Goal: Task Accomplishment & Management: Use online tool/utility

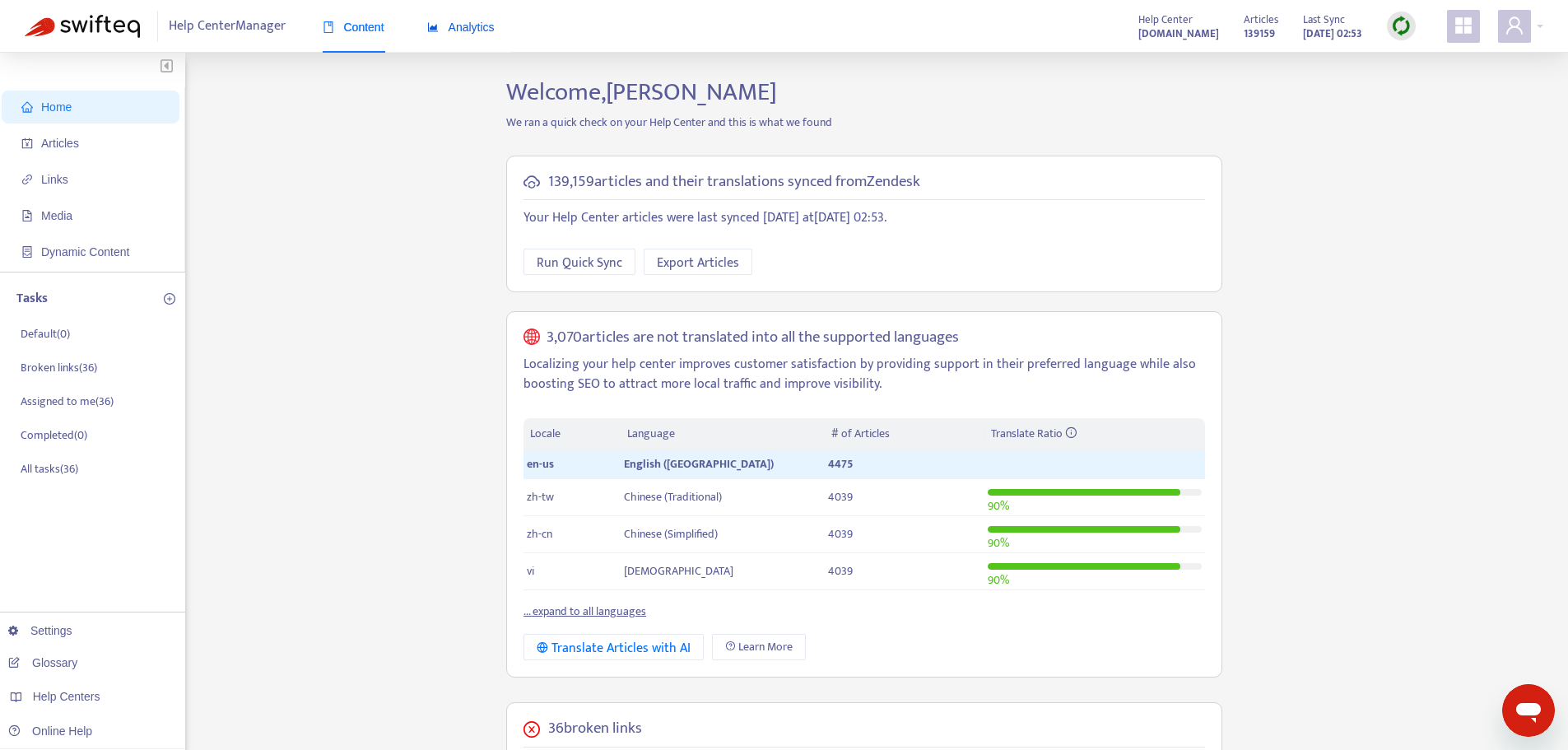
click at [475, 31] on span "Analytics" at bounding box center [461, 27] width 67 height 13
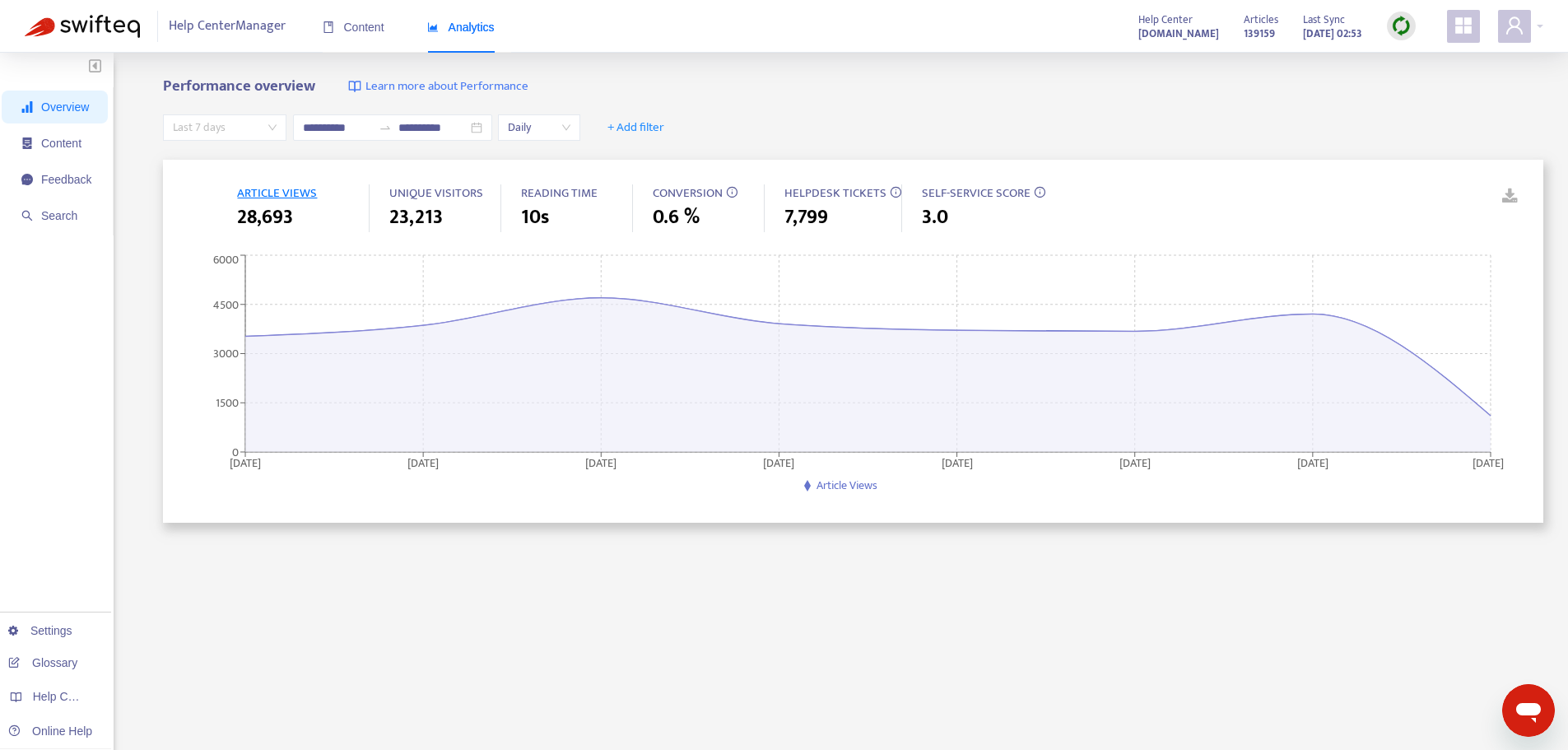
click at [268, 123] on span "Last 7 days" at bounding box center [224, 127] width 103 height 25
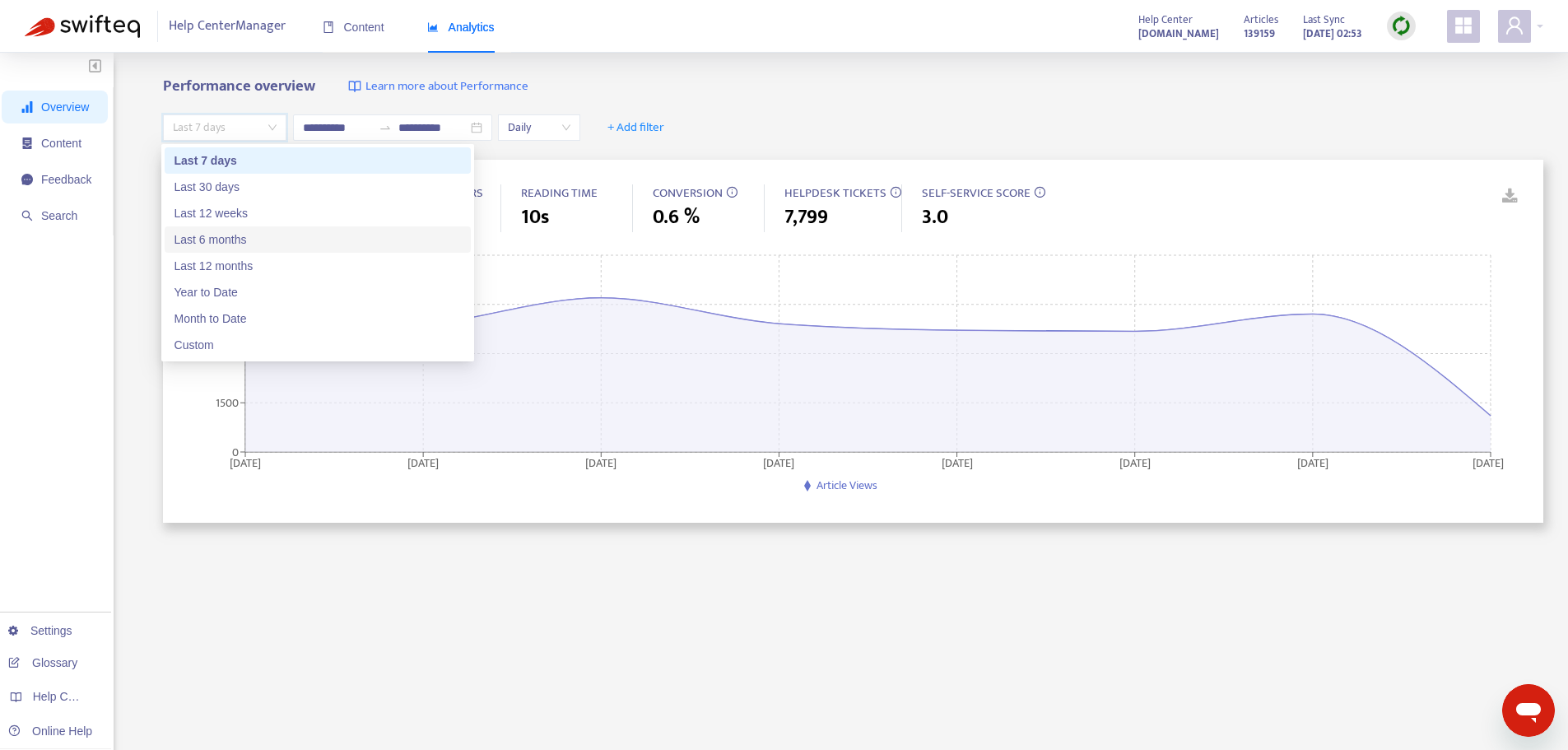
click at [238, 236] on div "Last 6 months" at bounding box center [318, 239] width 286 height 18
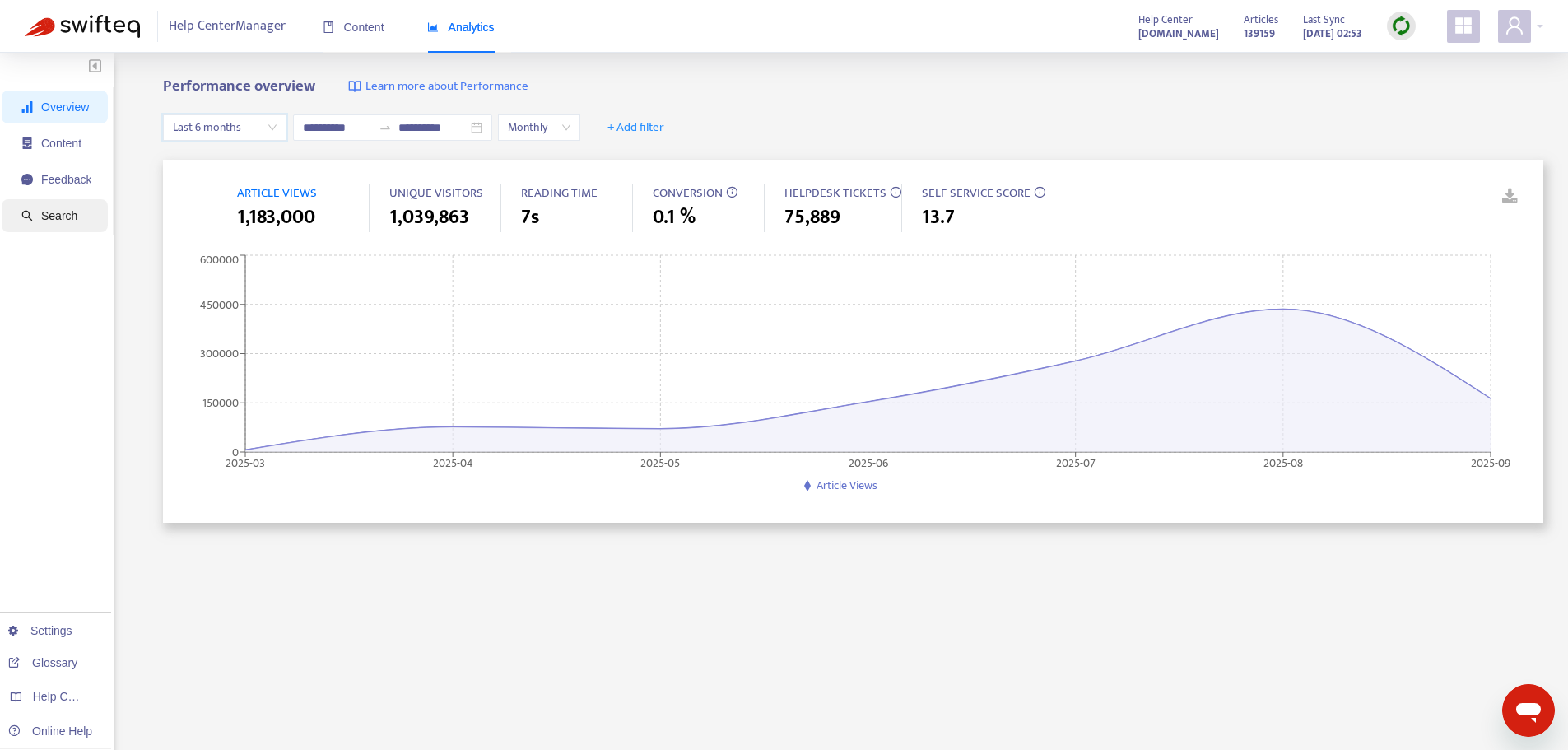
click at [55, 221] on span "Search" at bounding box center [59, 216] width 36 height 13
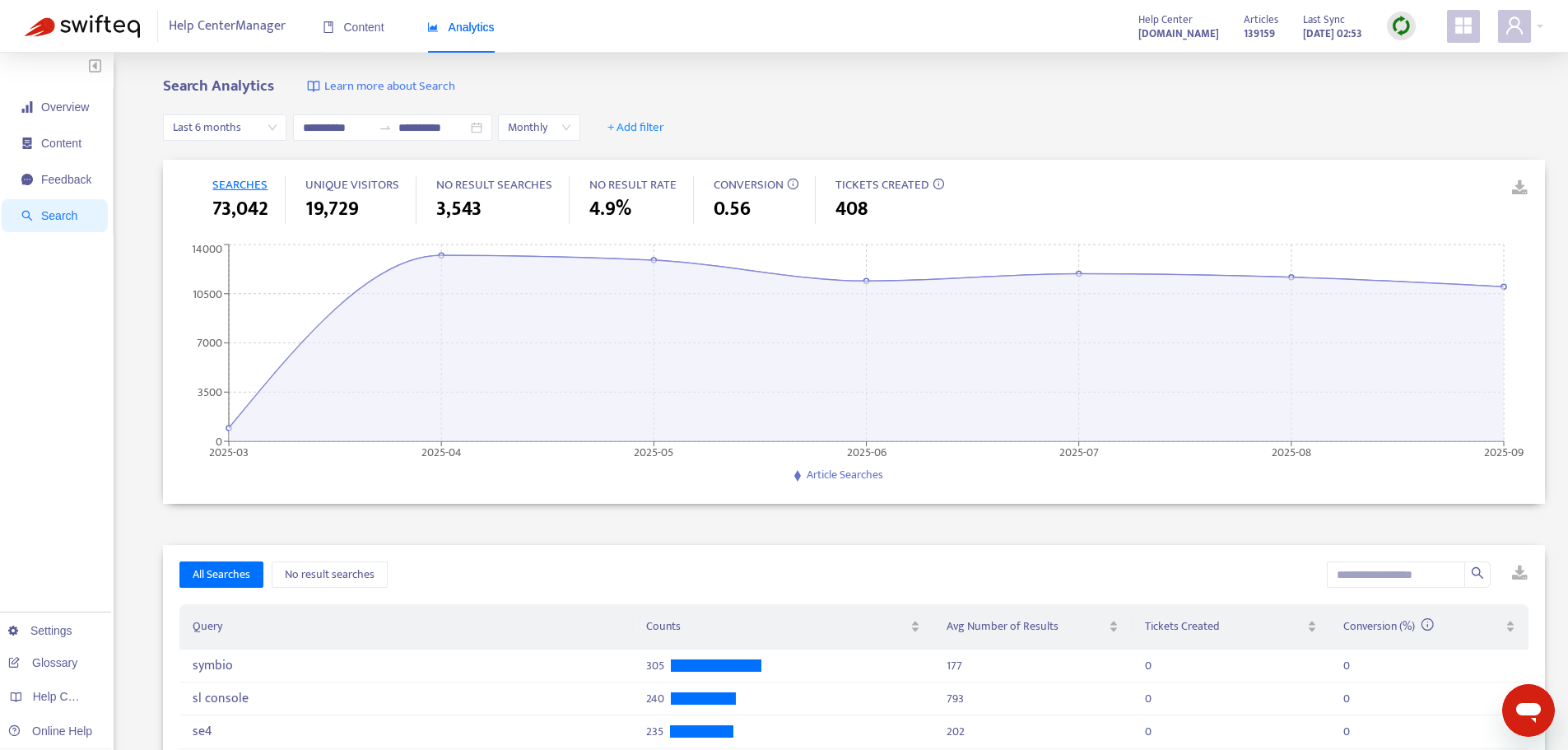
click at [571, 127] on span "Monthly" at bounding box center [539, 127] width 63 height 25
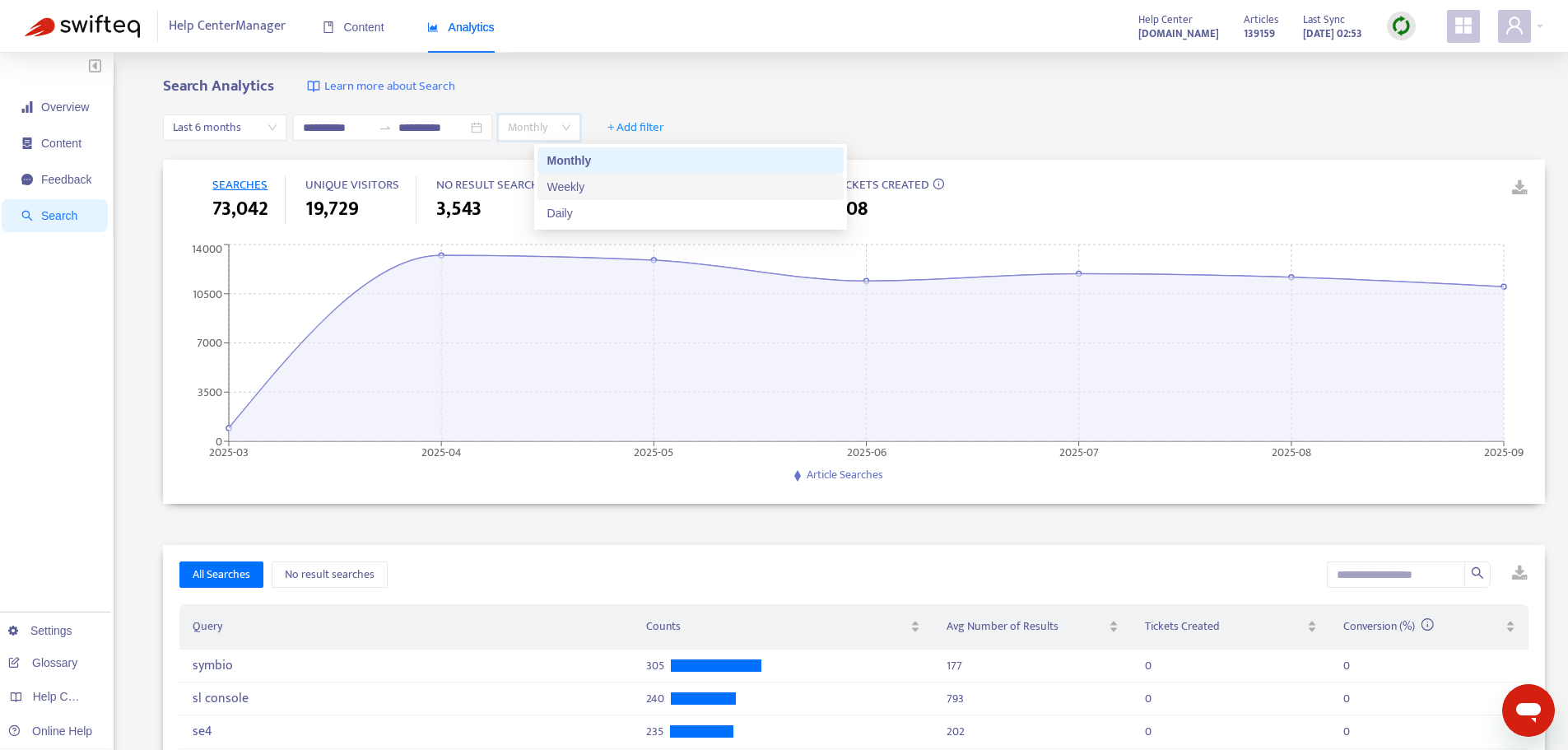
click at [578, 187] on div "Weekly" at bounding box center [691, 186] width 286 height 18
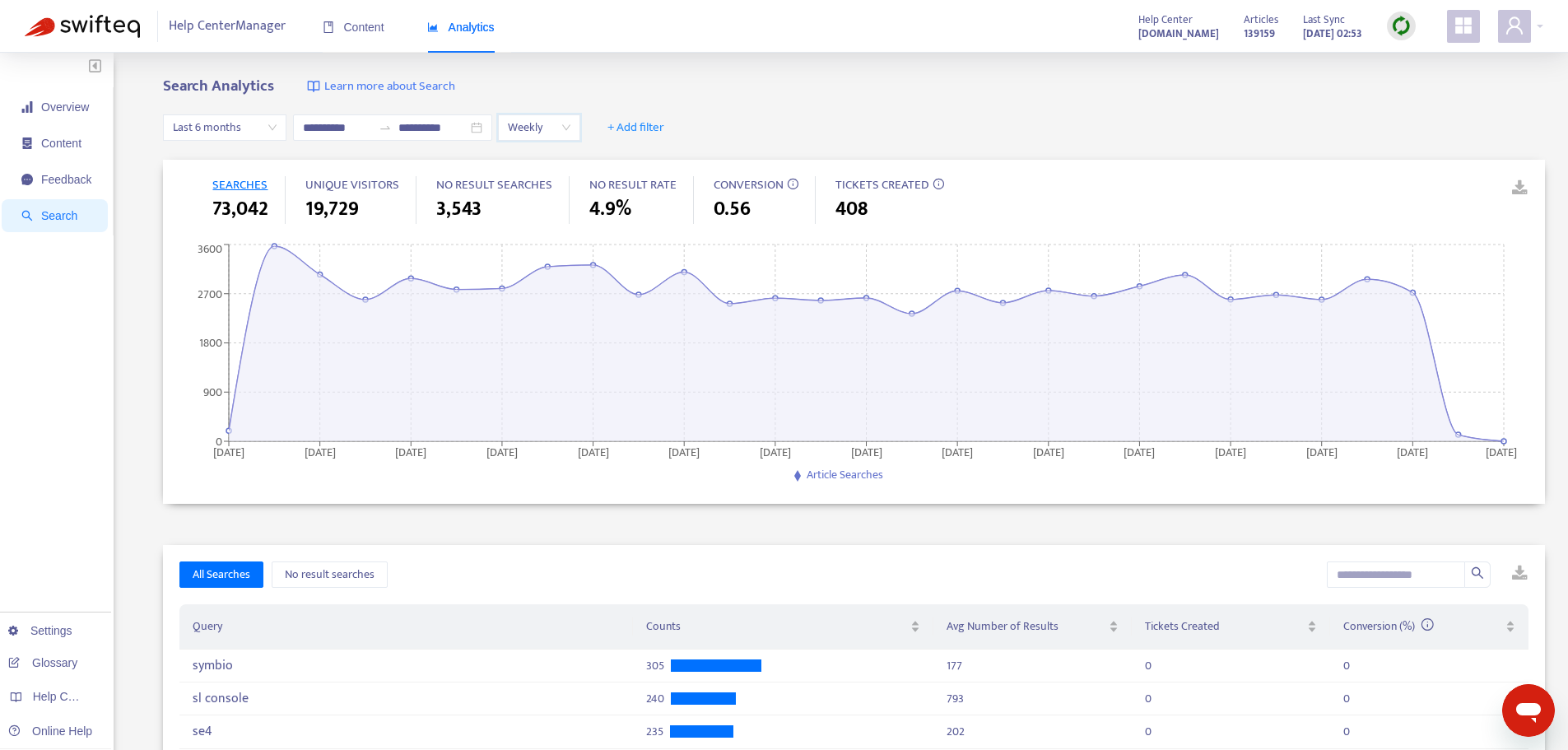
click at [266, 126] on span "Last 6 months" at bounding box center [224, 127] width 103 height 25
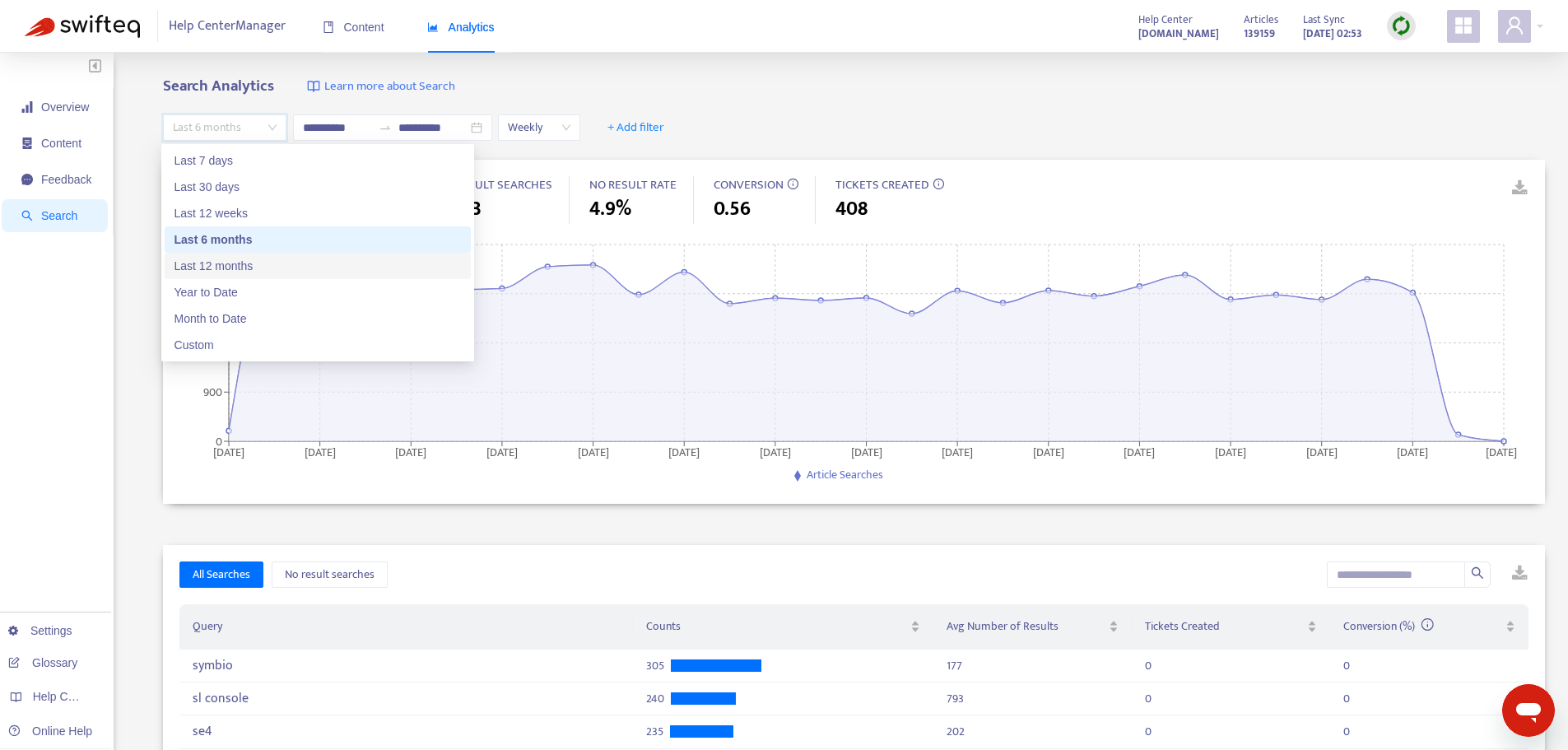
click at [221, 261] on div "Last 12 months" at bounding box center [318, 266] width 286 height 18
type input "**********"
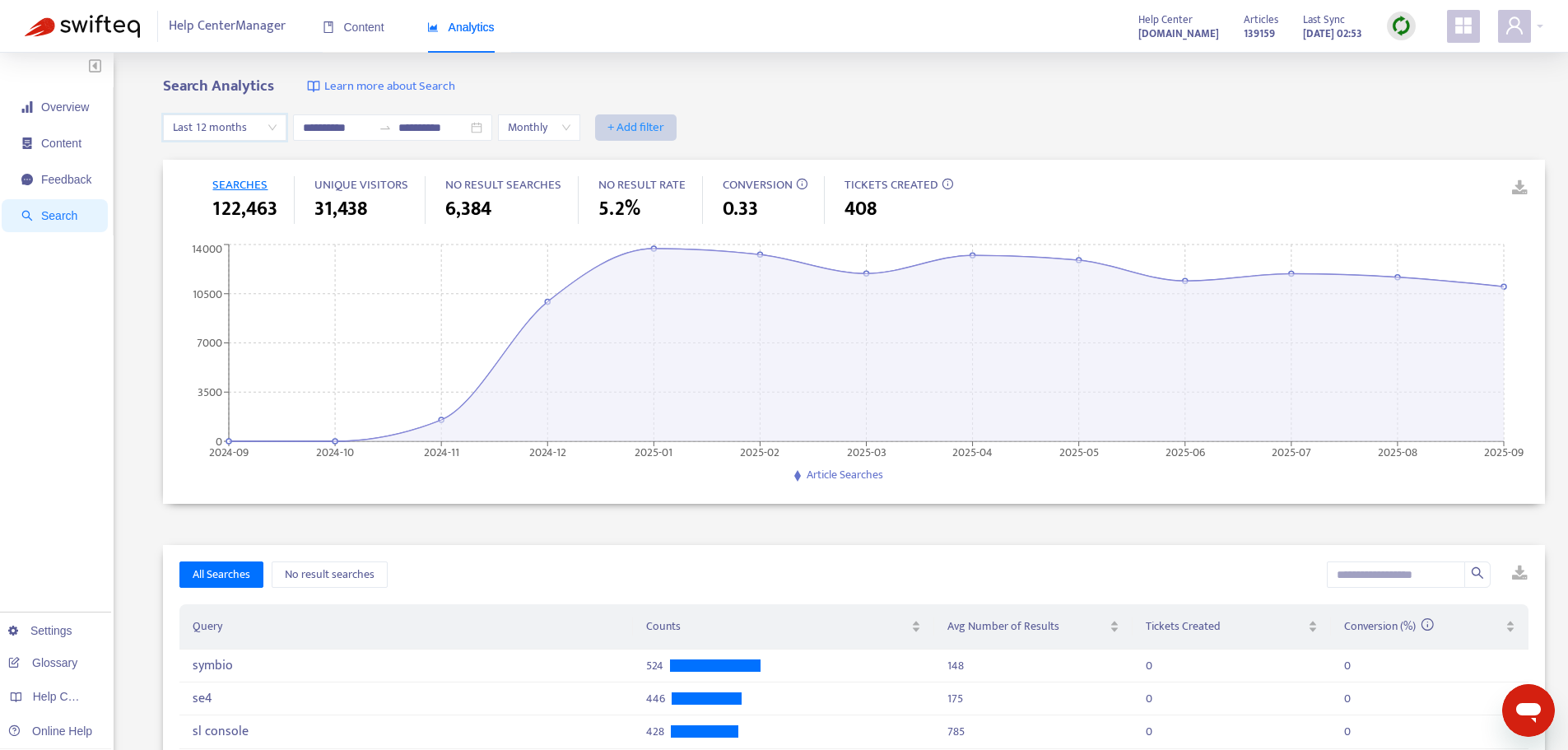
click at [664, 130] on span "+ Add filter" at bounding box center [636, 127] width 57 height 19
click at [676, 211] on span "Visitors" at bounding box center [676, 213] width 64 height 18
click at [715, 130] on div "Visitors: All" at bounding box center [653, 127] width 123 height 25
click at [654, 184] on div "Staff" at bounding box center [784, 186] width 286 height 18
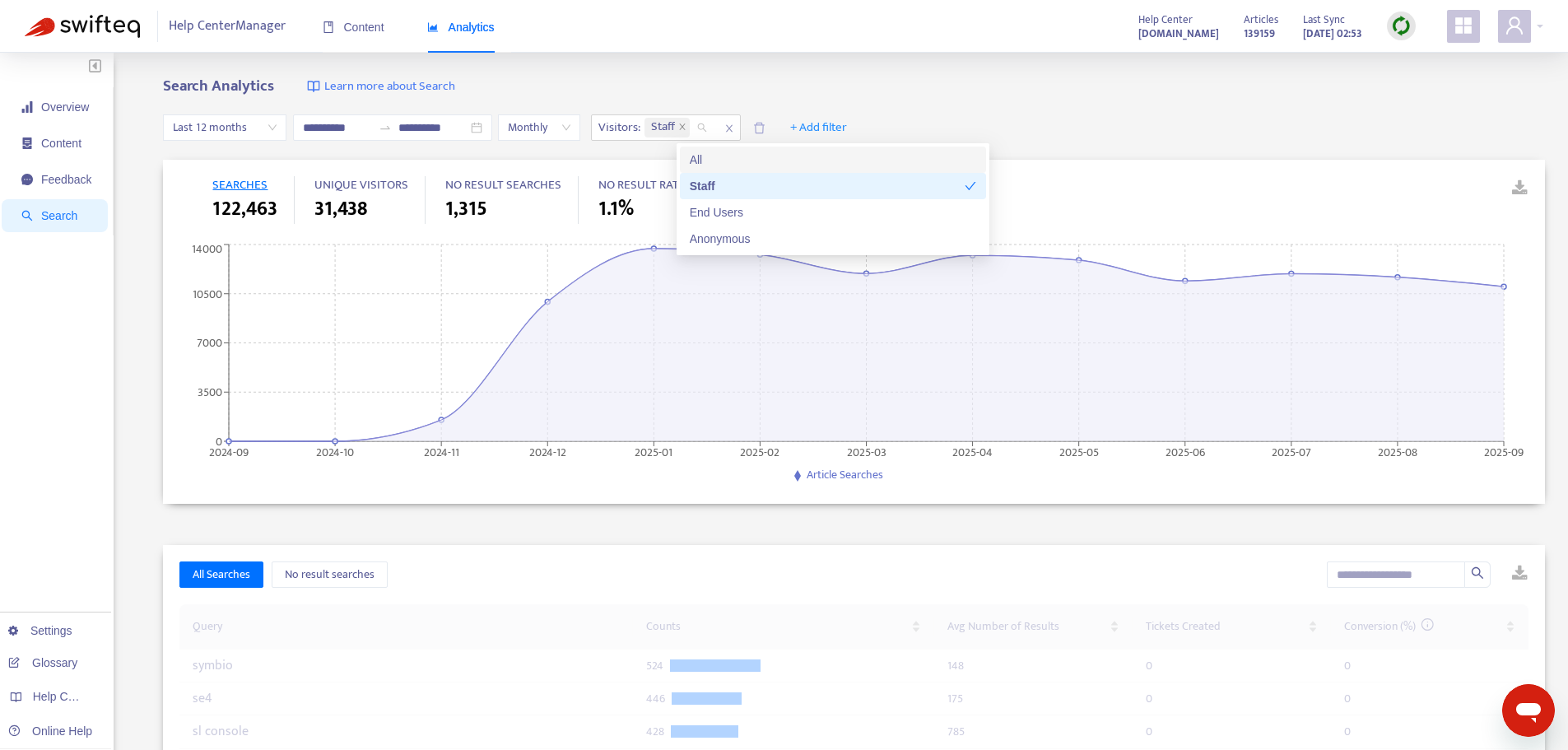
click at [724, 87] on div "Search Analytics Learn more about Search" at bounding box center [853, 87] width 1382 height 19
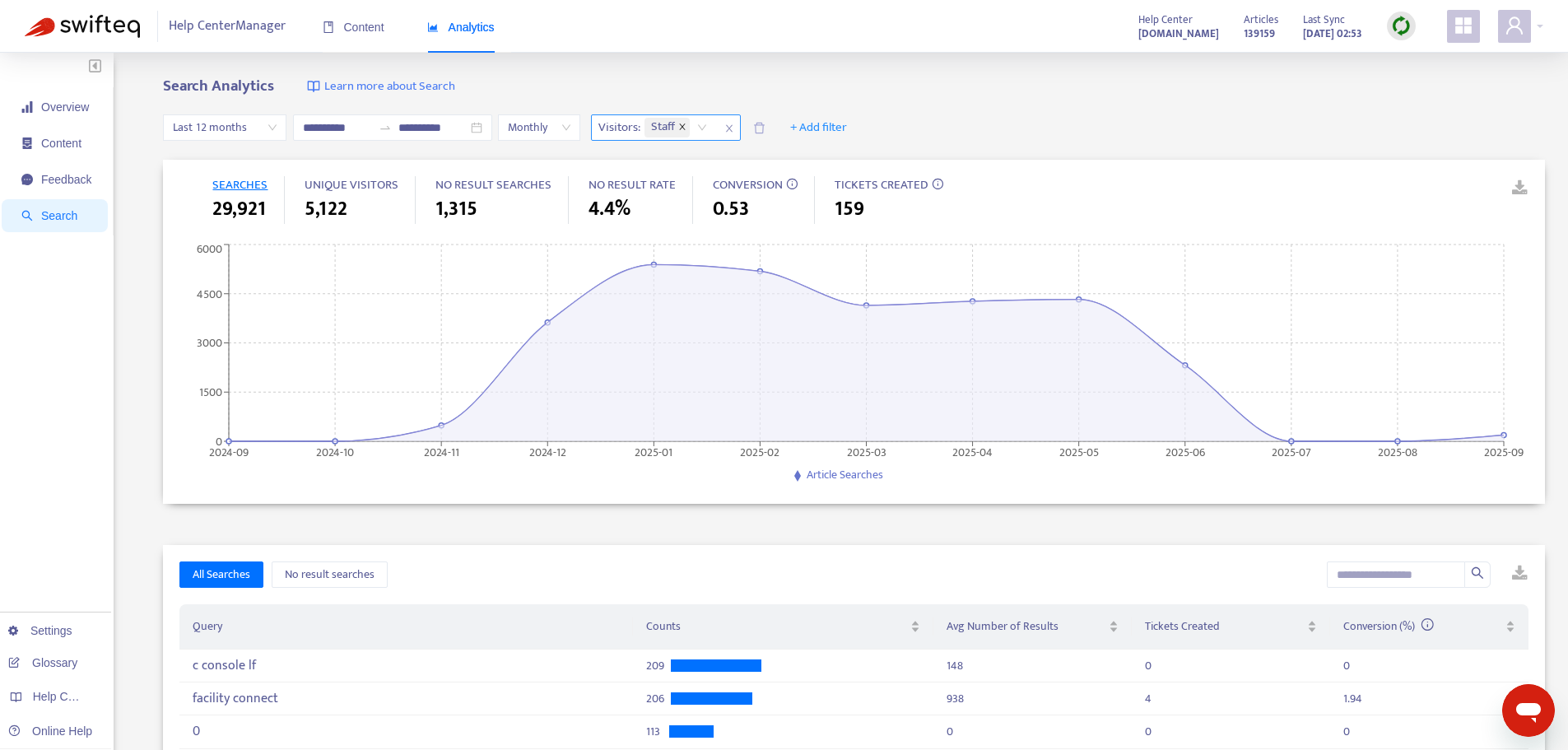
click at [686, 131] on span "close" at bounding box center [682, 127] width 8 height 10
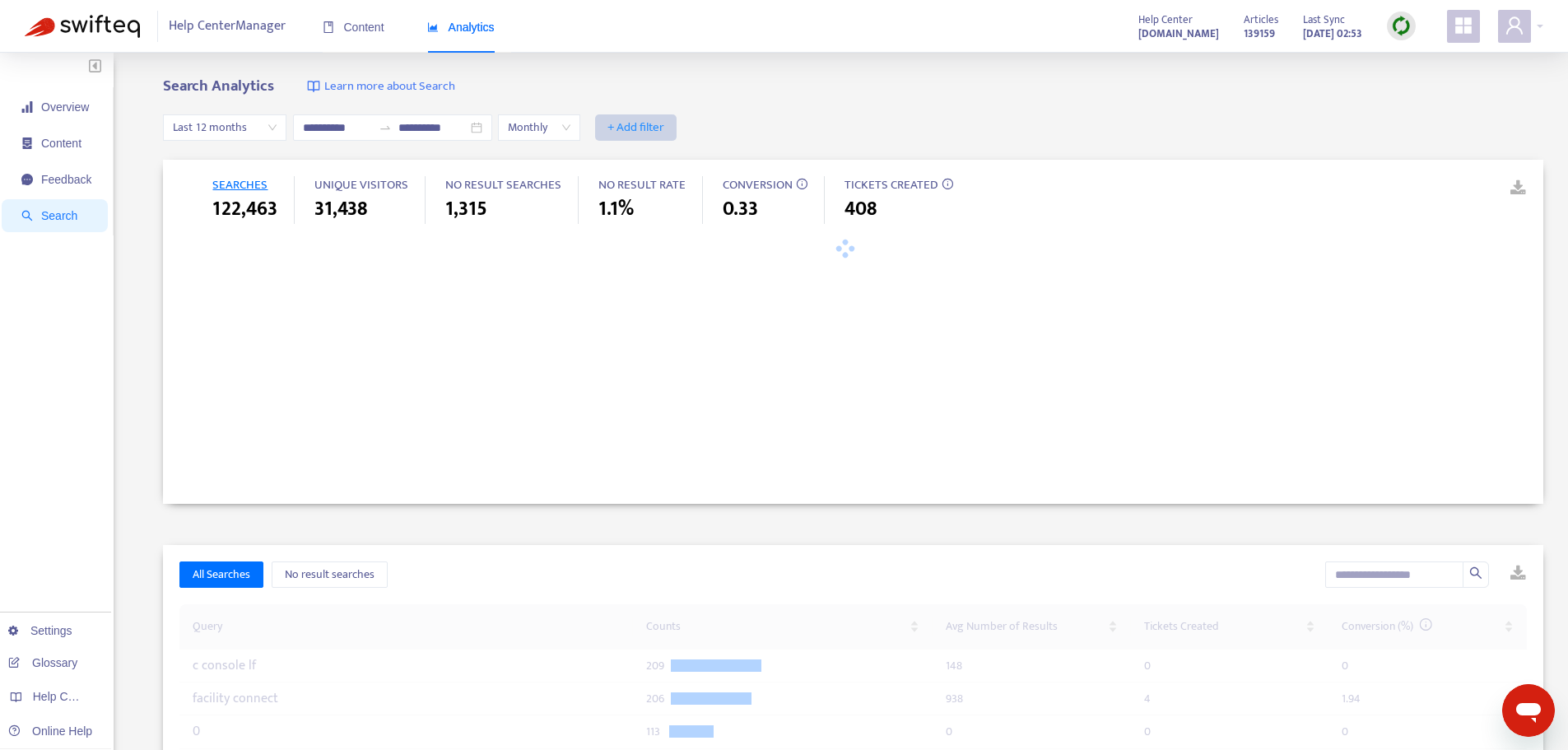
click at [659, 126] on span "+ Add filter" at bounding box center [636, 127] width 57 height 19
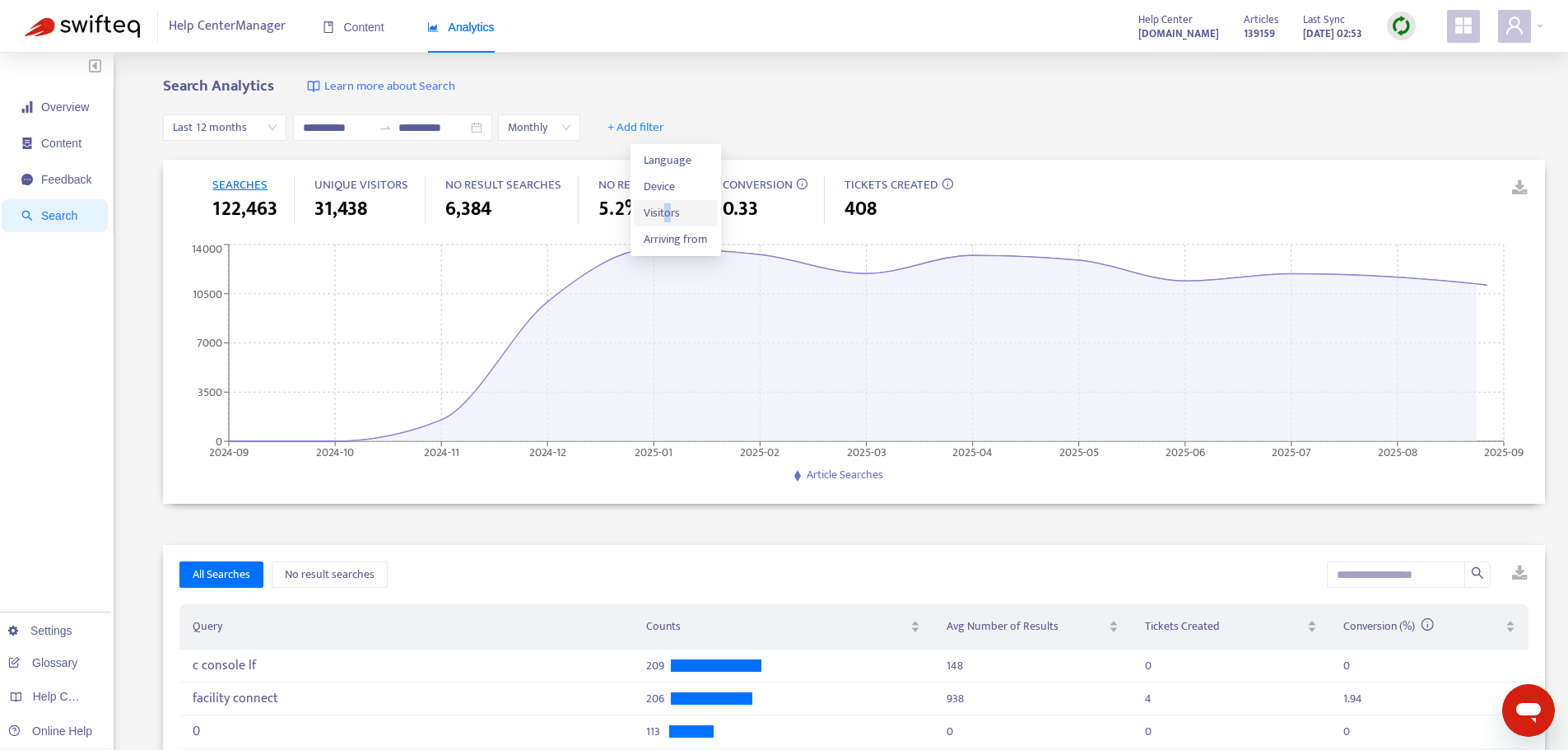
click at [669, 216] on span "Visitors" at bounding box center [676, 213] width 64 height 18
click at [742, 74] on div "**********" at bounding box center [784, 634] width 1568 height 1163
click at [715, 132] on div "Visitors: All" at bounding box center [653, 127] width 123 height 25
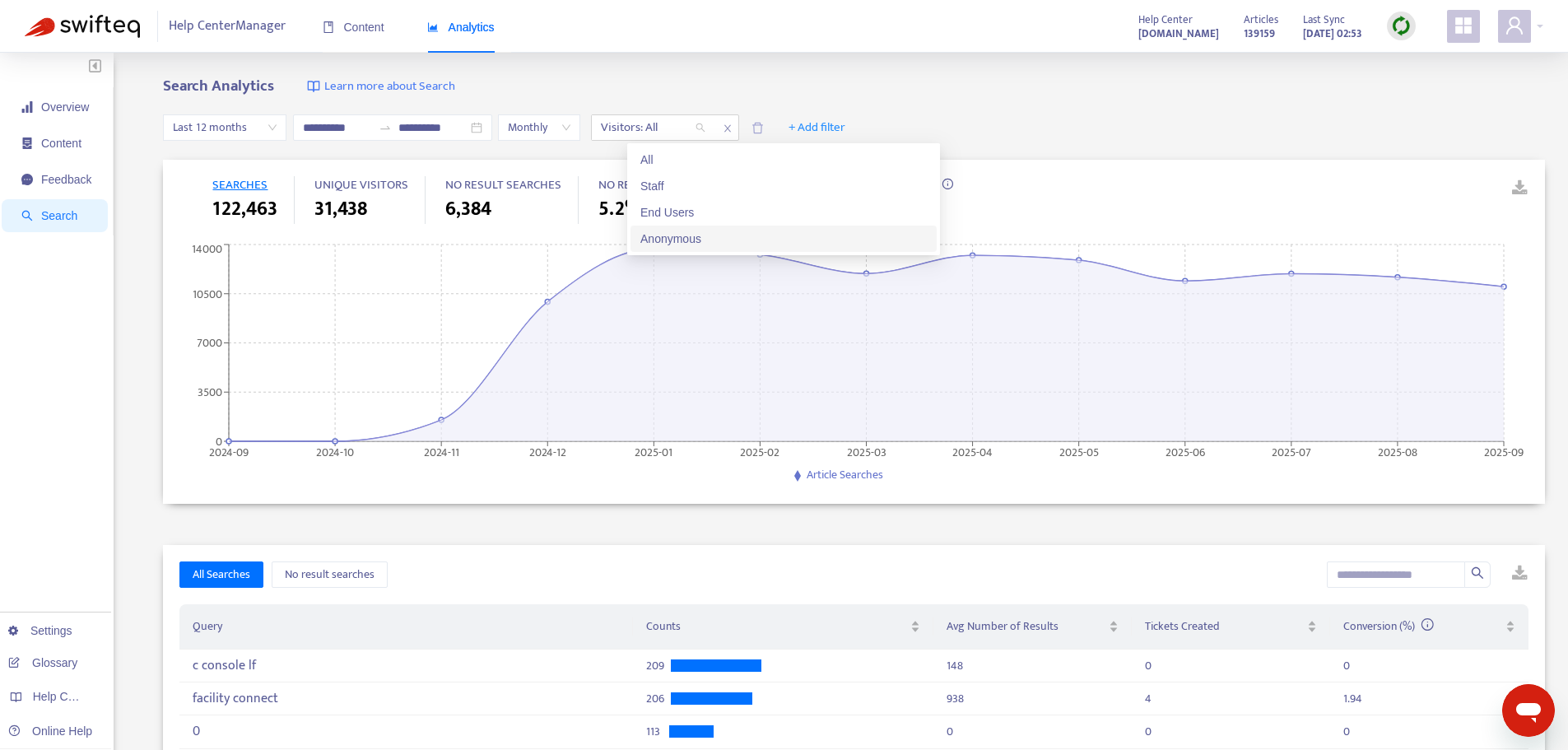
click at [670, 235] on div "Anonymous" at bounding box center [784, 239] width 286 height 18
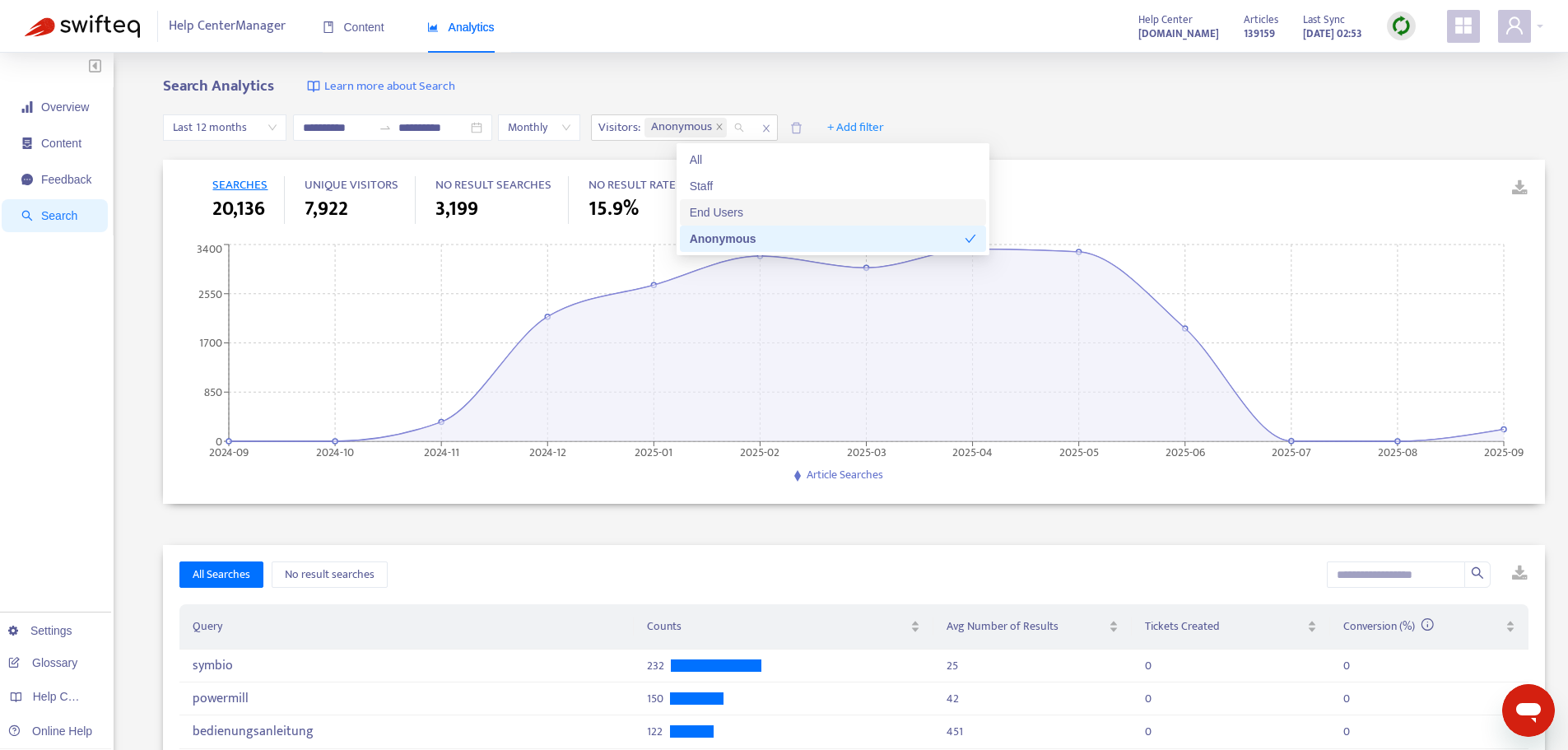
click at [727, 207] on div "End Users" at bounding box center [833, 212] width 286 height 18
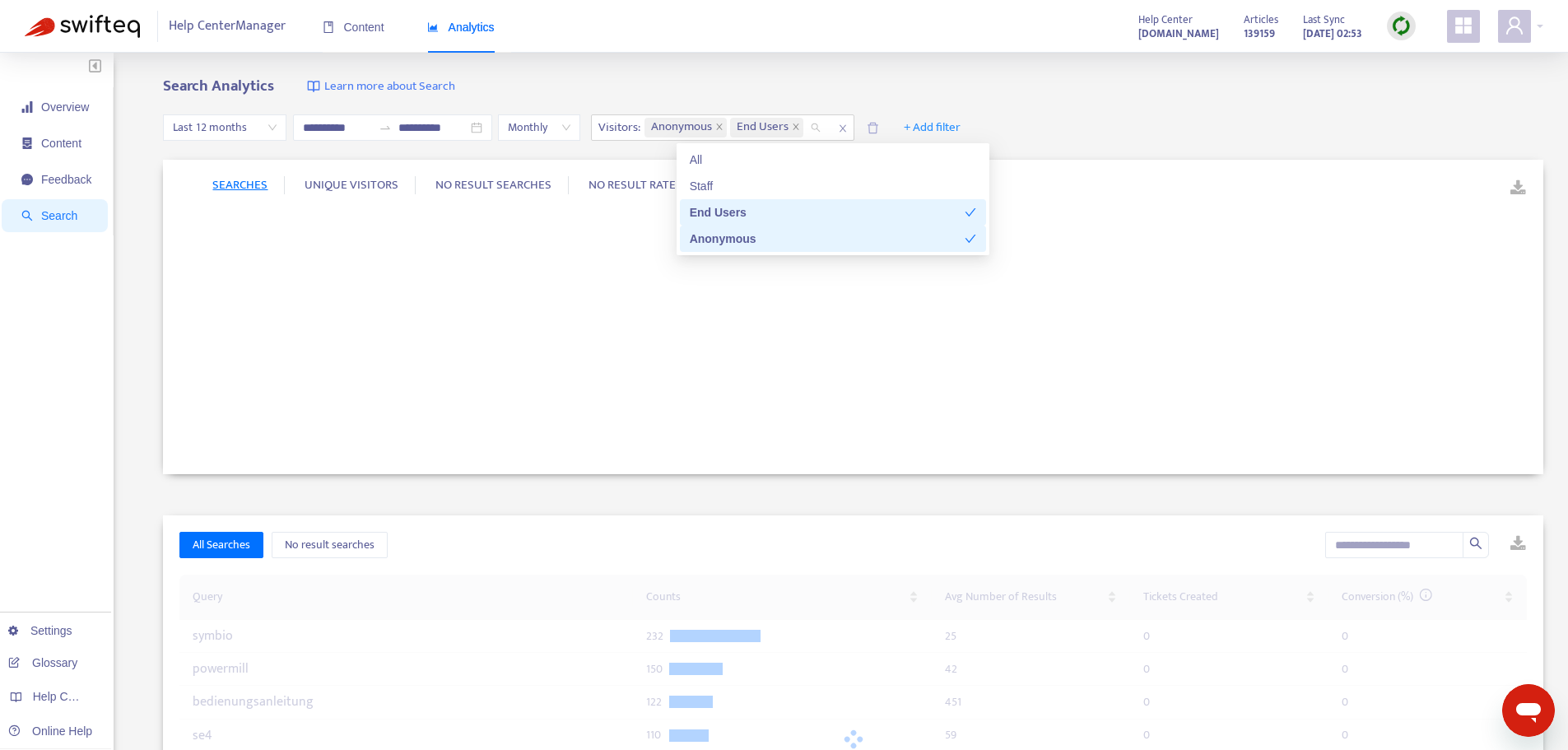
click at [735, 235] on div "Anonymous" at bounding box center [827, 239] width 275 height 18
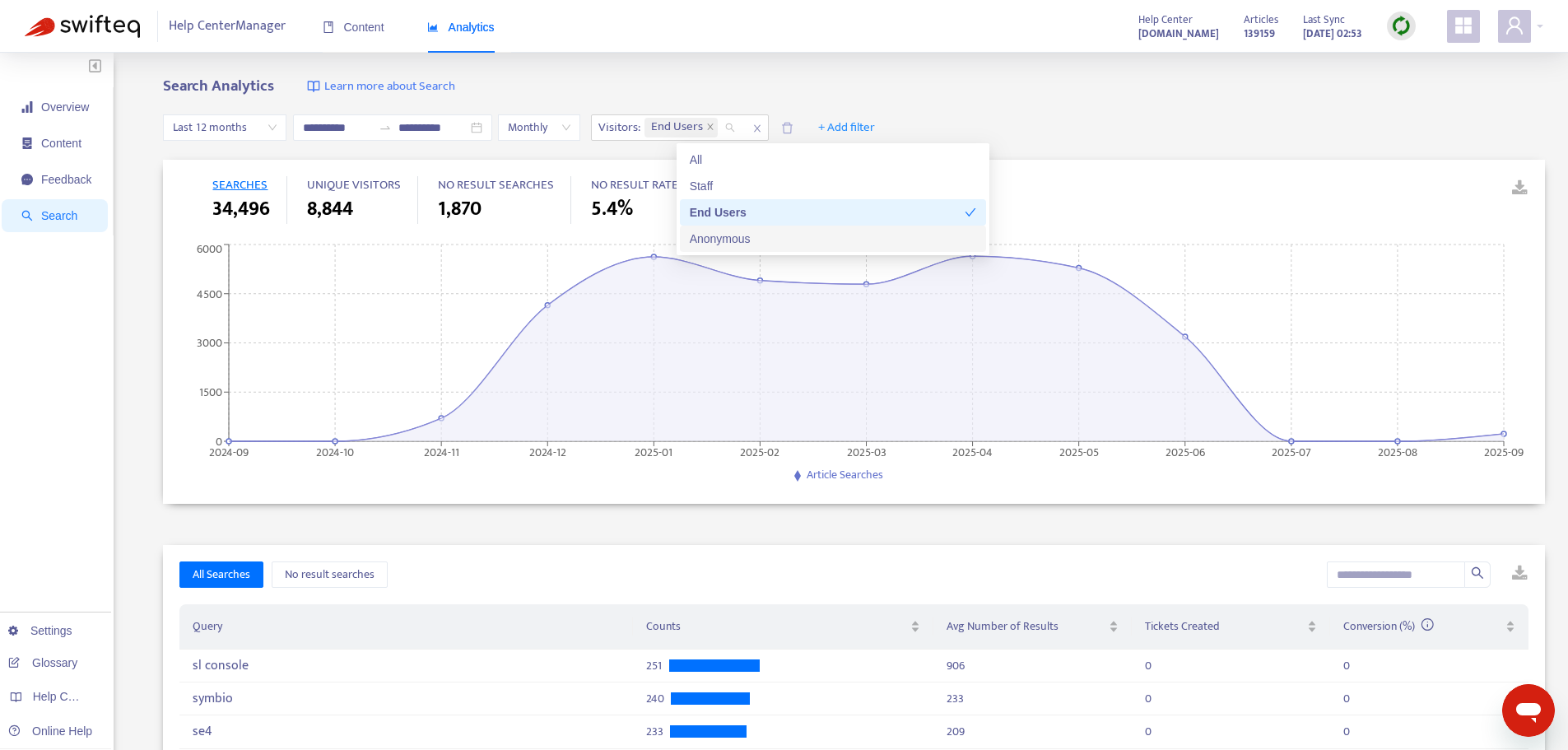
click at [713, 236] on div "Anonymous" at bounding box center [833, 239] width 286 height 18
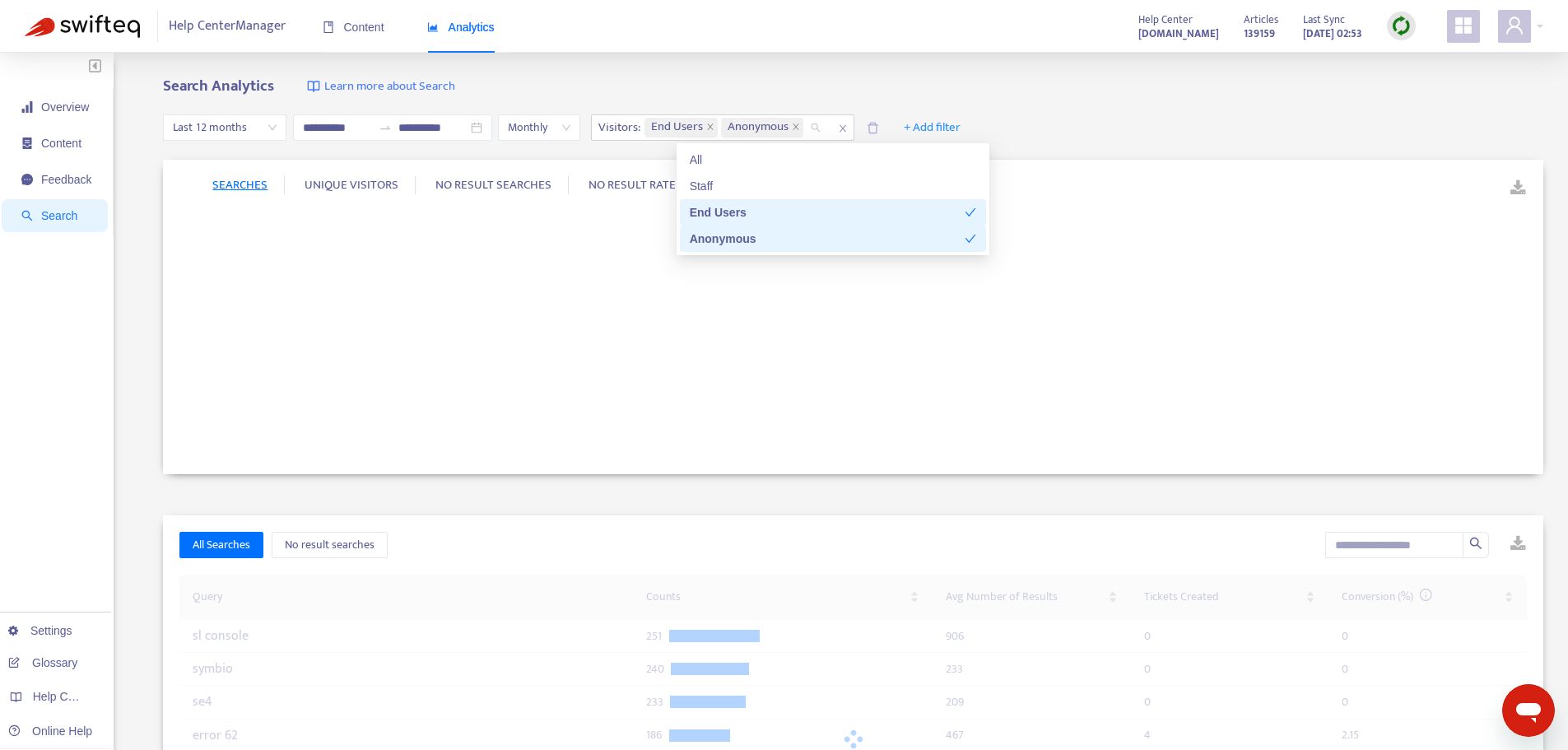
click at [726, 207] on div "End Users" at bounding box center [827, 212] width 275 height 18
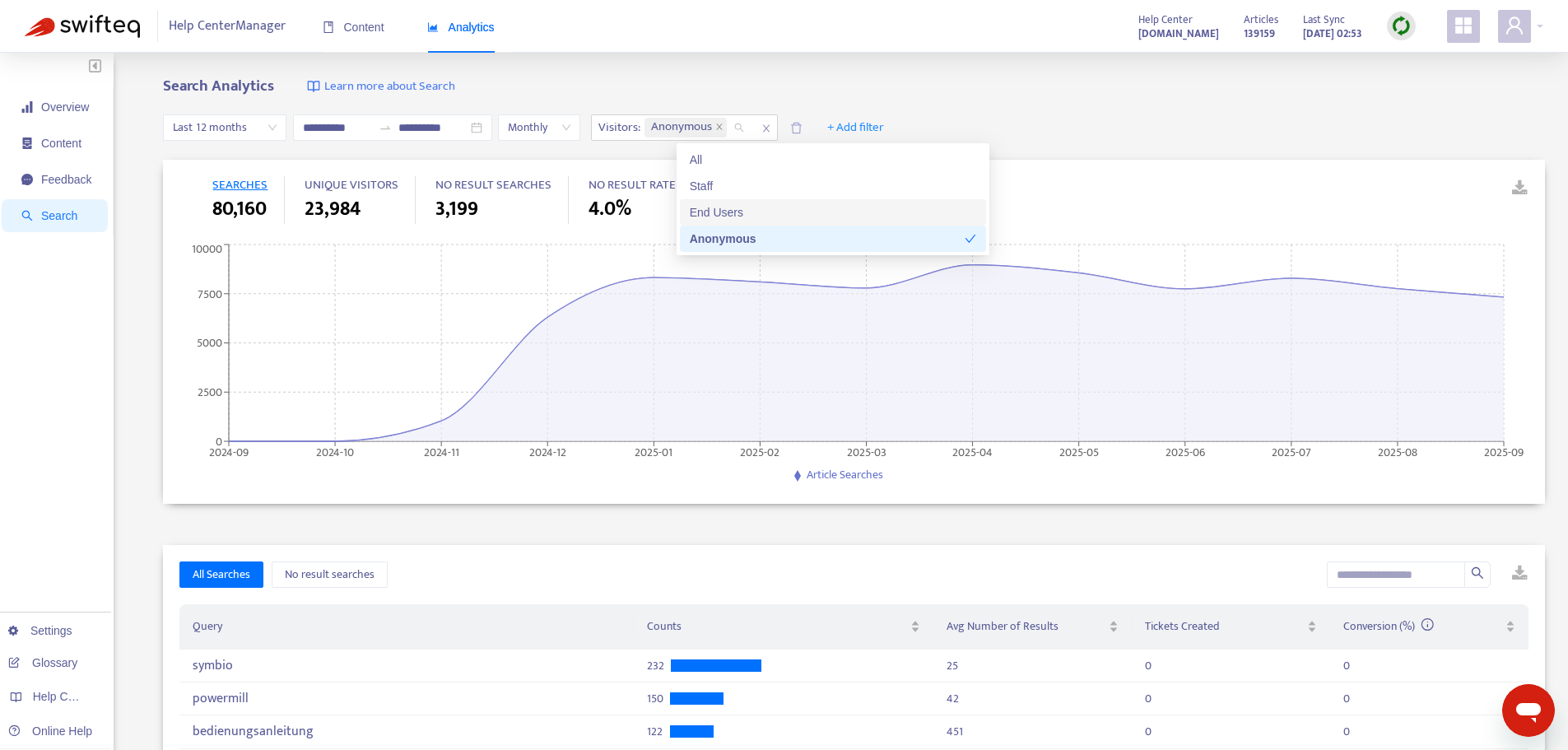
click at [868, 95] on div "Search Analytics Learn more about Search" at bounding box center [853, 87] width 1382 height 19
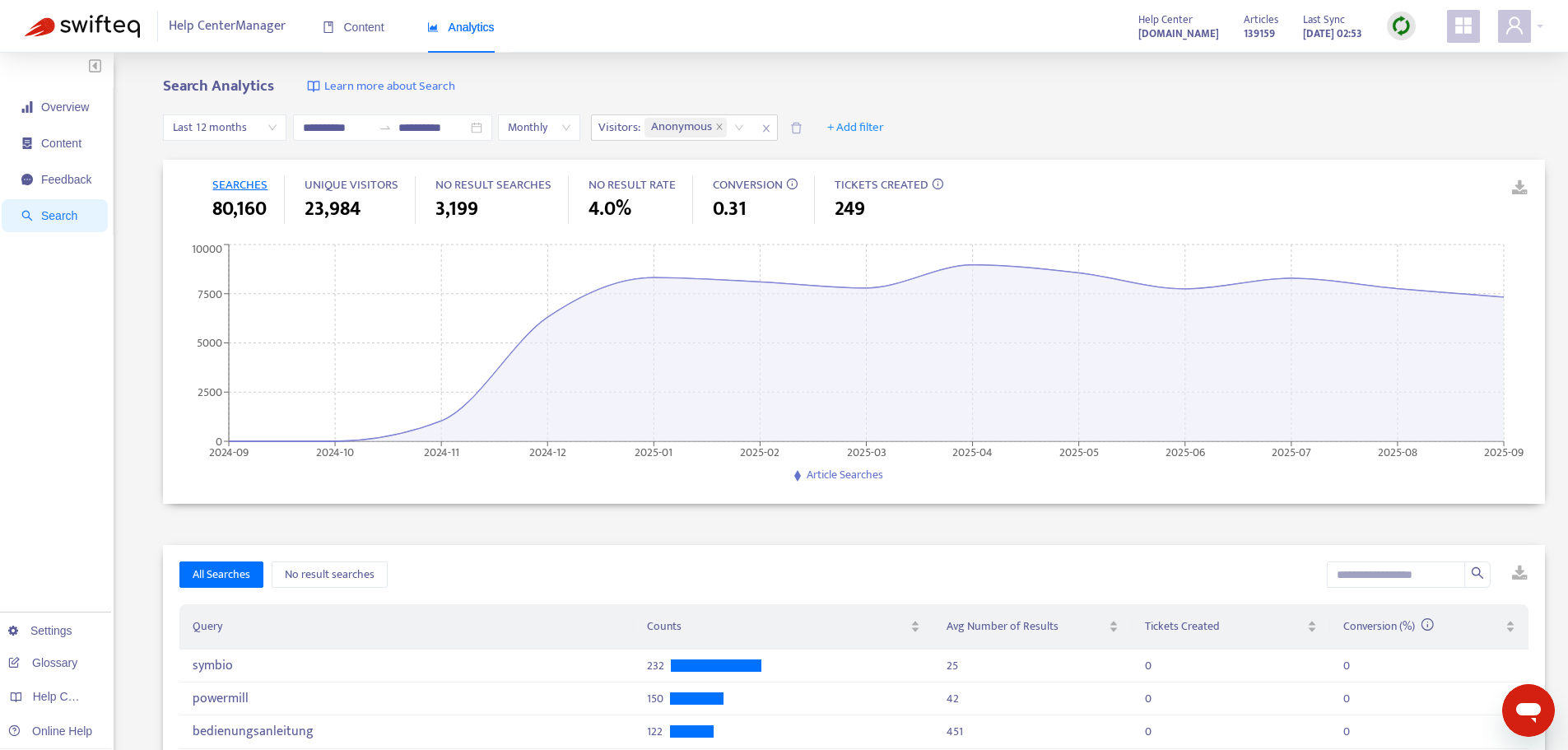
click at [1055, 138] on div "**********" at bounding box center [853, 128] width 1382 height 64
click at [1035, 182] on div "SEARCHES 80,160 UNIQUE VISITORS 23,984 NO RESULT SEARCHES 3,199 NO RESULT RATE …" at bounding box center [845, 201] width 1267 height 81
click at [754, 126] on div "Anonymous" at bounding box center [697, 127] width 112 height 25
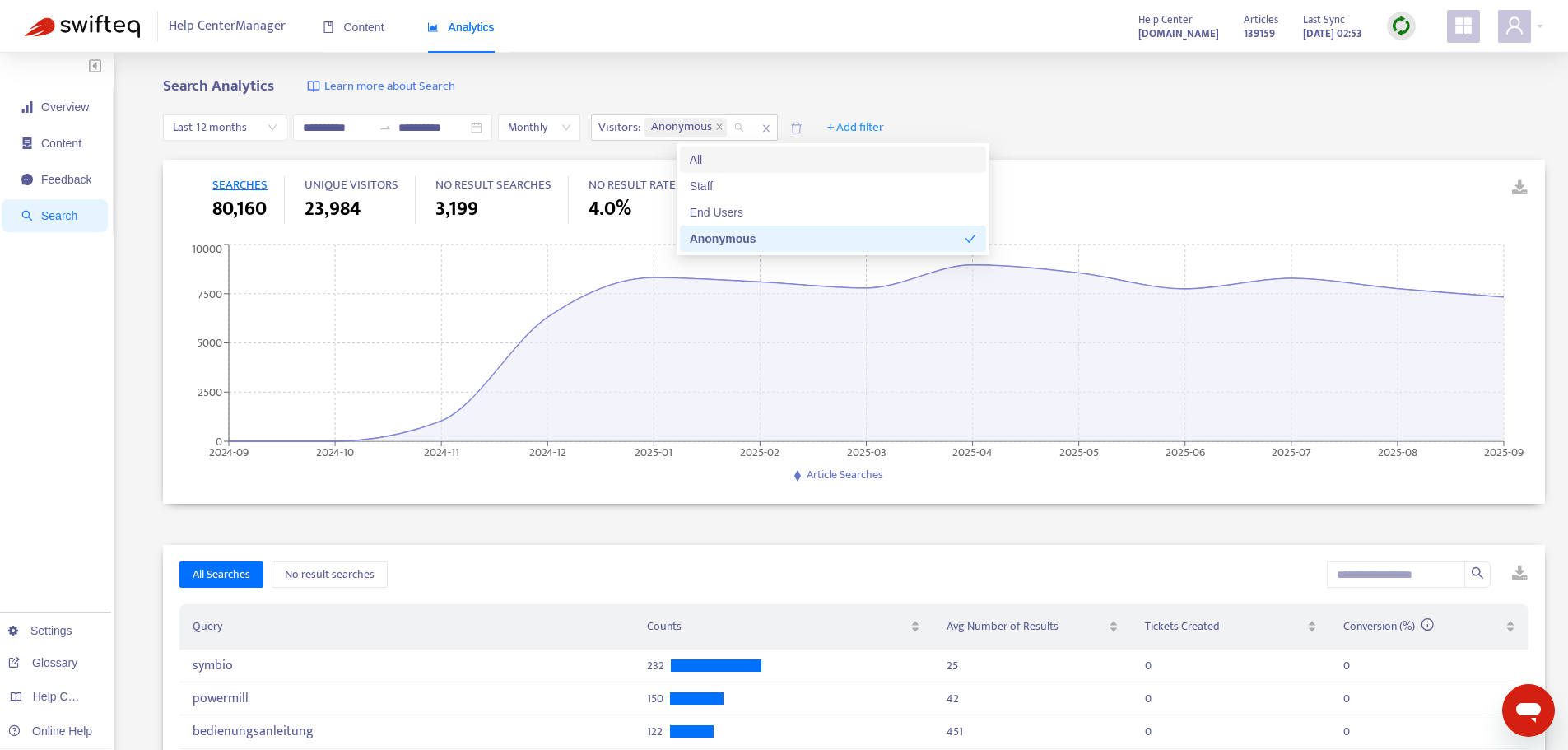
click at [703, 159] on div "All" at bounding box center [833, 160] width 286 height 18
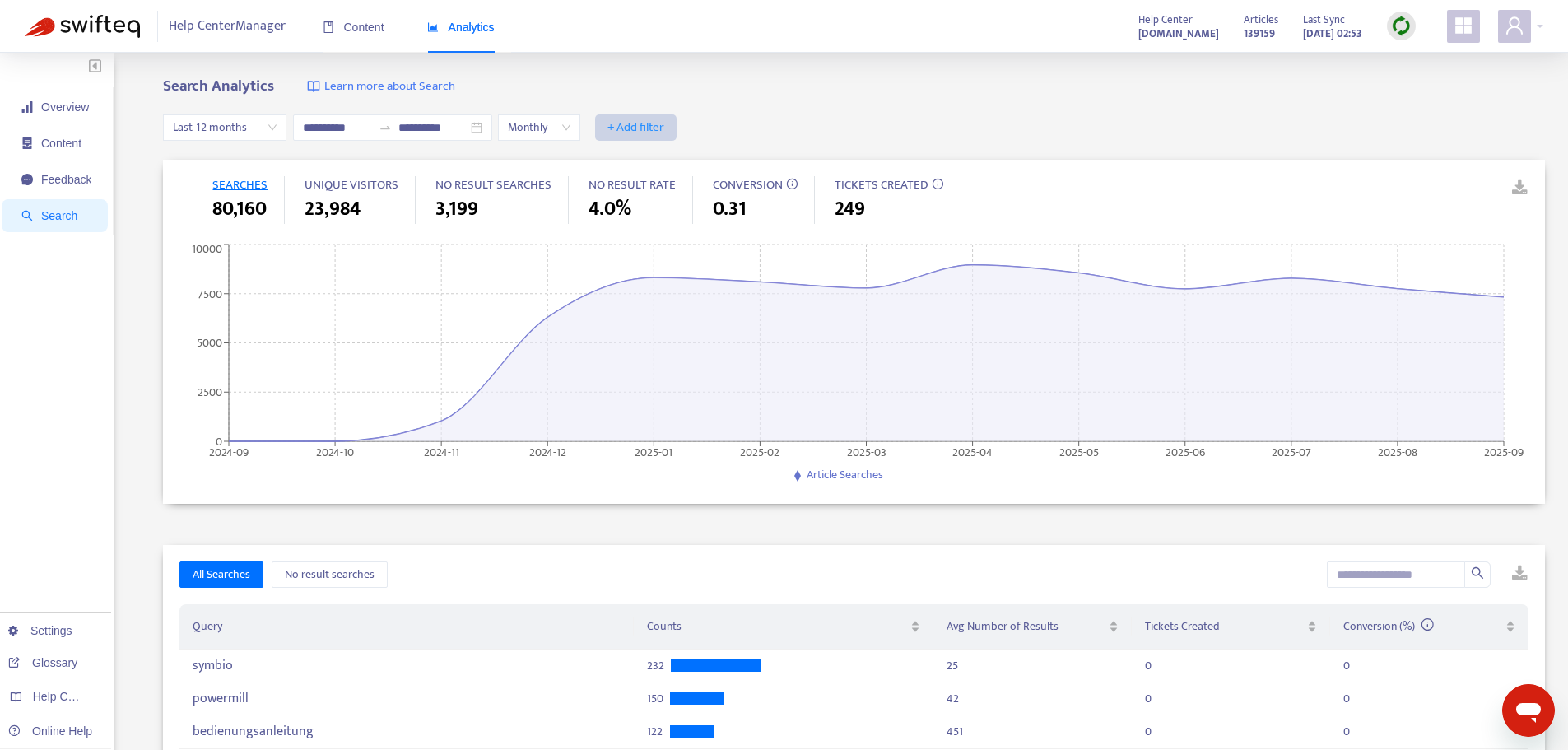
click at [664, 122] on span "+ Add filter" at bounding box center [636, 127] width 57 height 19
click at [677, 208] on span "Visitors" at bounding box center [676, 213] width 64 height 18
click at [241, 187] on span "SEARCHES" at bounding box center [239, 185] width 55 height 20
click at [43, 205] on span "Search" at bounding box center [56, 215] width 70 height 33
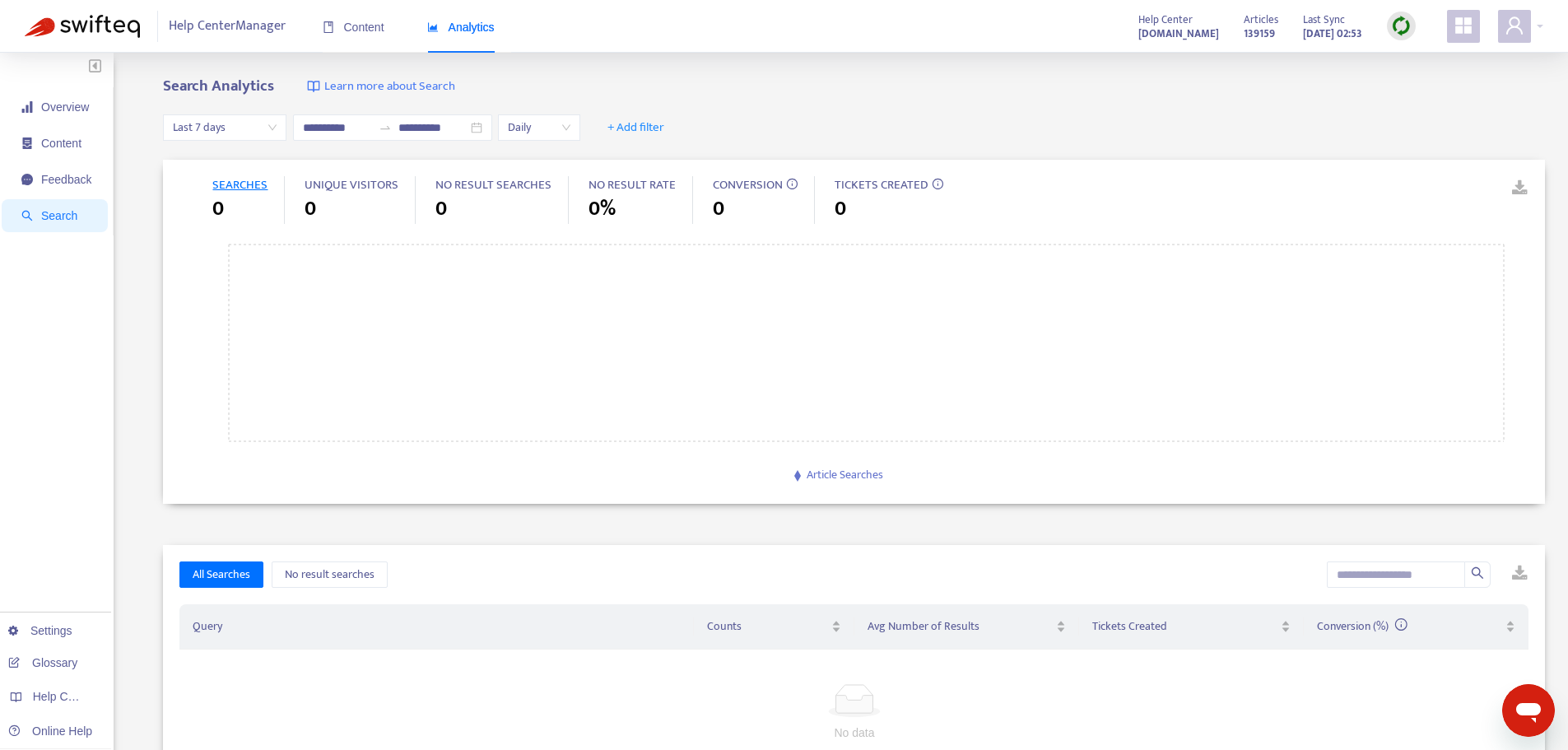
type input "**********"
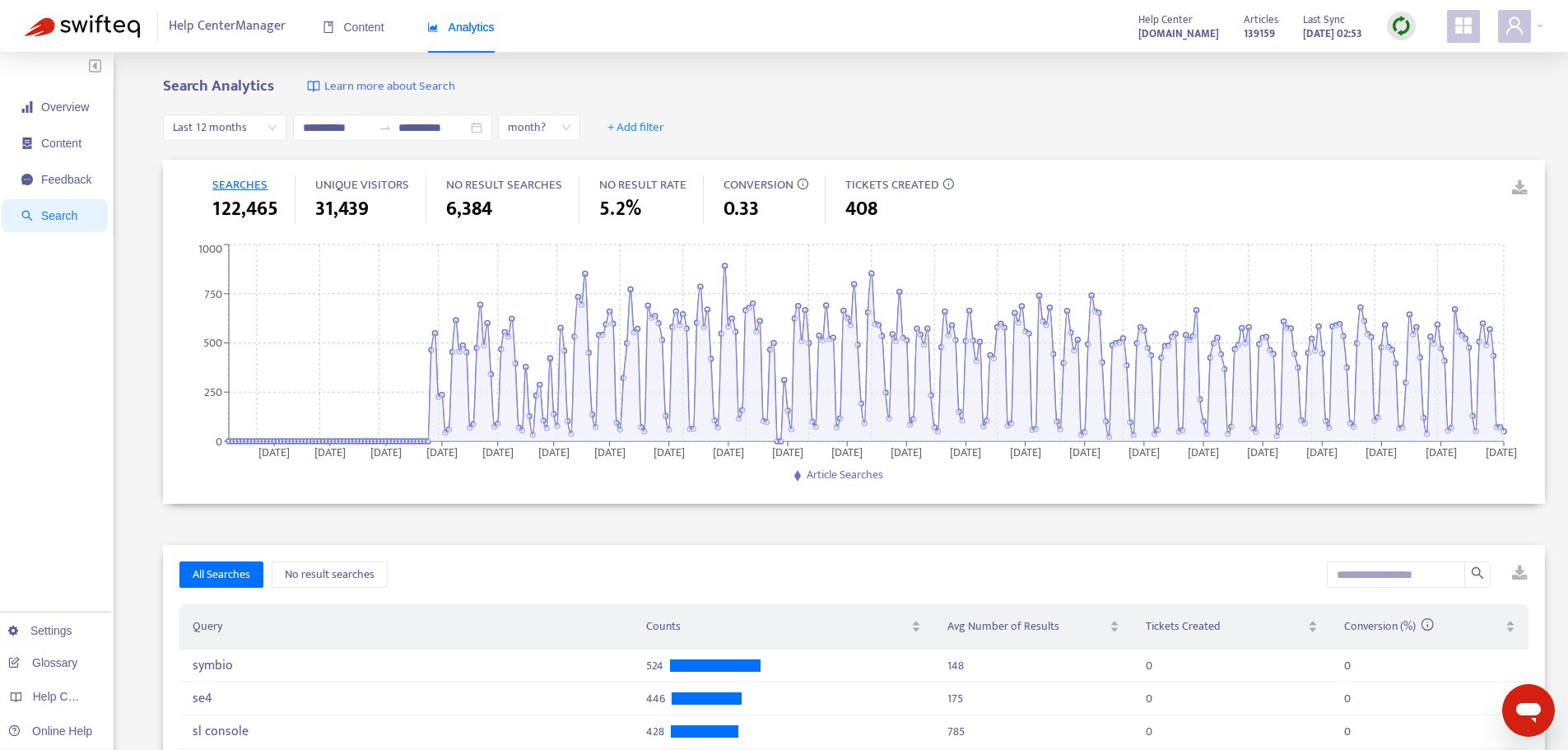
click at [571, 126] on span "month?" at bounding box center [539, 127] width 63 height 25
click at [579, 162] on div "Monthly" at bounding box center [691, 160] width 286 height 18
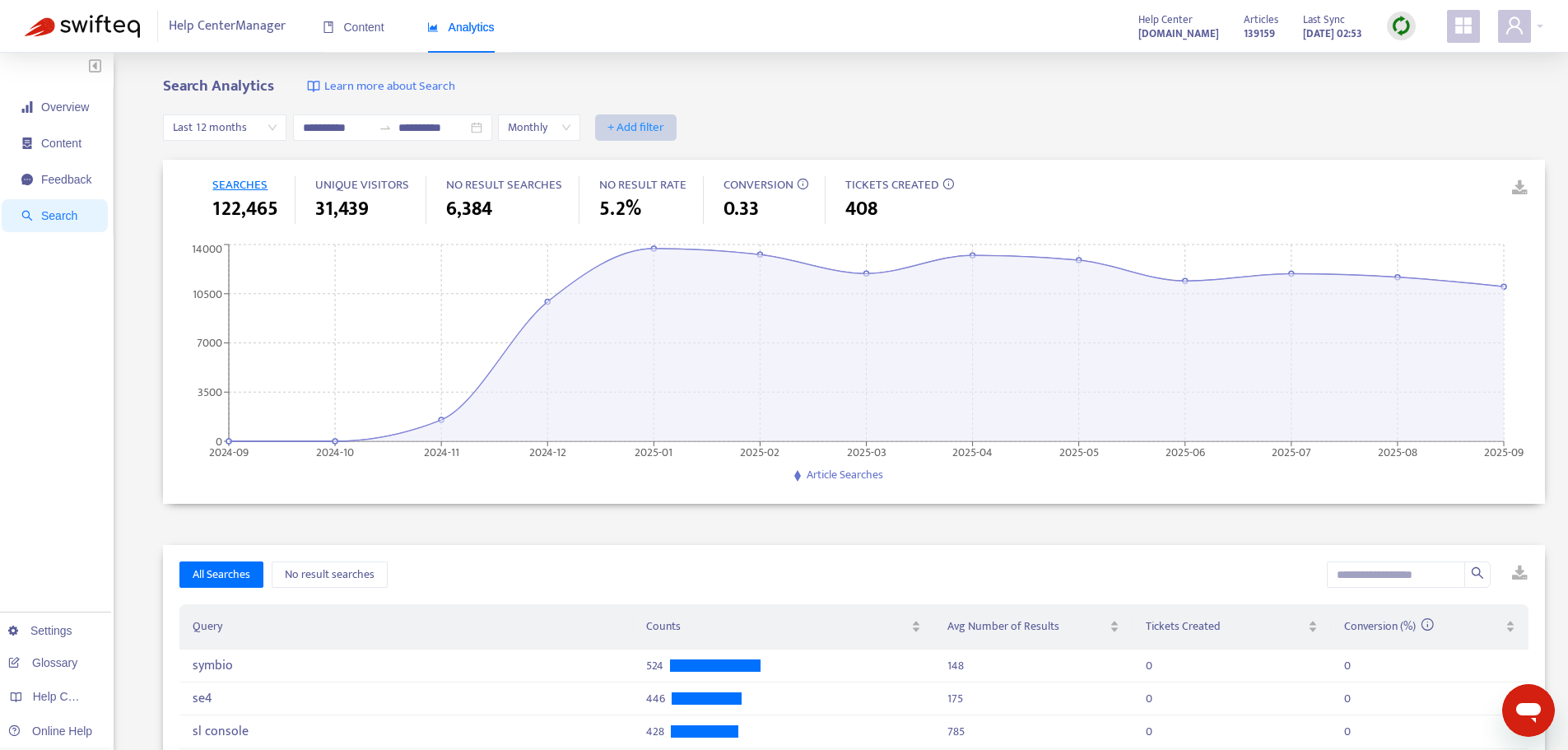
click at [664, 125] on span "+ Add filter" at bounding box center [636, 127] width 57 height 19
click at [663, 207] on span "Visitors" at bounding box center [676, 213] width 64 height 18
click at [715, 127] on div "Visitors: All" at bounding box center [653, 127] width 123 height 25
click at [653, 186] on div "Staff" at bounding box center [784, 186] width 286 height 18
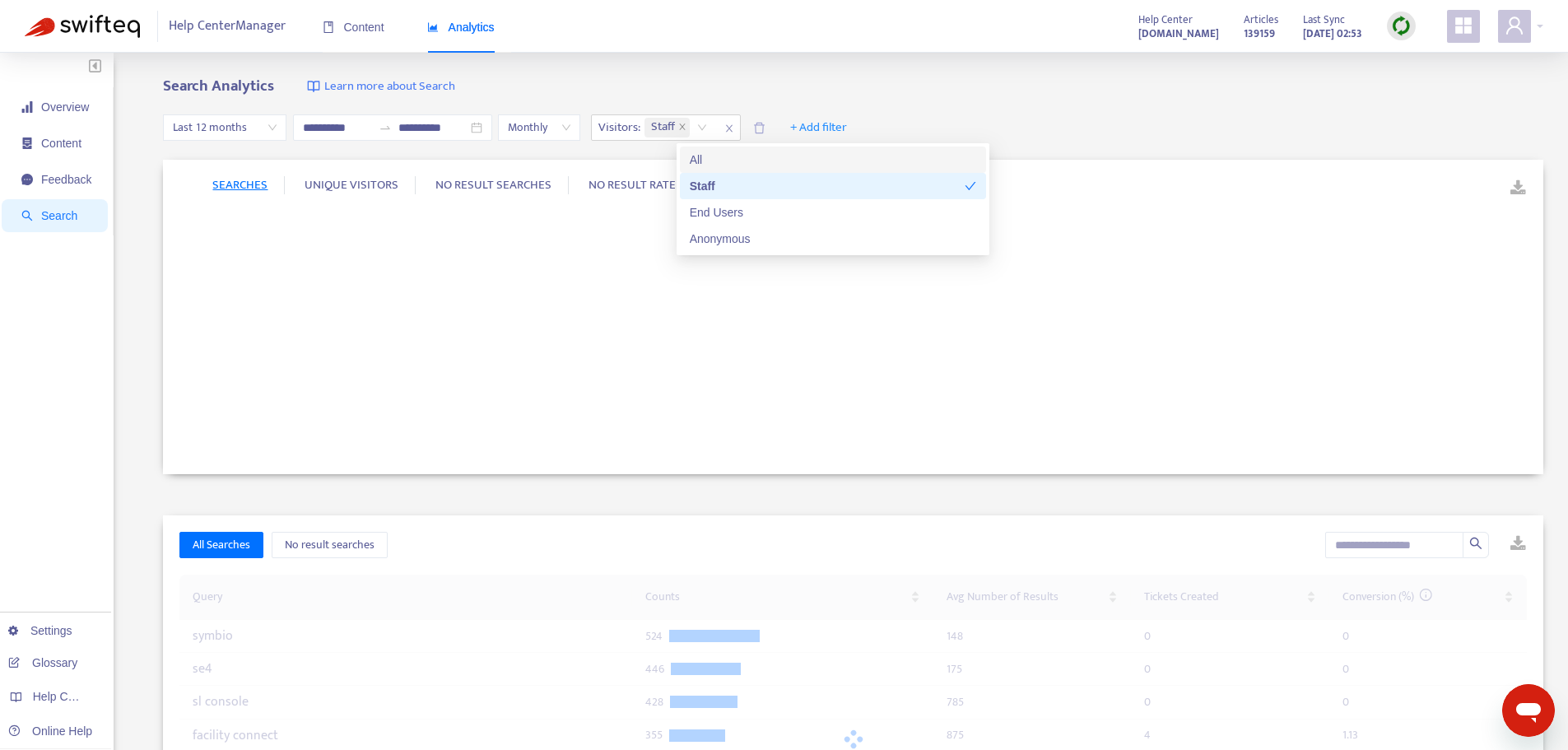
click at [982, 84] on div "Search Analytics Learn more about Search" at bounding box center [852, 87] width 1381 height 19
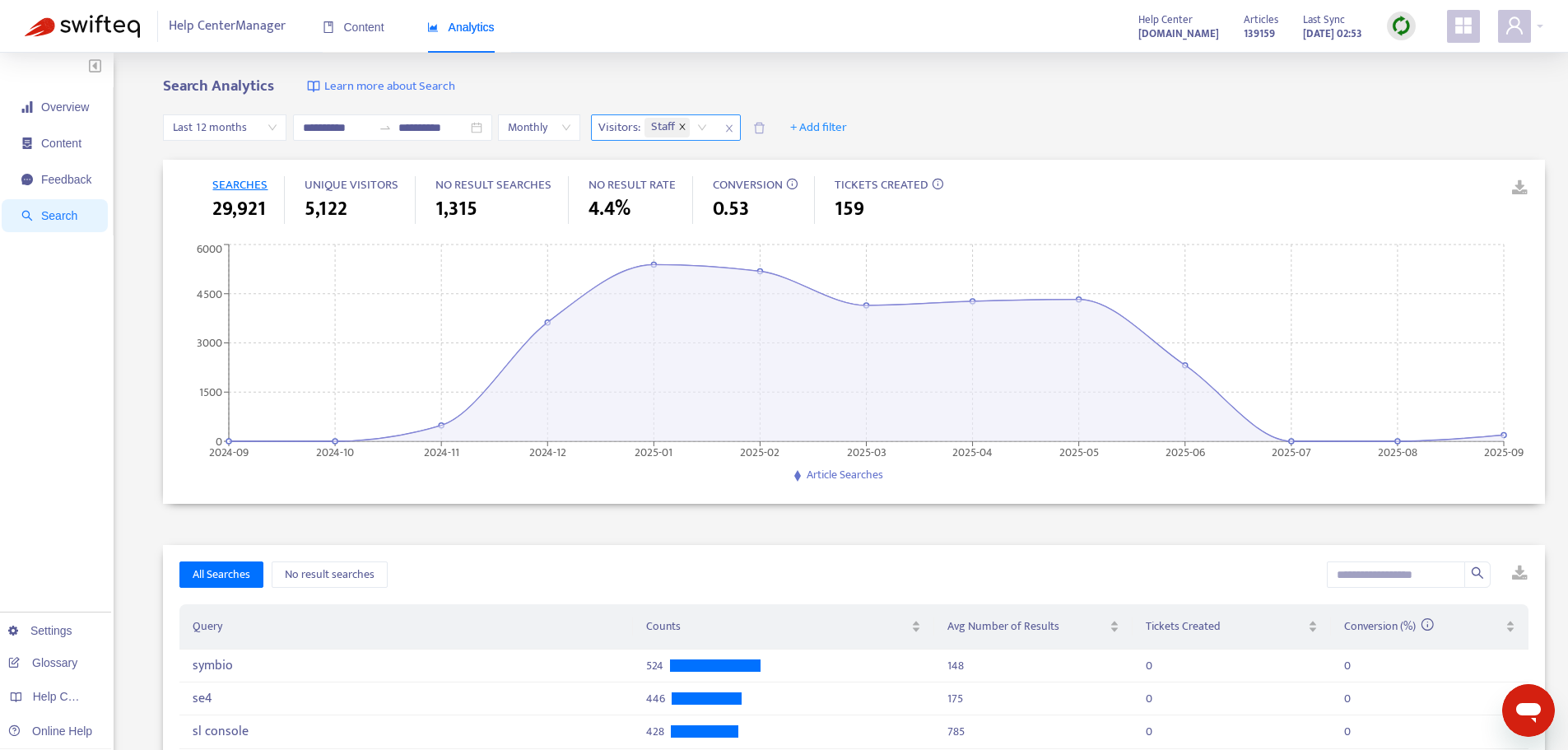
click at [686, 129] on icon "close" at bounding box center [682, 126] width 8 height 8
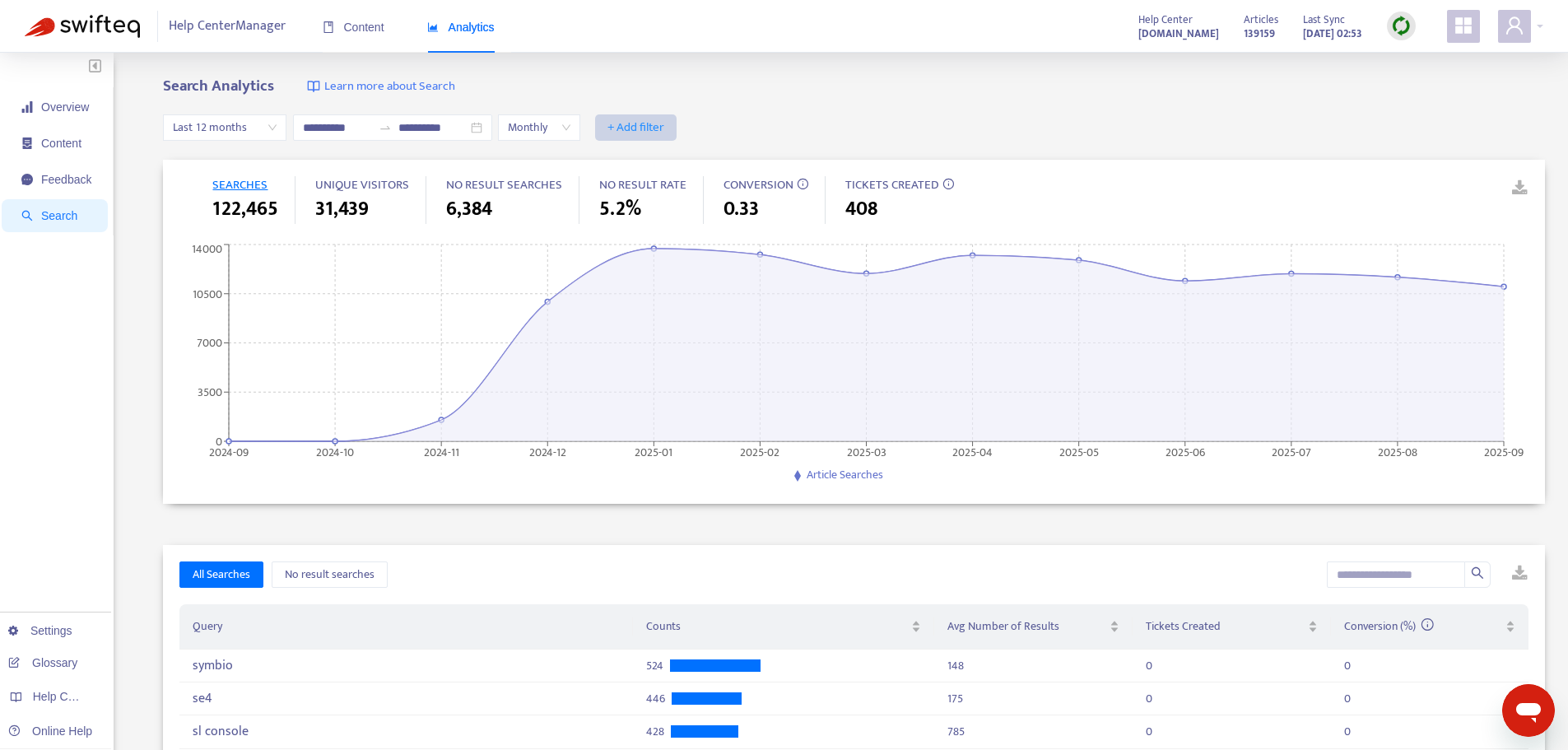
click at [664, 123] on span "+ Add filter" at bounding box center [636, 127] width 57 height 19
click at [660, 216] on span "Visitors" at bounding box center [676, 213] width 64 height 18
click at [715, 127] on div "Visitors: All" at bounding box center [653, 127] width 123 height 25
click at [672, 213] on div "End Users" at bounding box center [784, 212] width 286 height 18
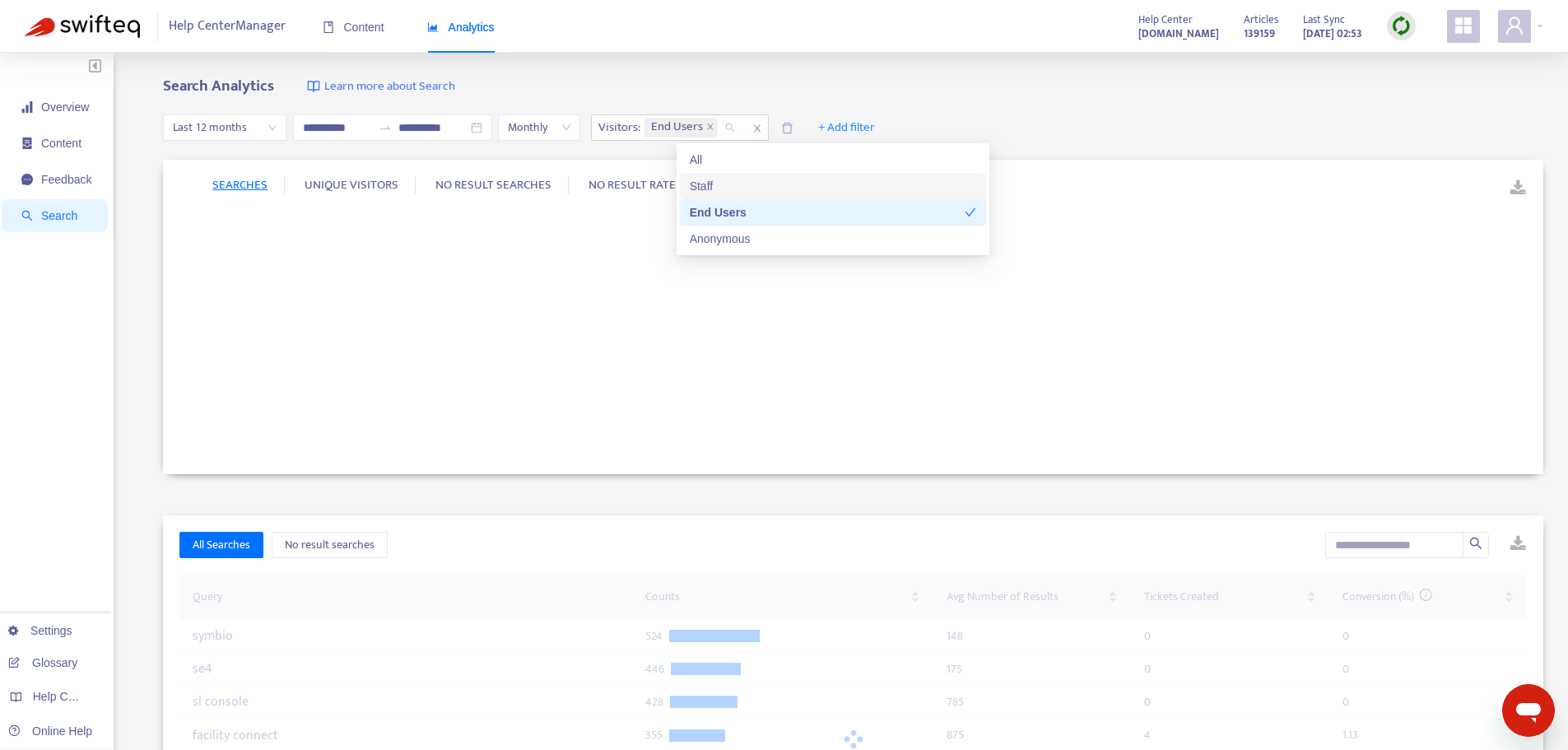
click at [1073, 97] on div "**********" at bounding box center [852, 128] width 1381 height 64
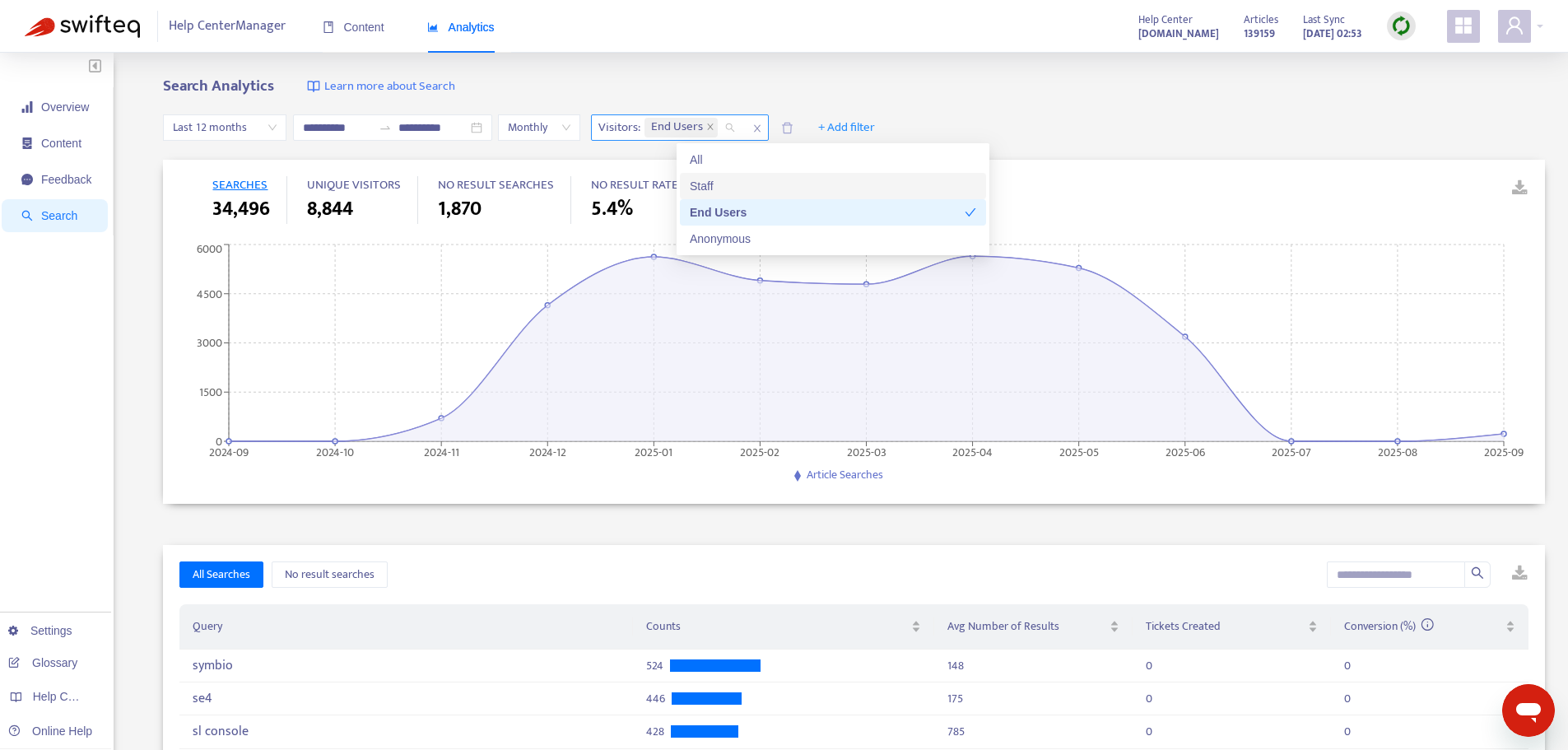
click at [744, 125] on div "End Users" at bounding box center [693, 127] width 102 height 25
click at [742, 241] on div "Anonymous" at bounding box center [833, 239] width 286 height 18
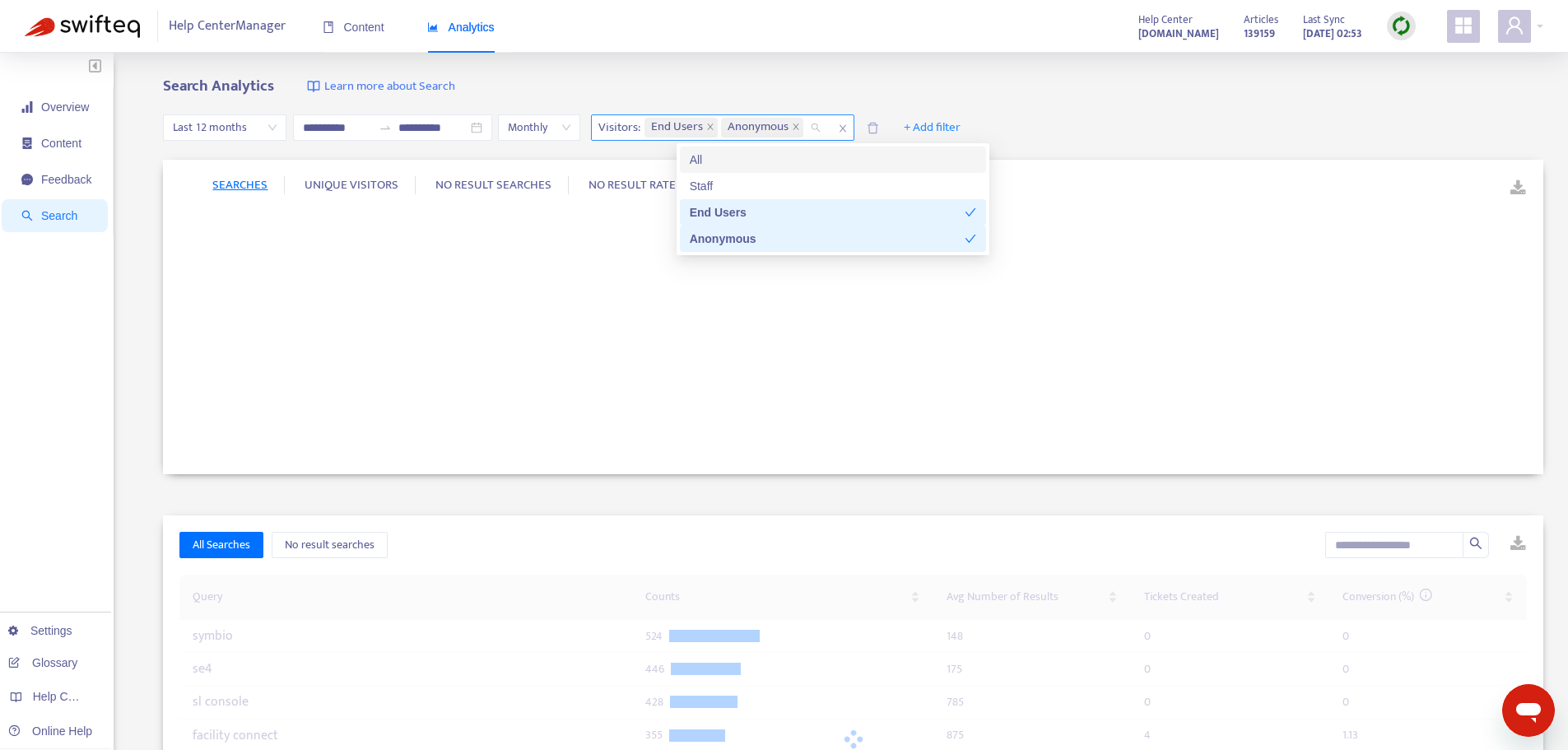
click at [715, 125] on icon "close" at bounding box center [709, 126] width 8 height 8
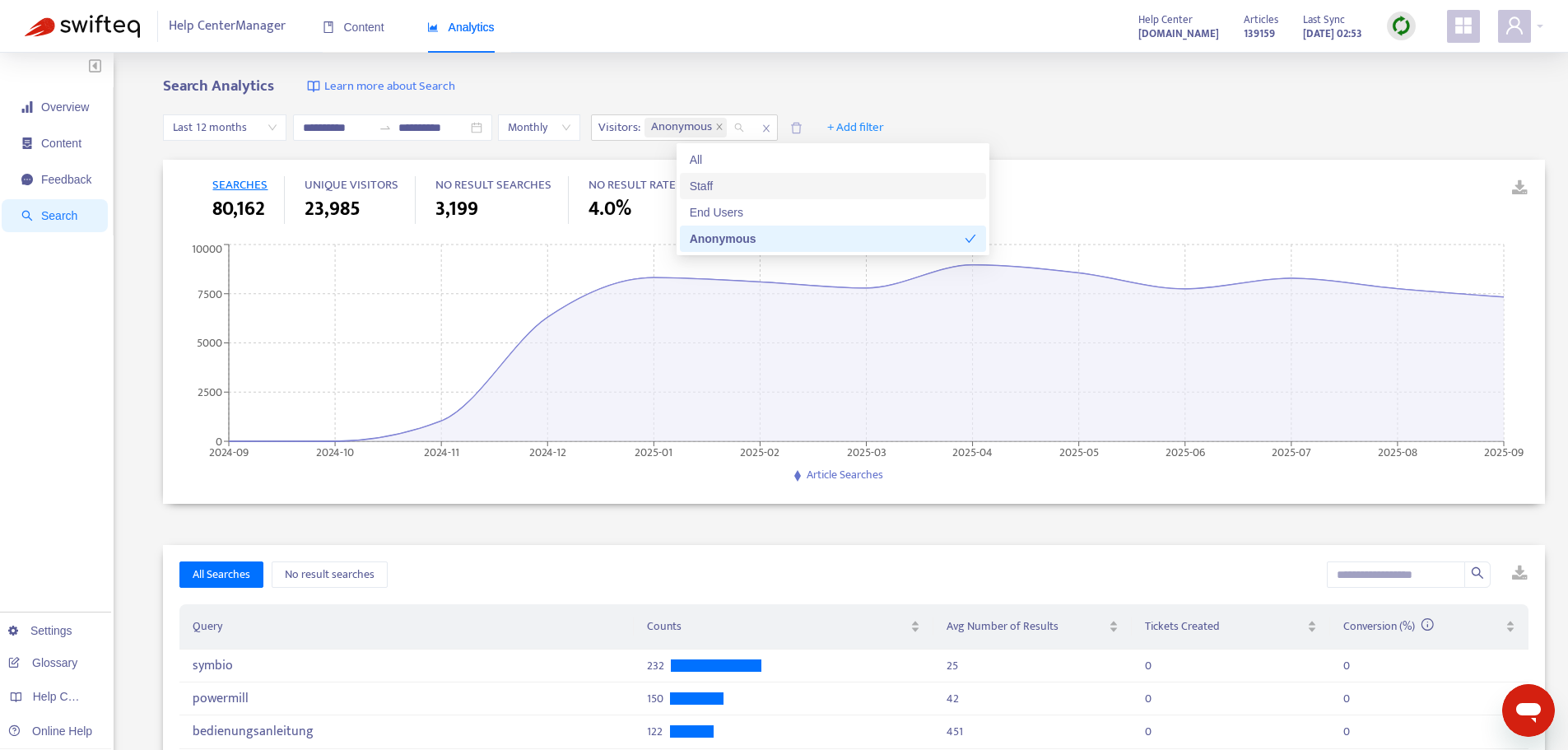
click at [762, 77] on div "**********" at bounding box center [784, 634] width 1568 height 1163
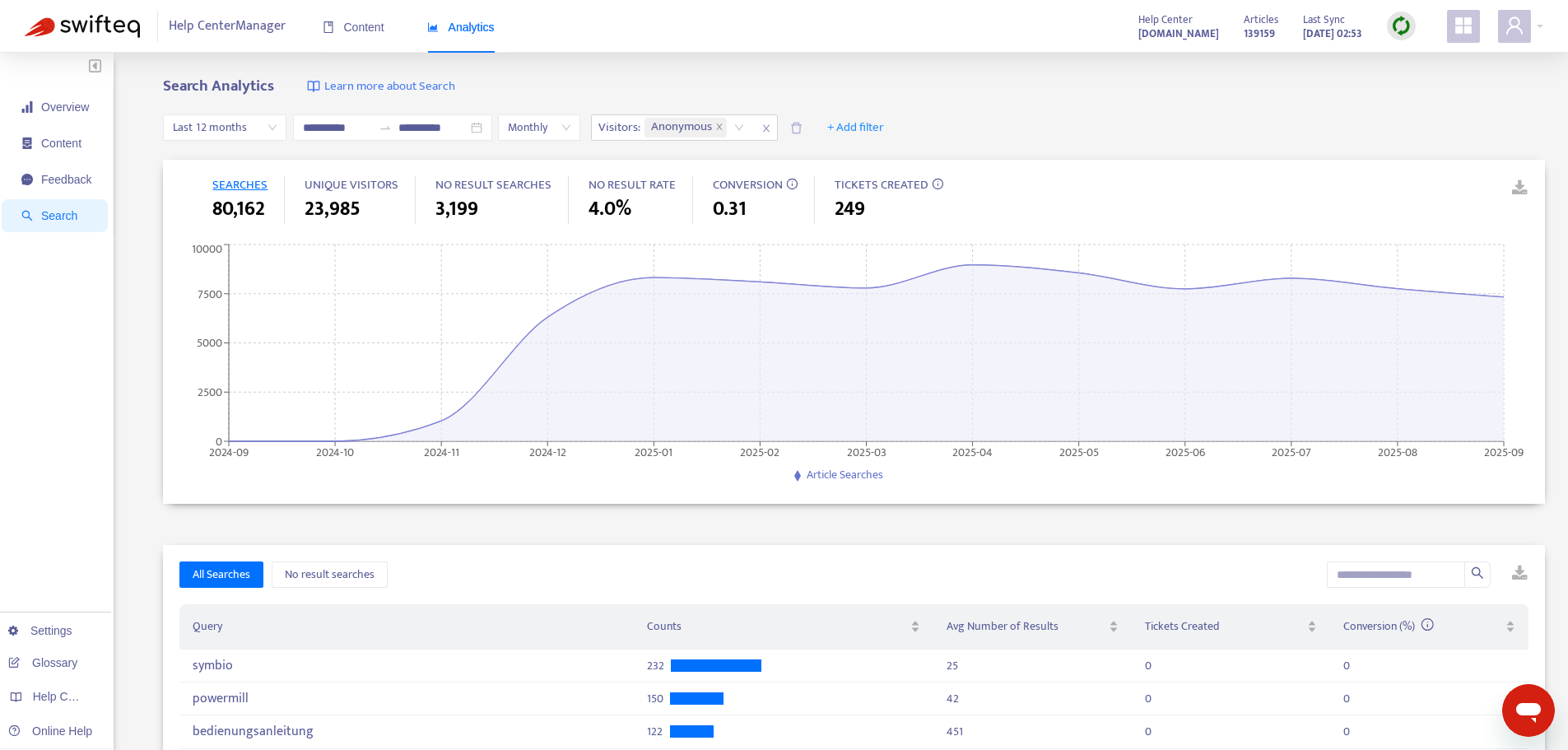
click at [821, 74] on div "**********" at bounding box center [784, 634] width 1568 height 1163
click at [42, 150] on span "Content" at bounding box center [62, 143] width 41 height 13
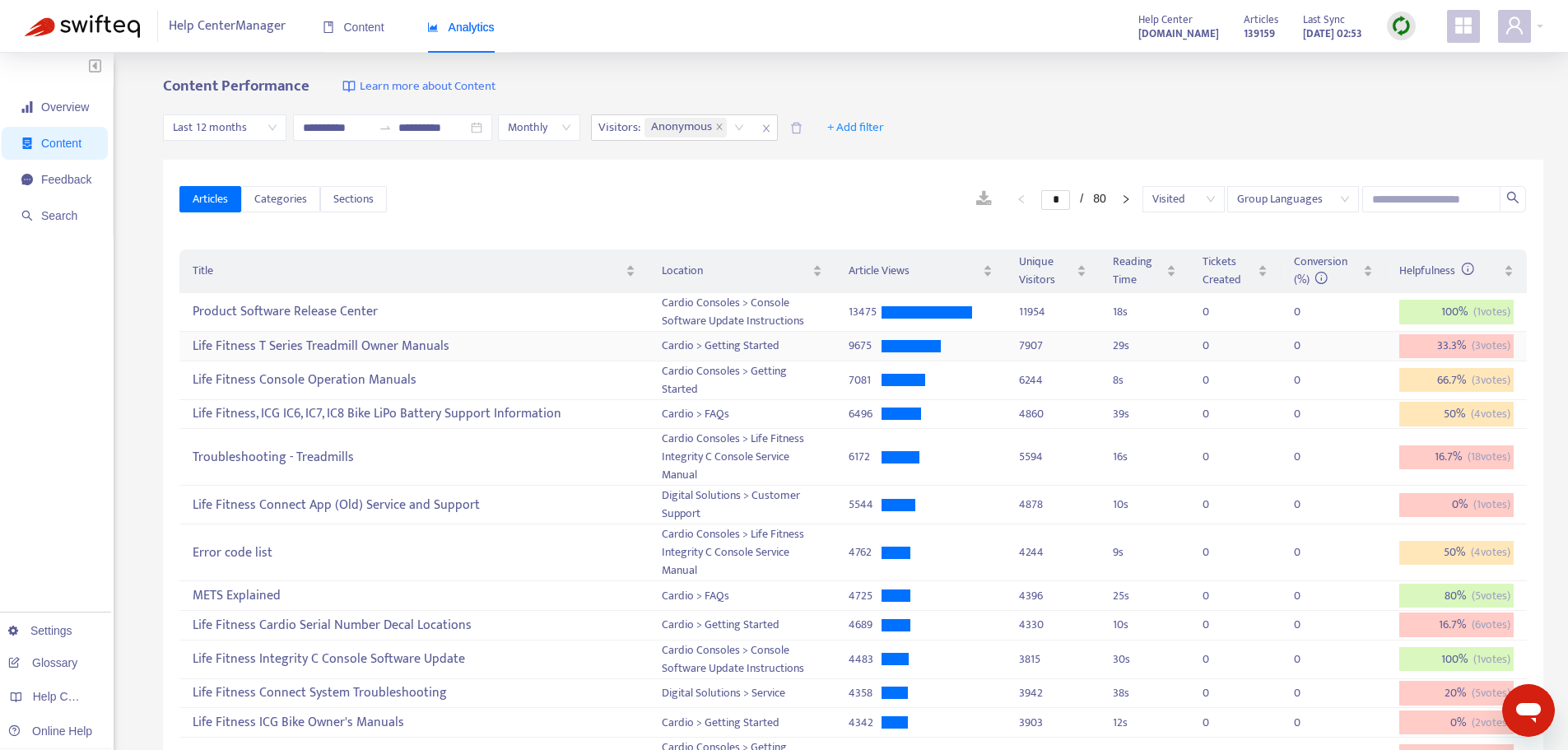
click at [328, 345] on div "Life Fitness T Series Treadmill Owner Manuals" at bounding box center [413, 345] width 442 height 27
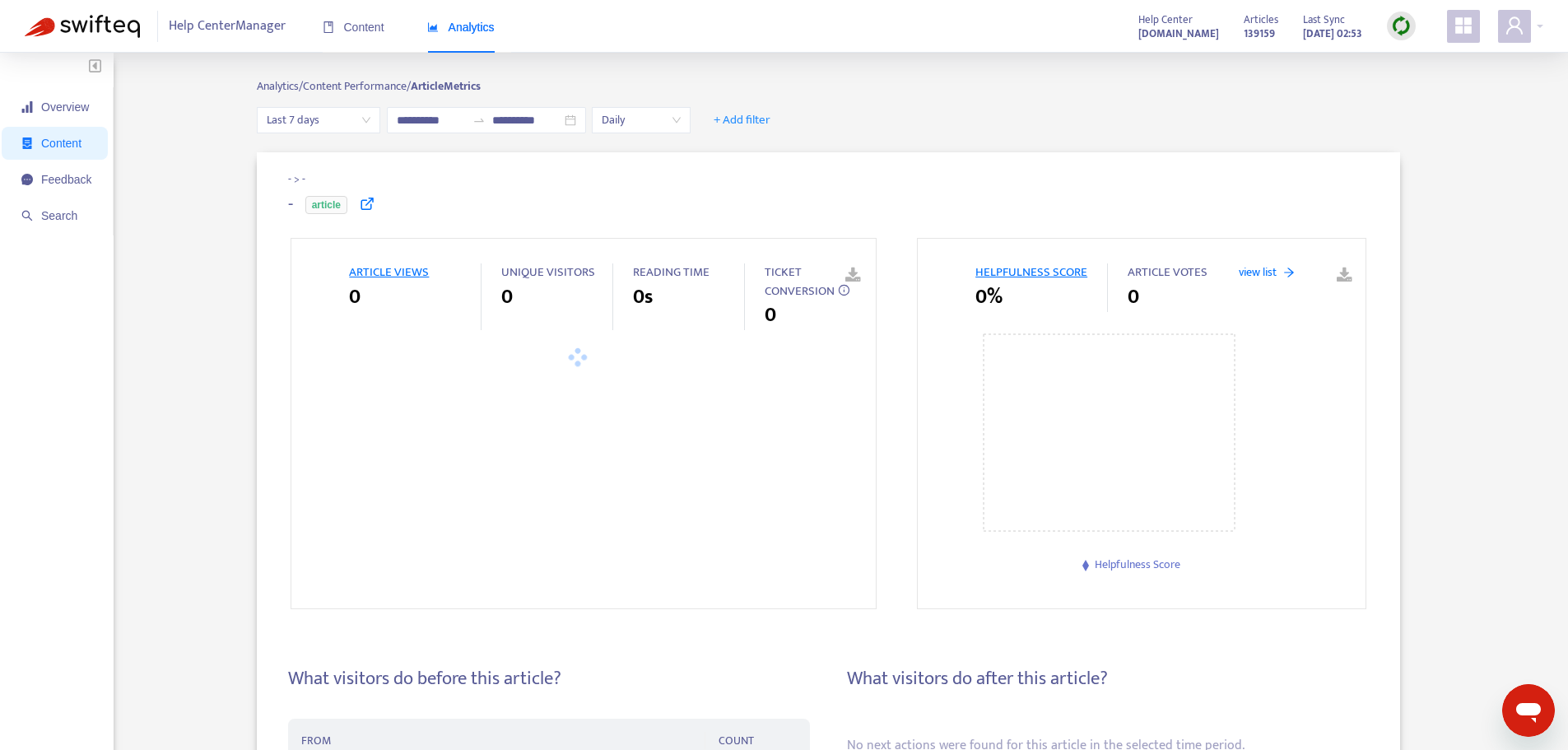
type input "**********"
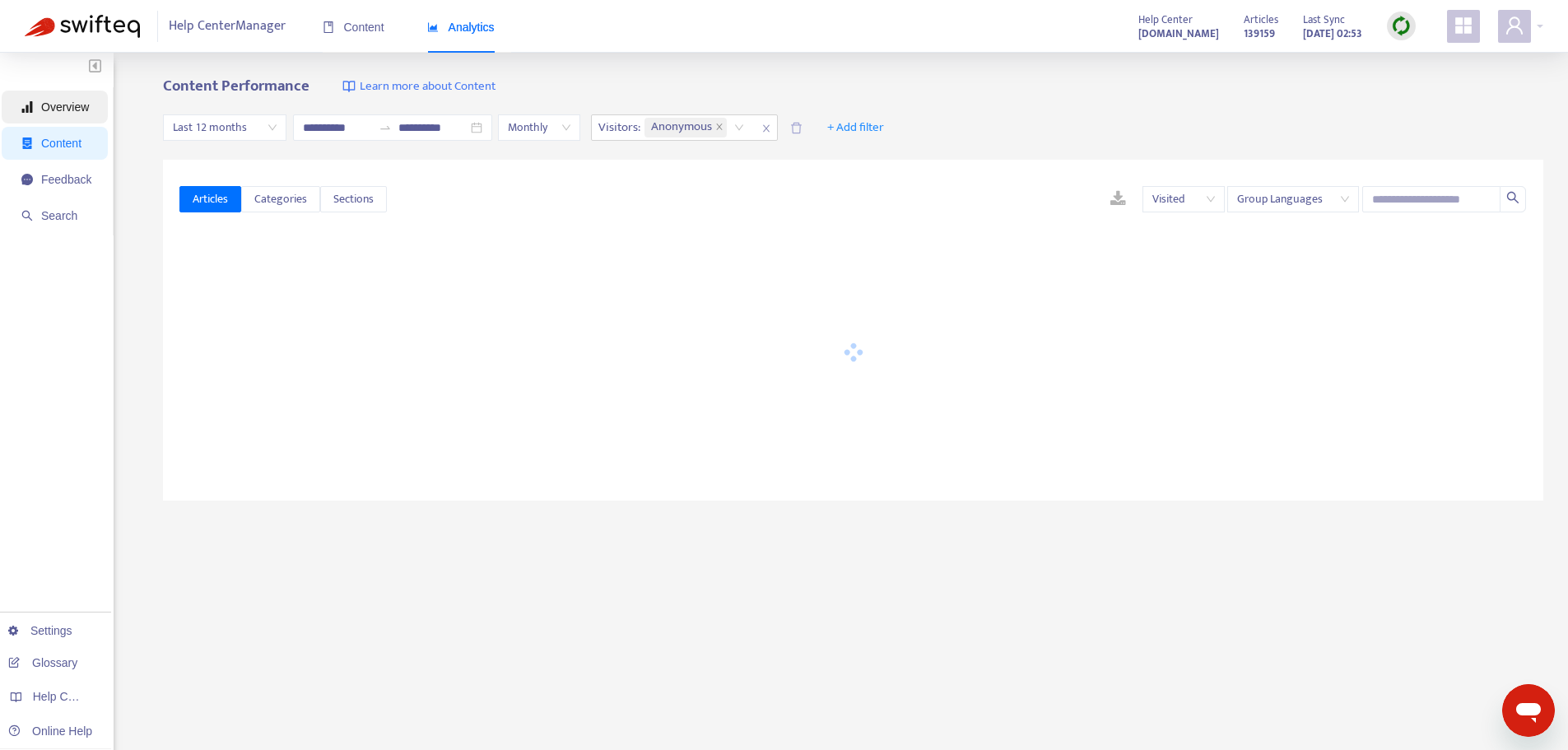
click at [67, 111] on span "Overview" at bounding box center [65, 107] width 48 height 13
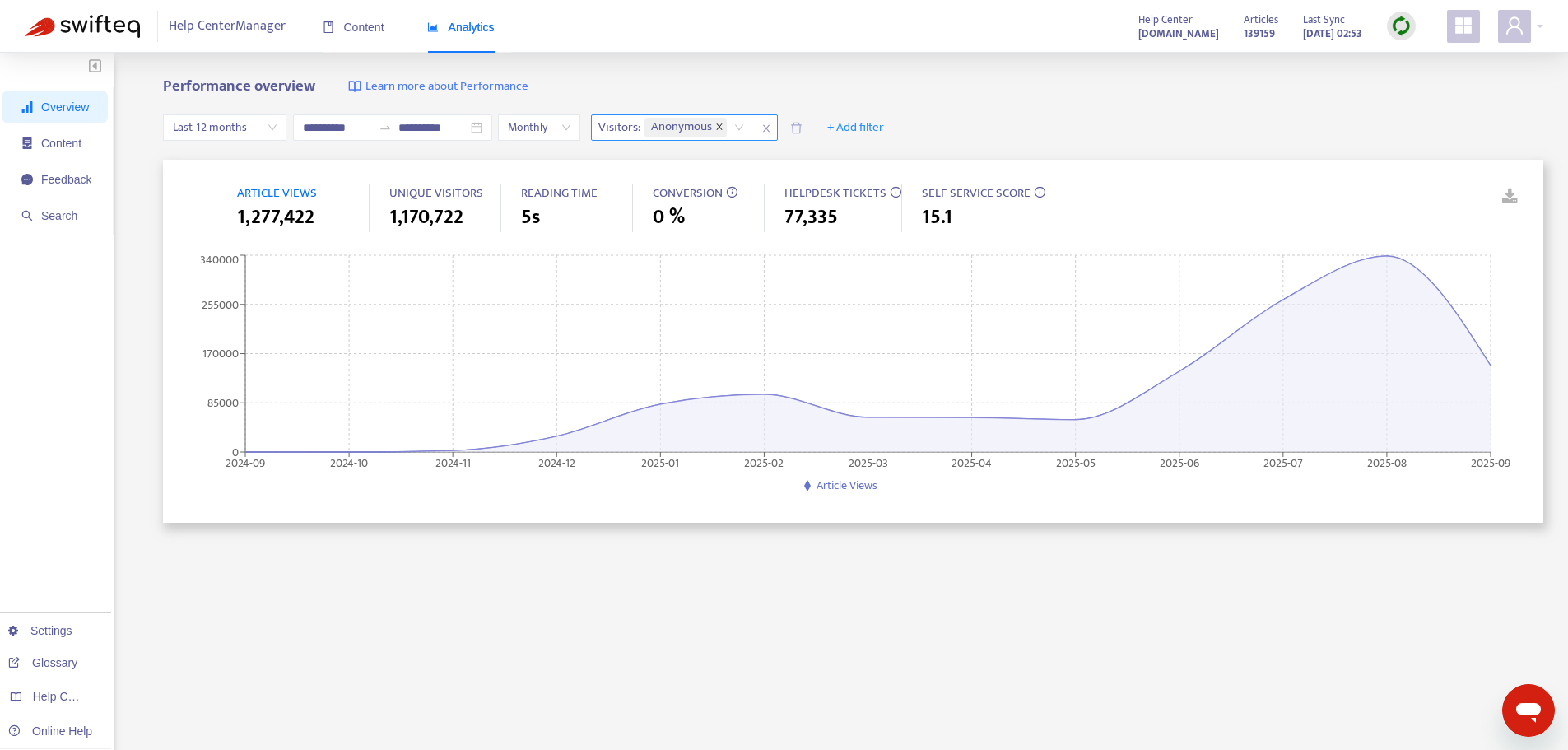
click at [723, 128] on icon "close" at bounding box center [719, 126] width 8 height 8
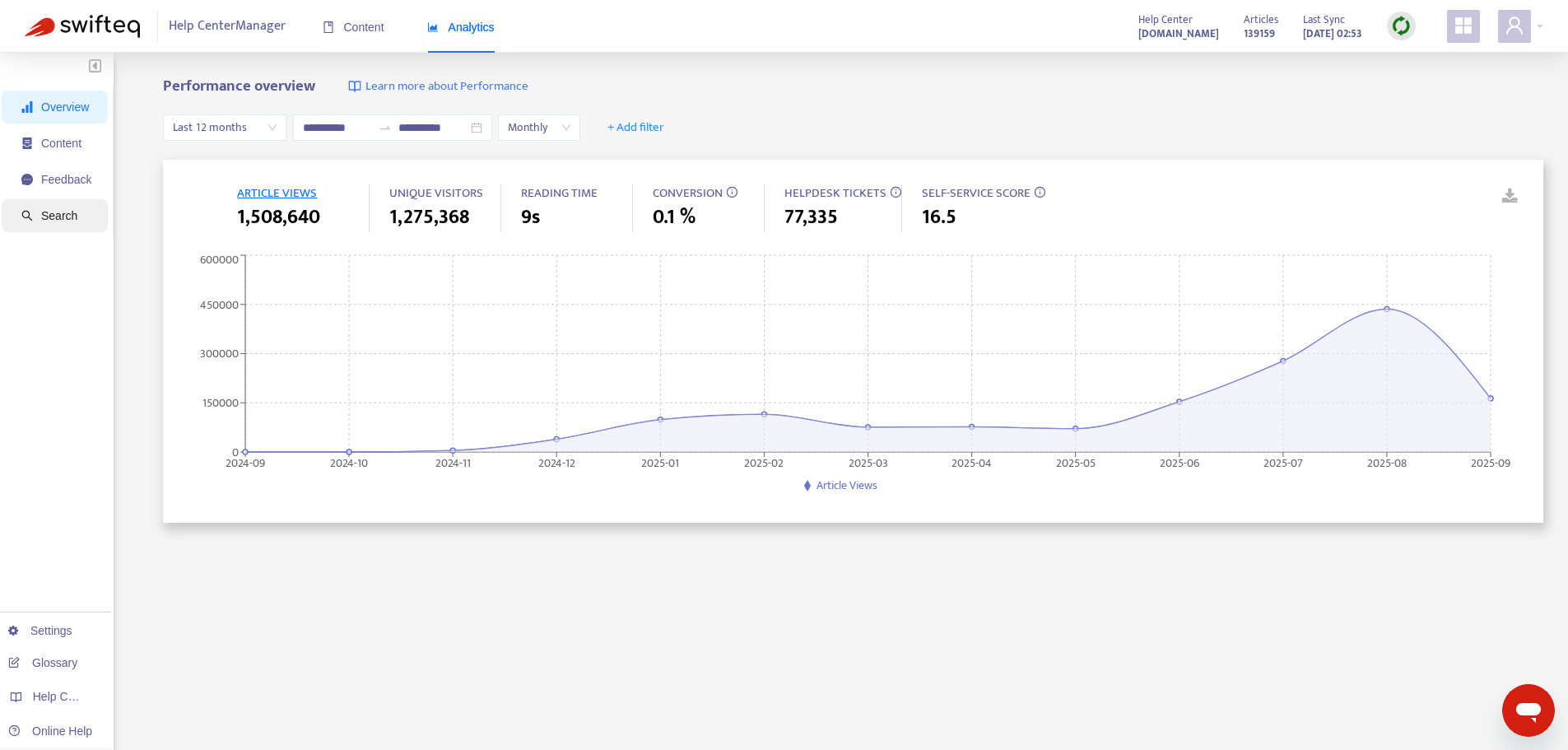
click at [55, 223] on span "Search" at bounding box center [56, 215] width 70 height 33
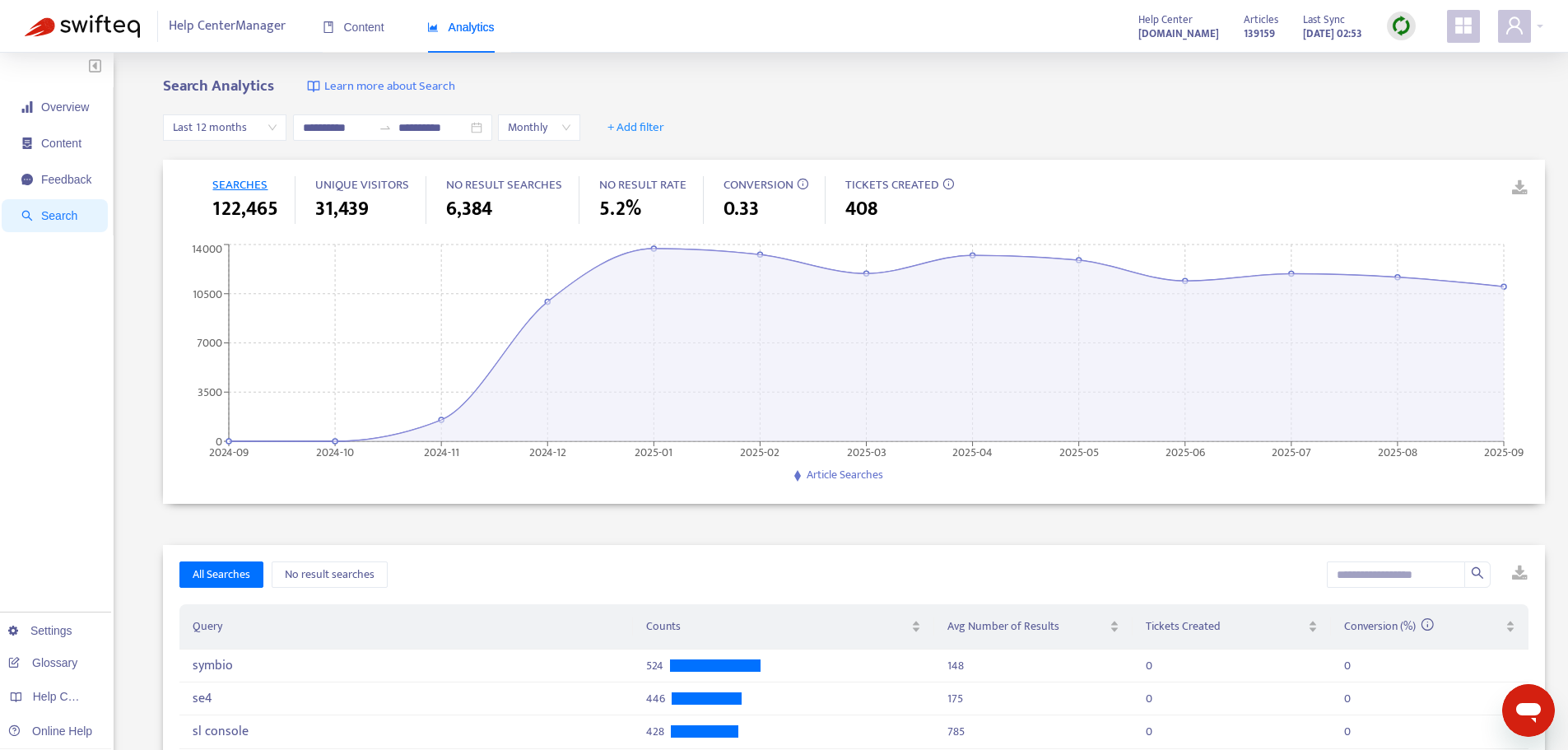
click at [223, 132] on span "Last 12 months" at bounding box center [224, 127] width 103 height 25
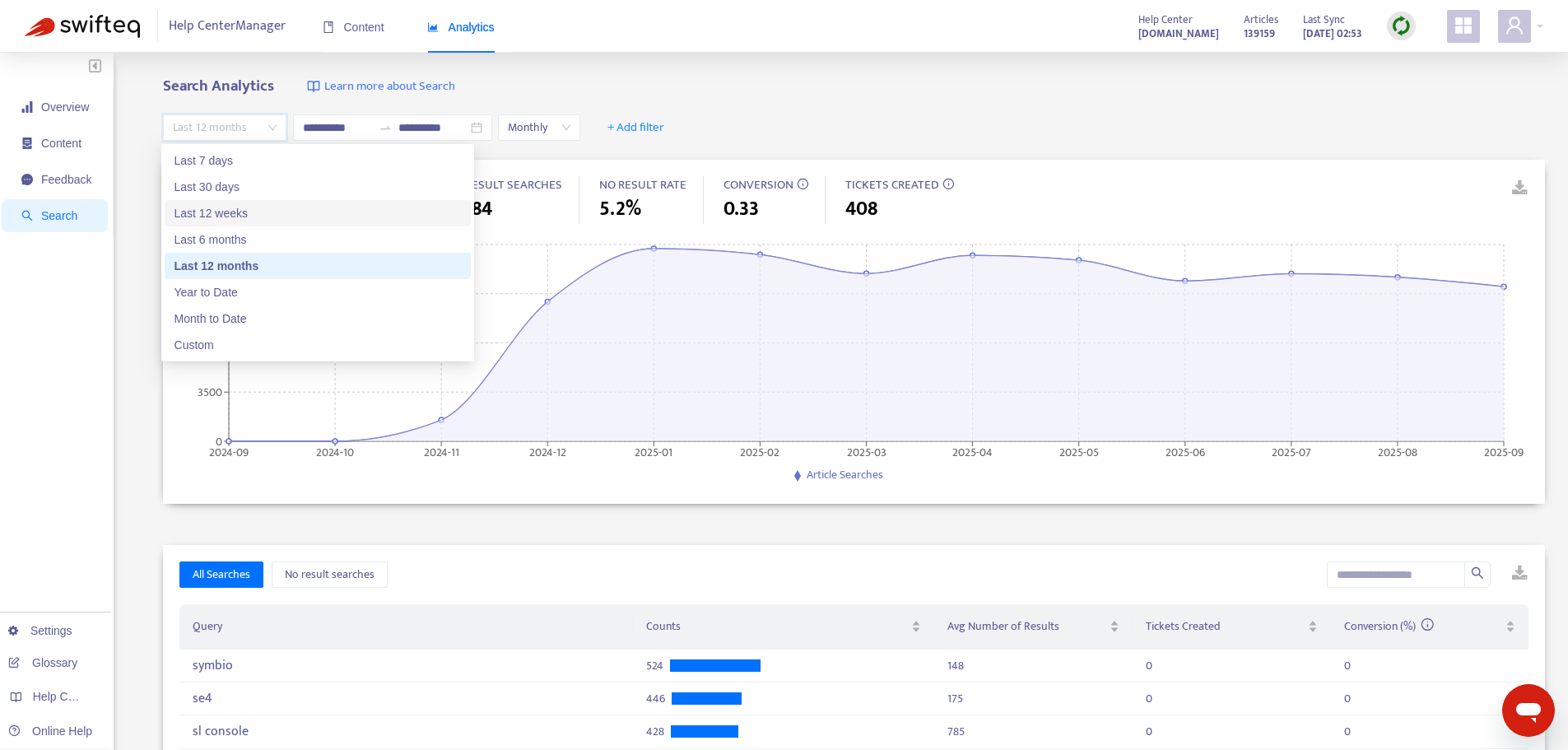
click at [223, 212] on div "Last 12 weeks" at bounding box center [318, 213] width 286 height 18
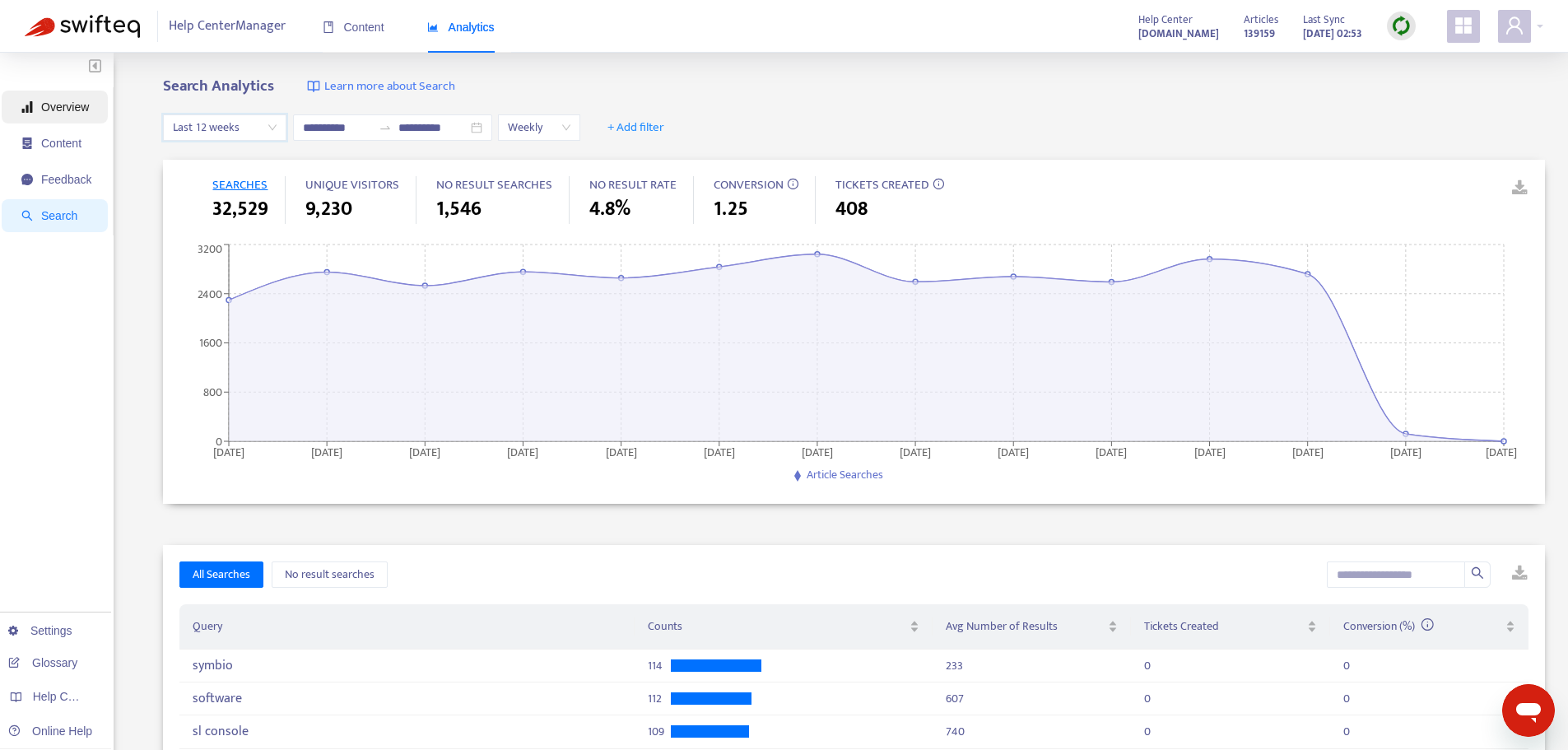
click at [55, 107] on span "Overview" at bounding box center [65, 107] width 48 height 13
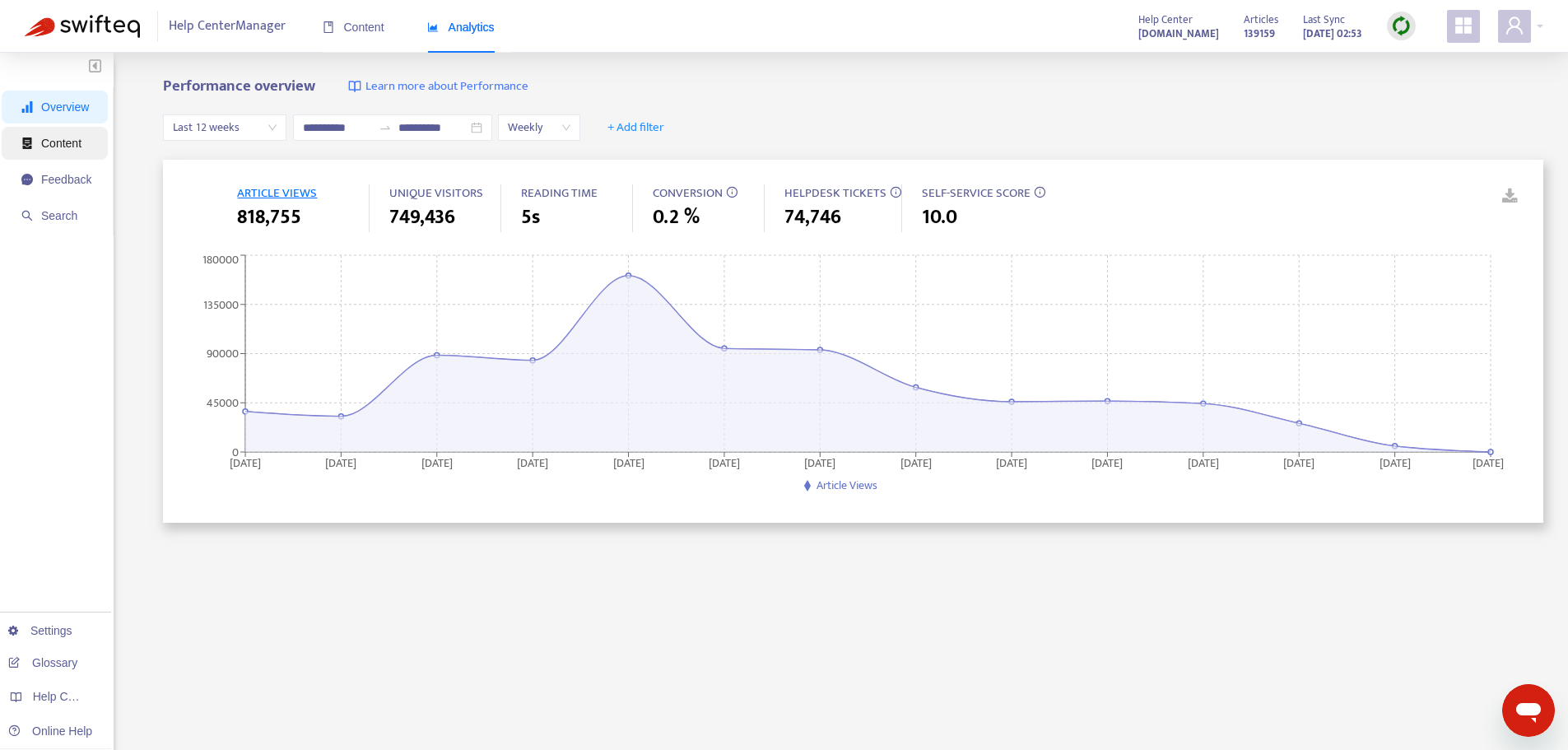
click at [67, 142] on span "Content" at bounding box center [62, 143] width 41 height 13
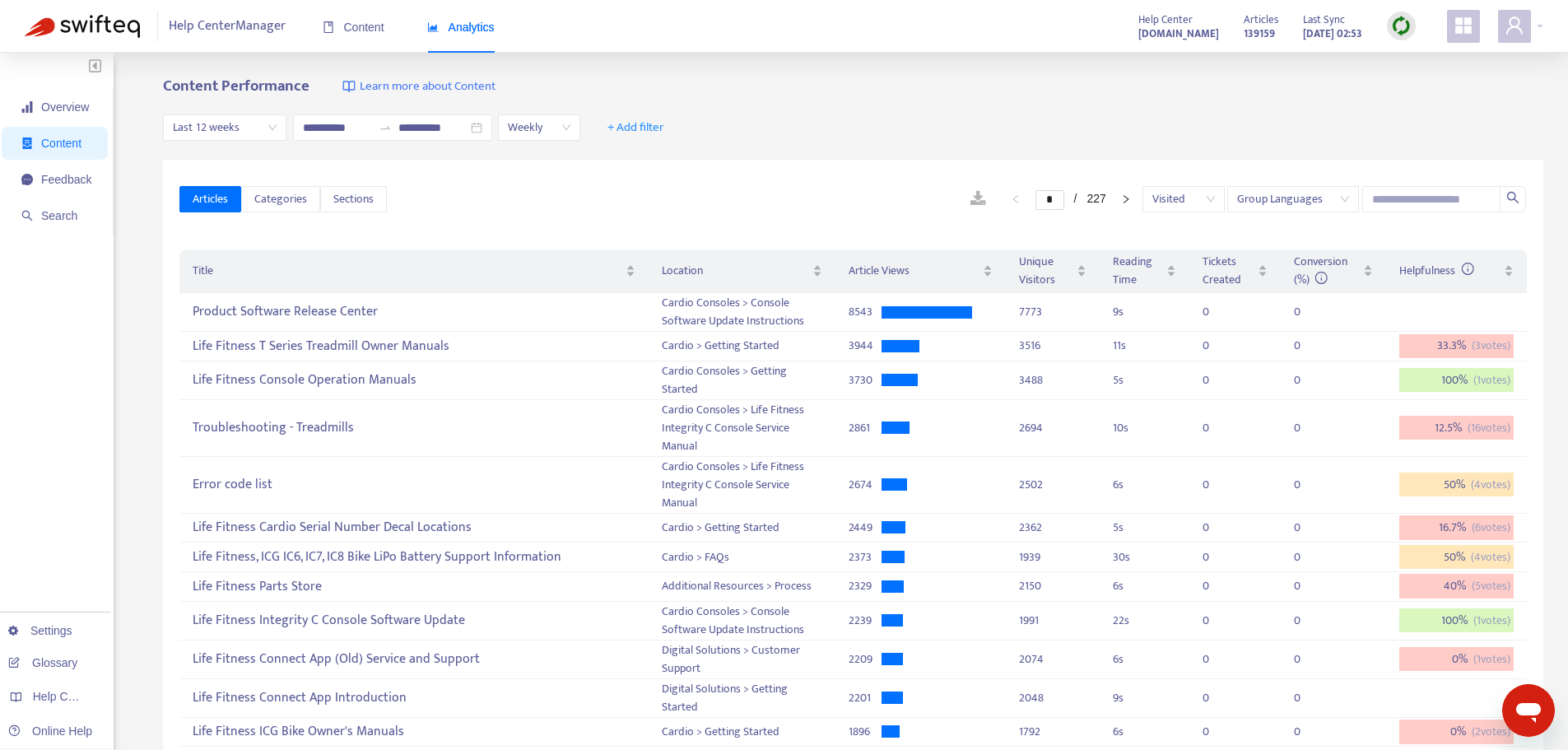
click at [1212, 199] on span "Visited" at bounding box center [1183, 200] width 63 height 25
click at [1184, 260] on div "No Views" at bounding box center [1299, 258] width 286 height 18
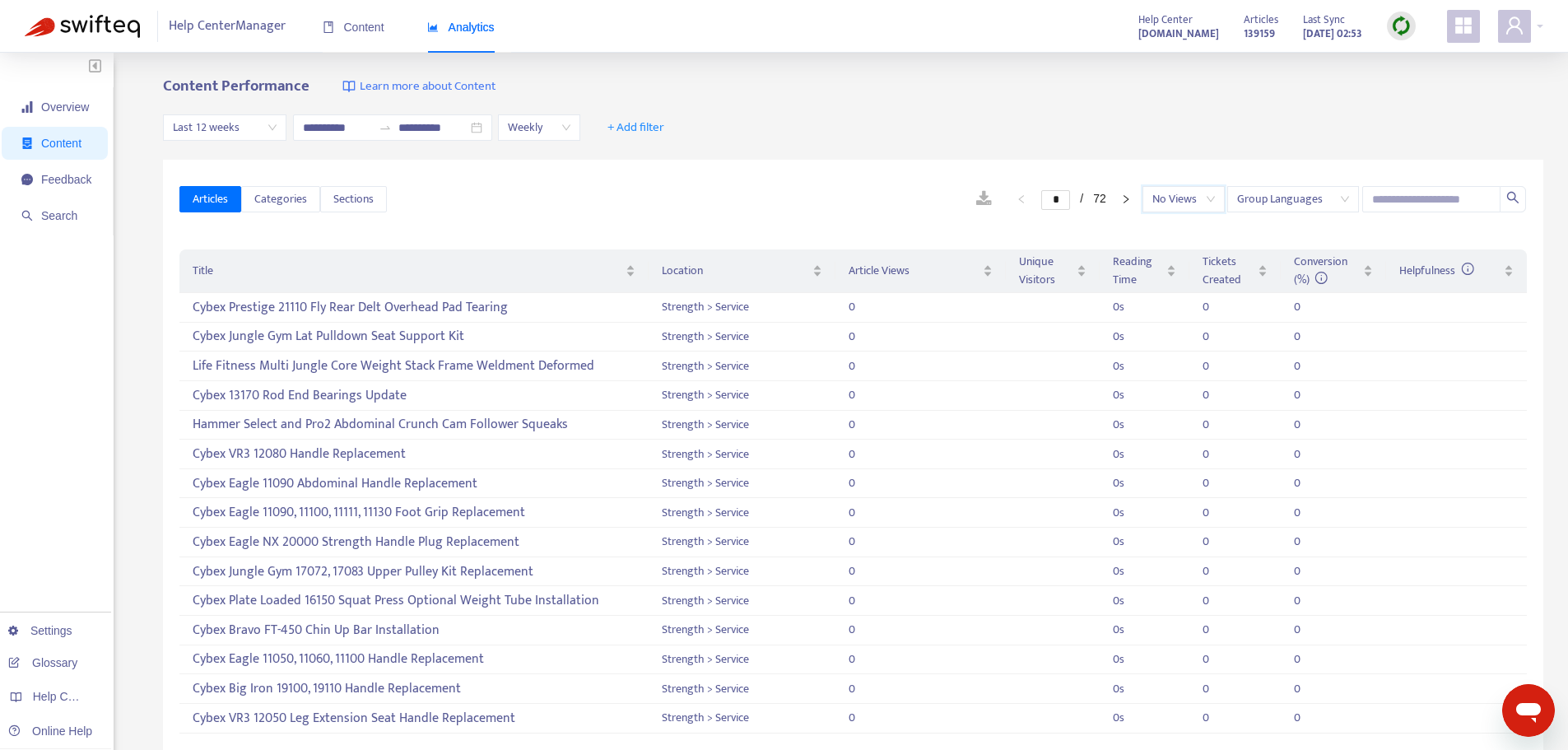
click at [235, 127] on span "Last 12 weeks" at bounding box center [224, 127] width 103 height 25
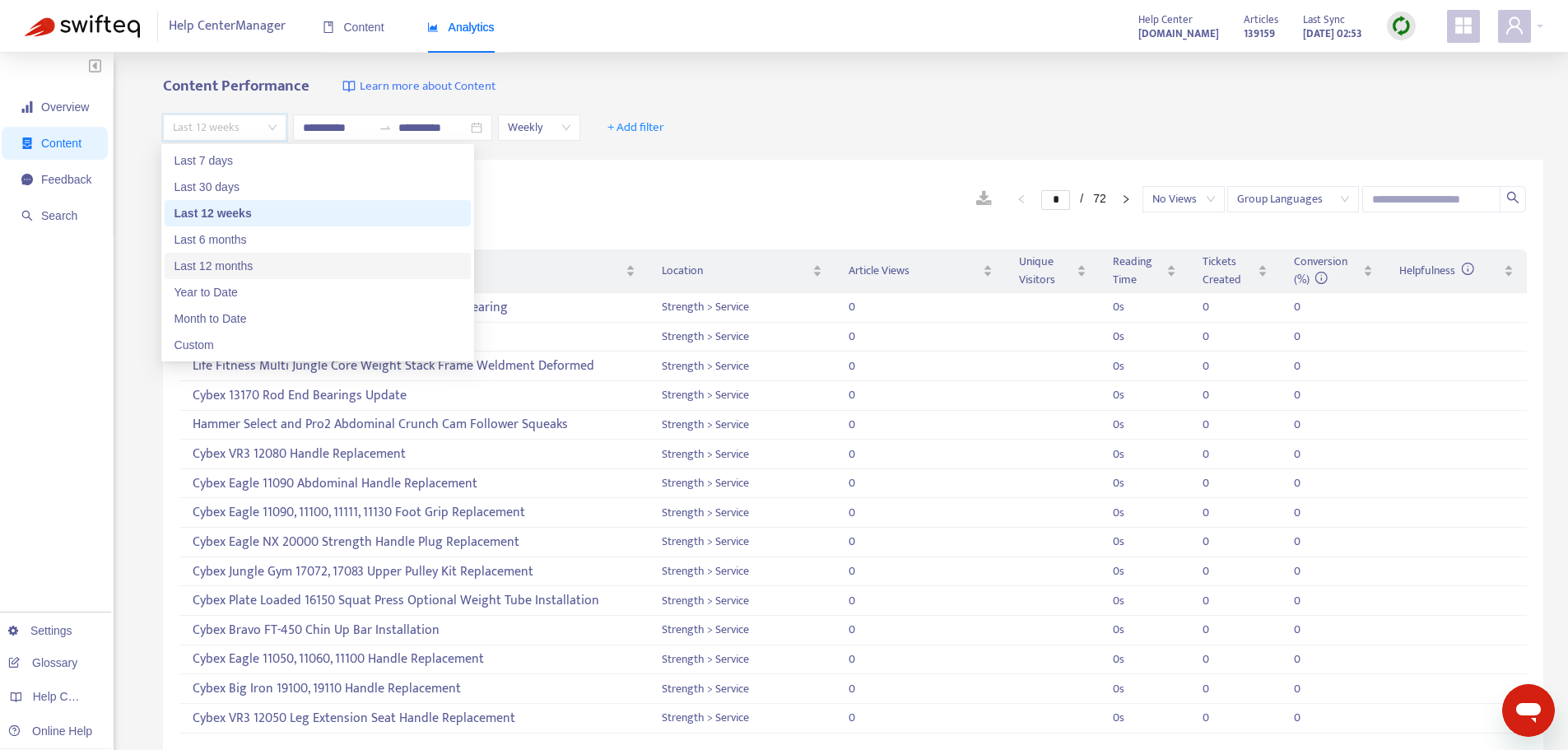
click at [230, 262] on div "Last 12 months" at bounding box center [318, 266] width 286 height 18
type input "**********"
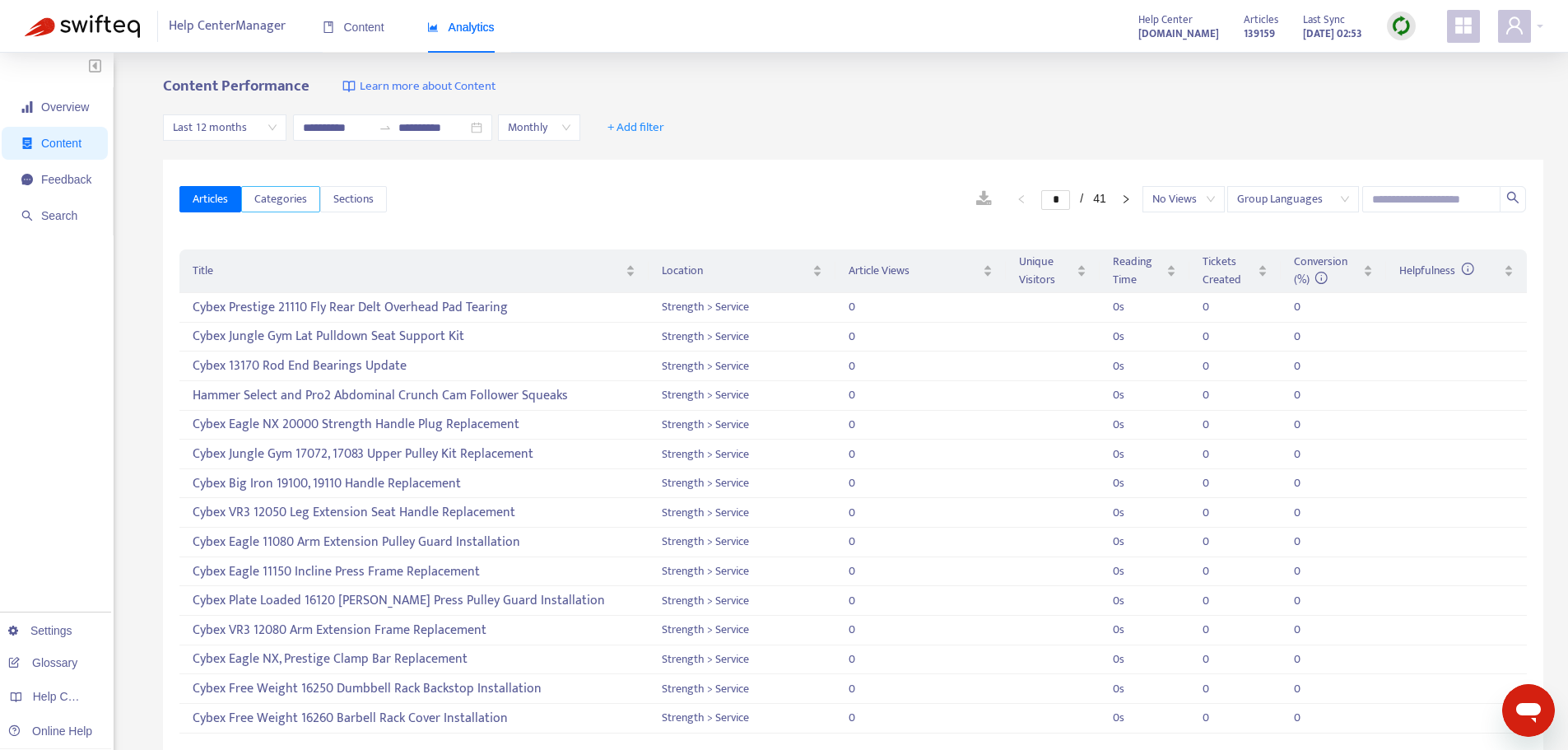
click at [284, 202] on span "Categories" at bounding box center [281, 199] width 53 height 18
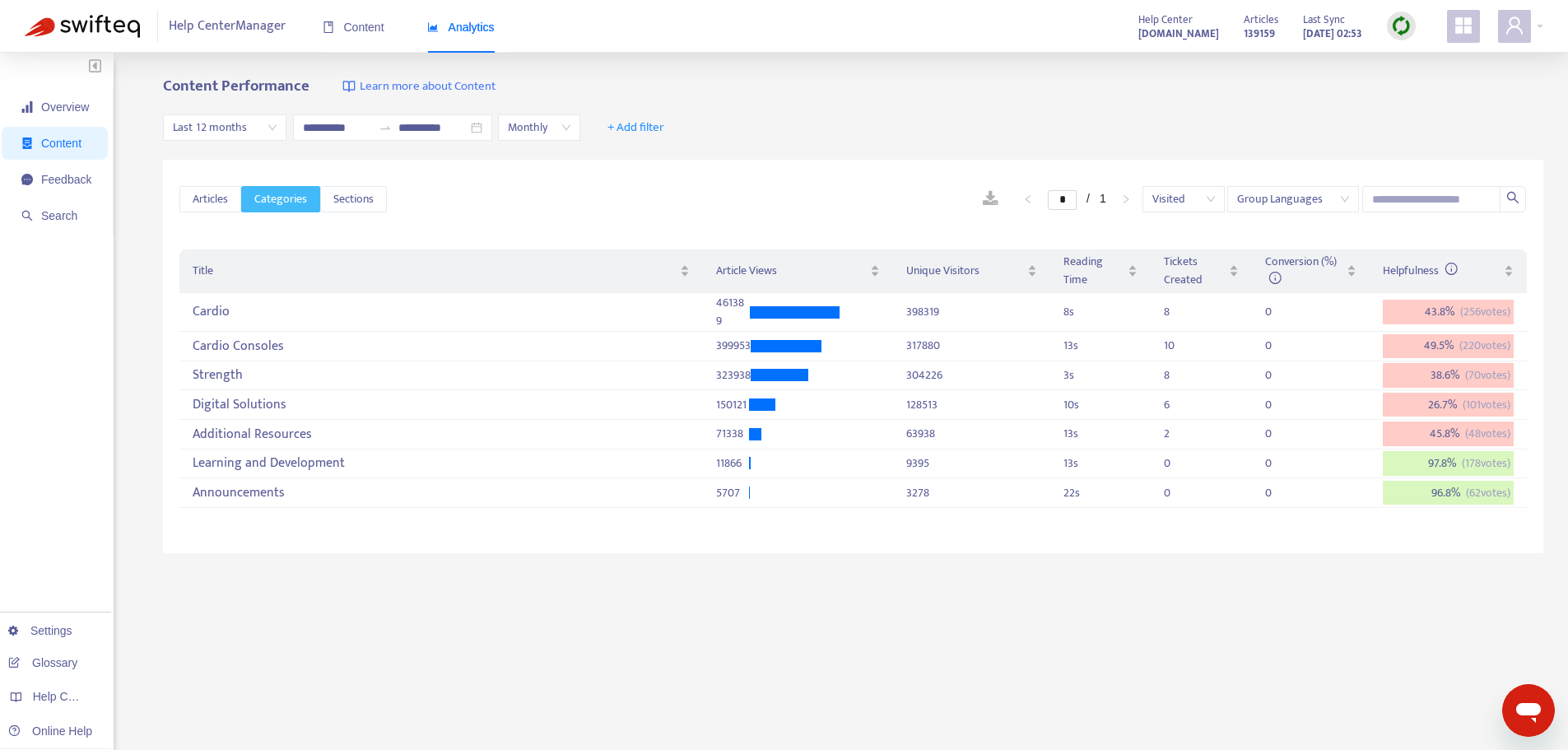
click at [1199, 201] on span "Visited" at bounding box center [1183, 200] width 63 height 25
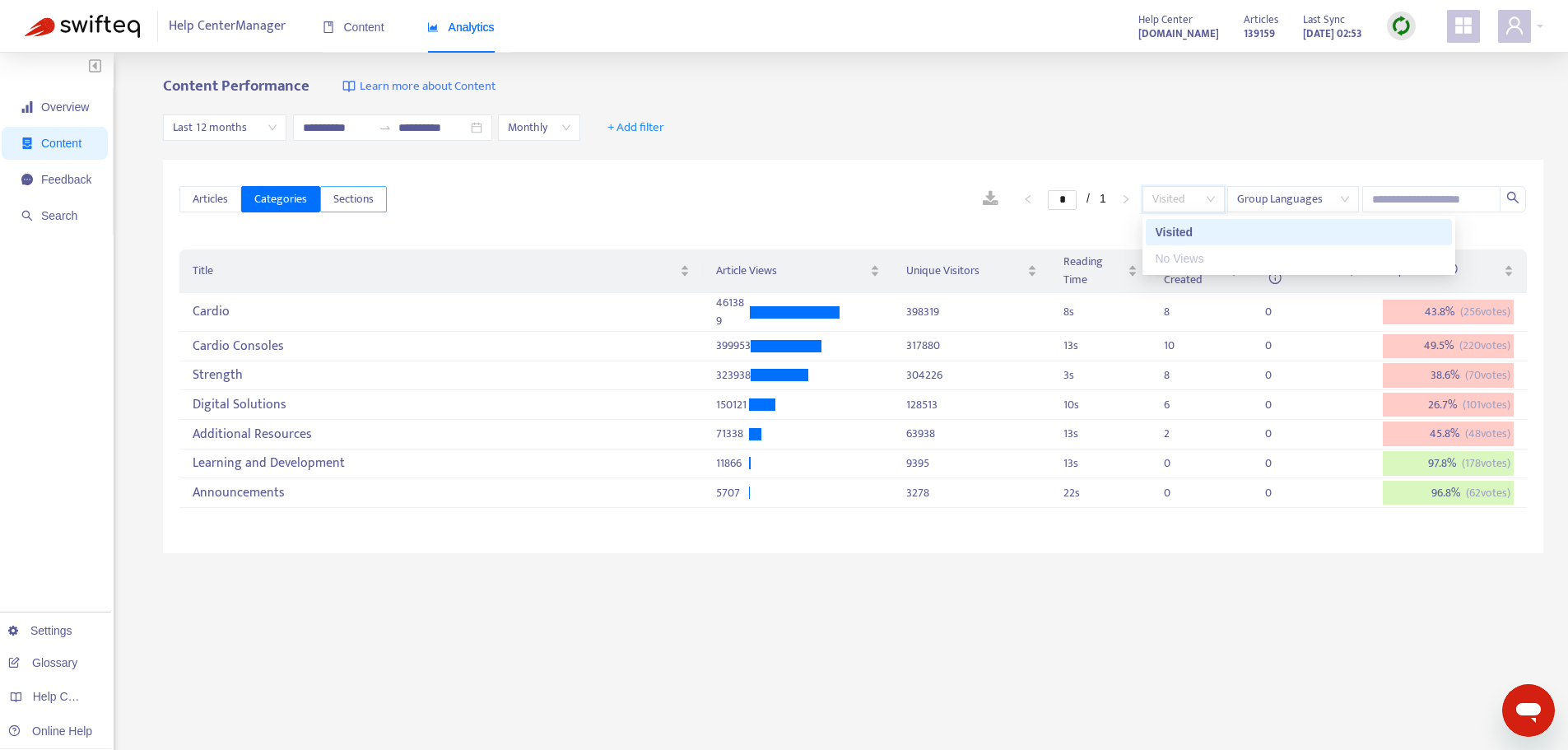
click at [353, 193] on span "Sections" at bounding box center [353, 199] width 41 height 18
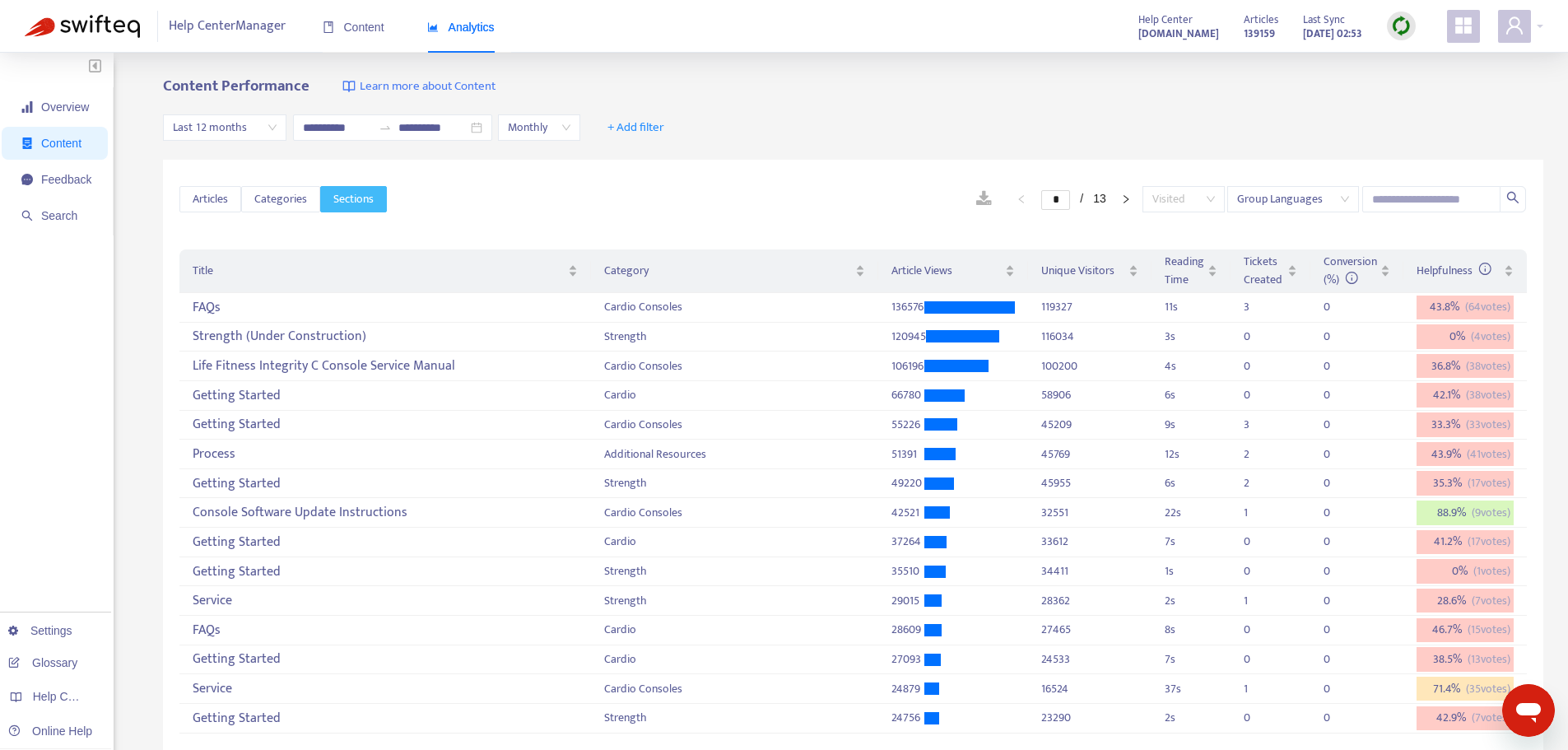
click at [1217, 199] on div "Visited" at bounding box center [1183, 200] width 82 height 27
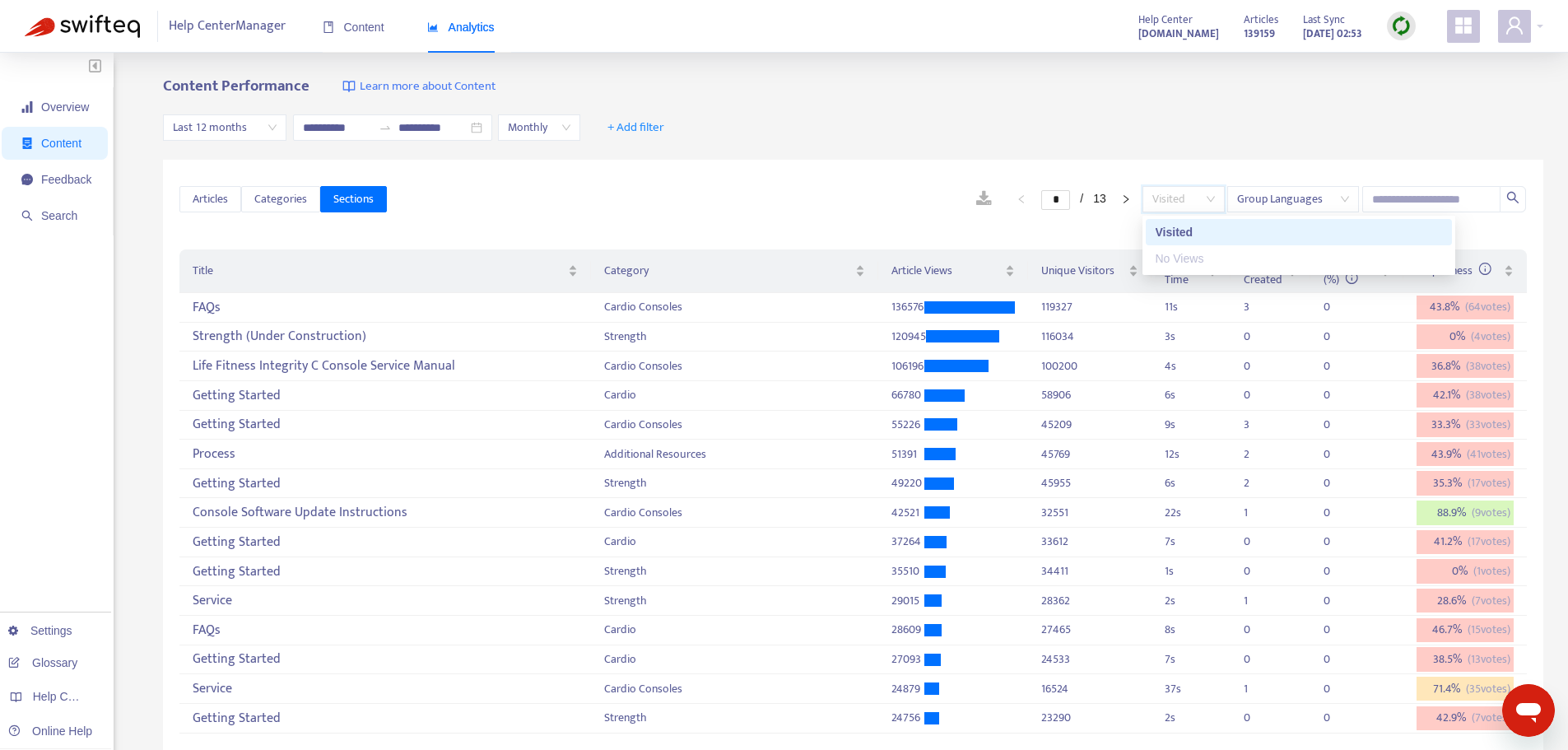
click at [802, 169] on div "Articles Categories Sections * / 13 Visited Group Languages" at bounding box center [852, 200] width 1347 height 64
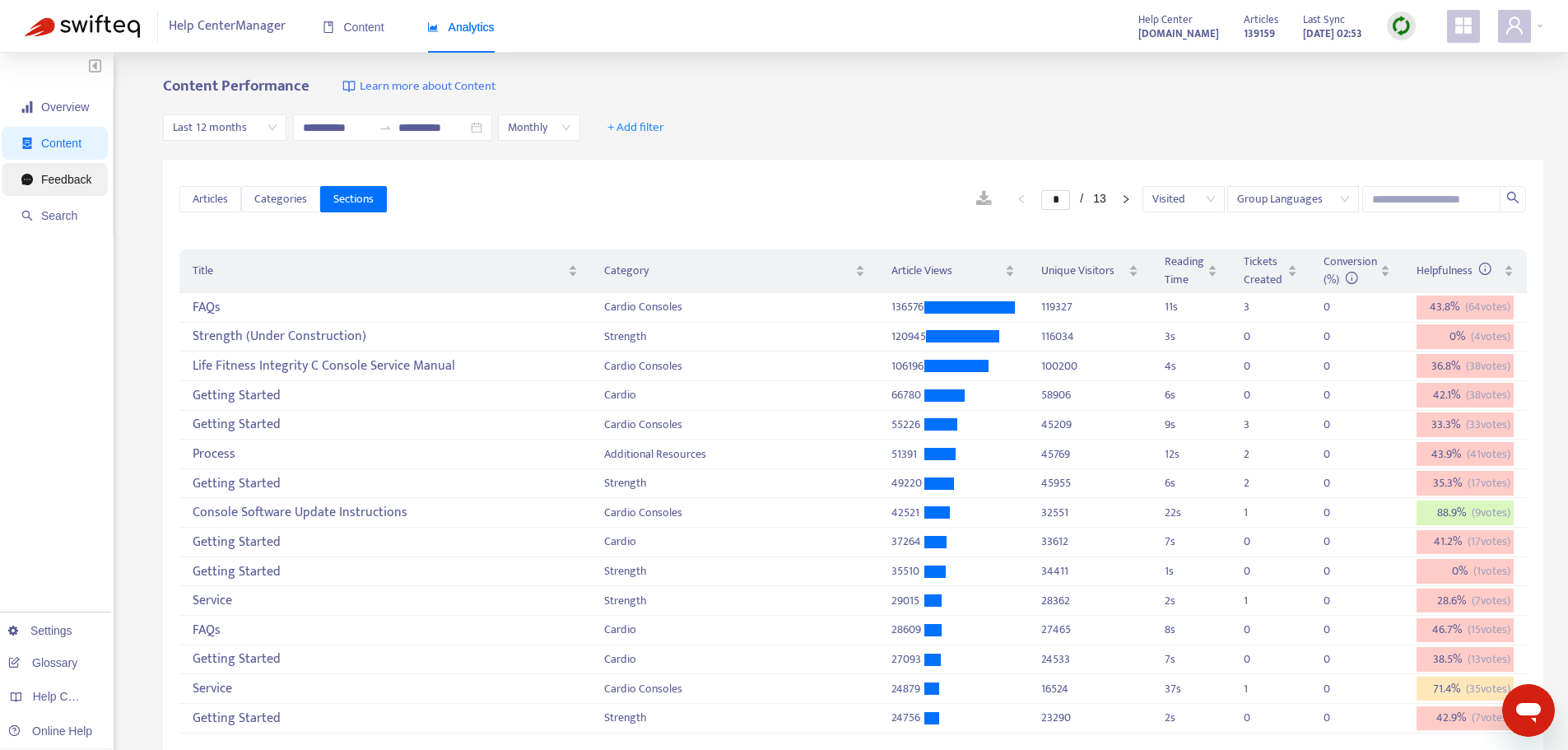
click at [72, 177] on span "Feedback" at bounding box center [66, 179] width 50 height 13
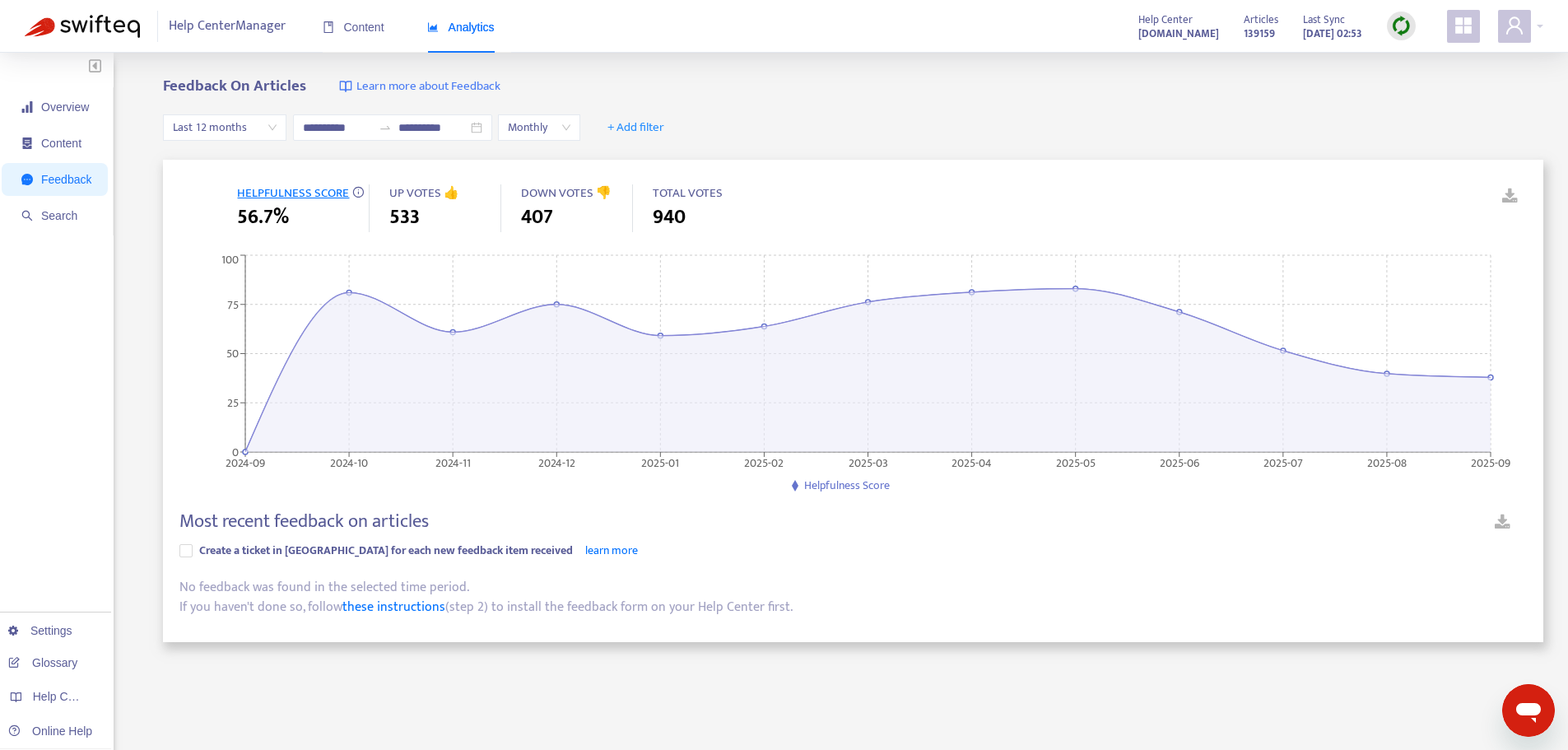
click at [556, 192] on span "DOWN VOTES 👎" at bounding box center [566, 193] width 90 height 20
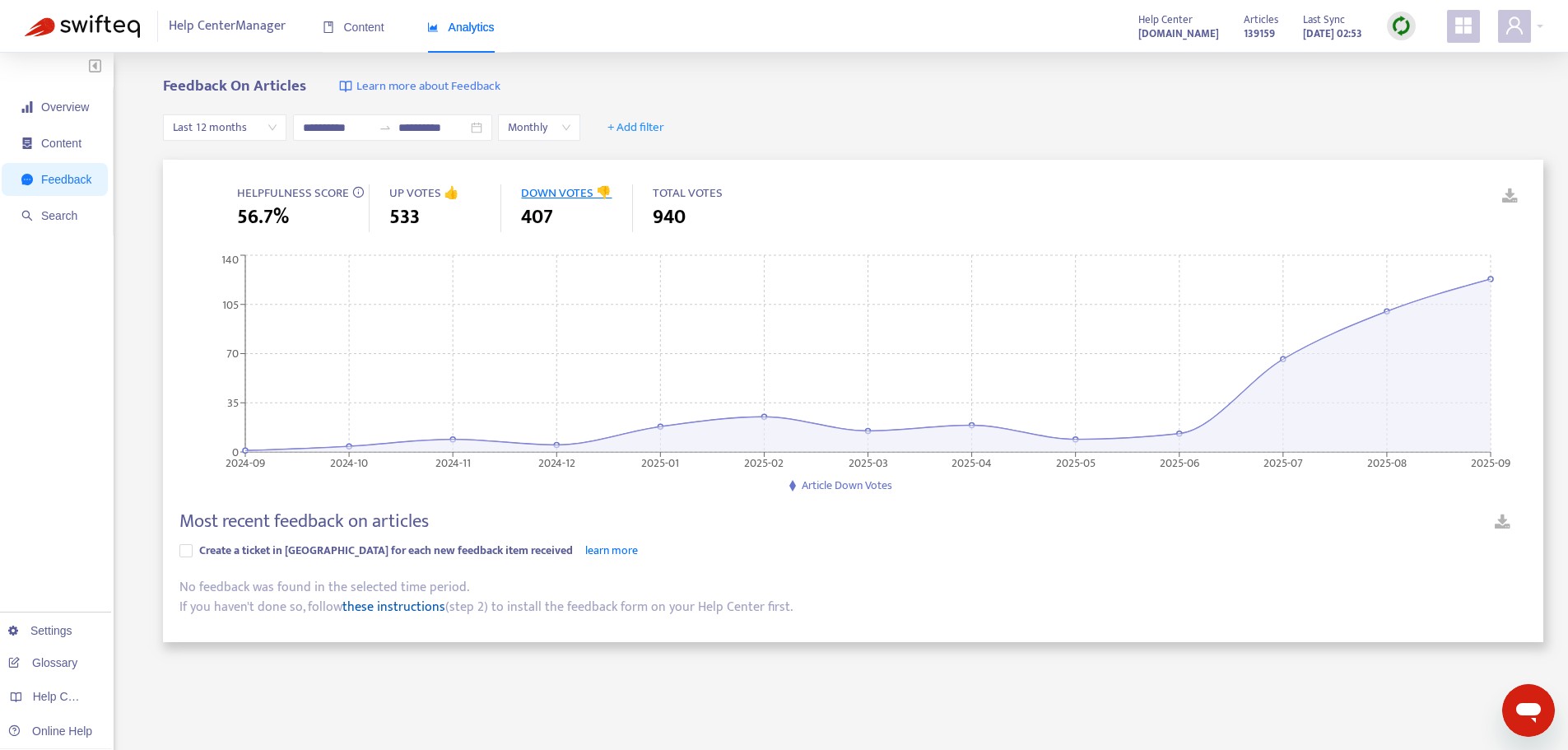
click at [391, 608] on link "these instructions" at bounding box center [394, 607] width 102 height 22
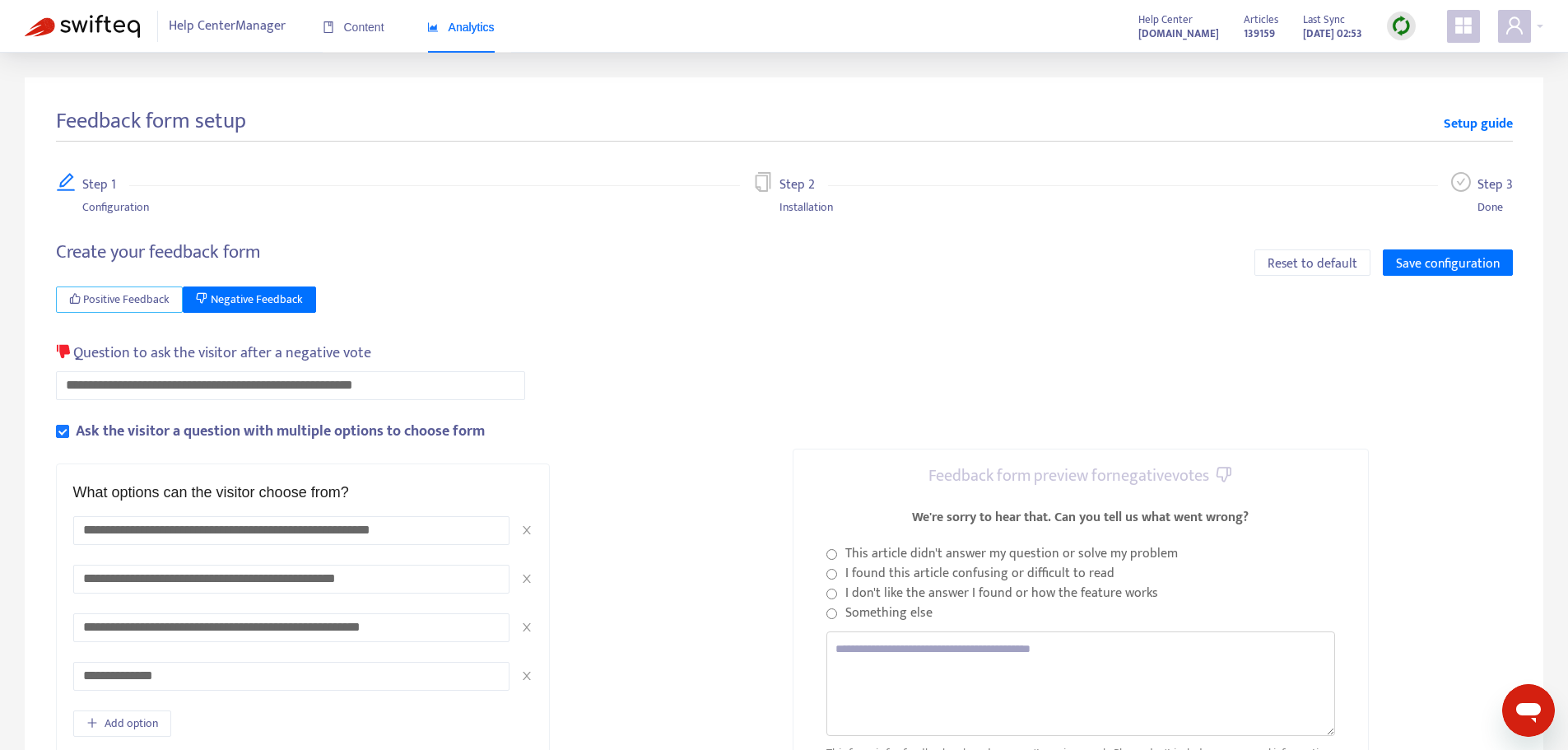
click at [148, 303] on span "Positive Feedback" at bounding box center [126, 299] width 87 height 18
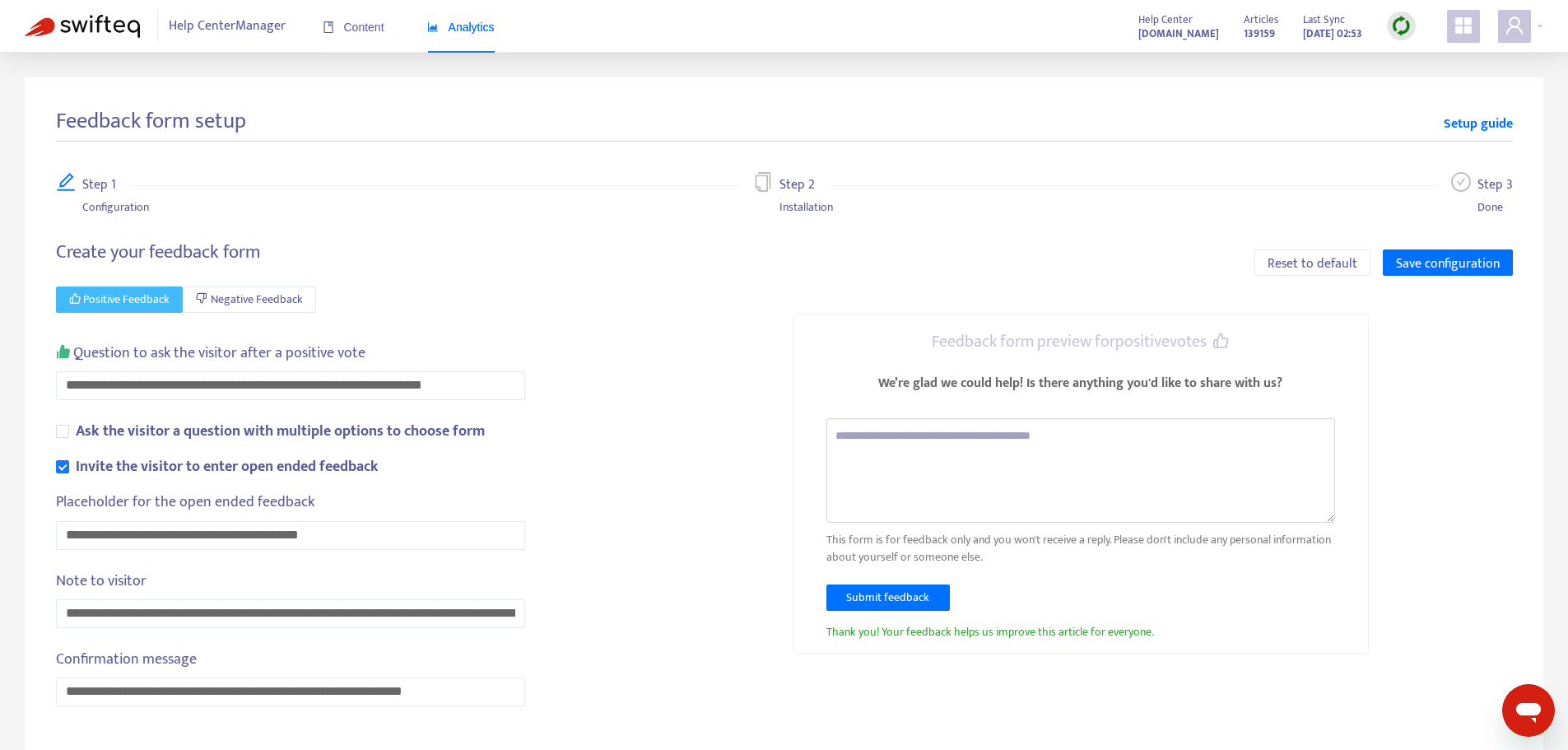
scroll to position [53, 0]
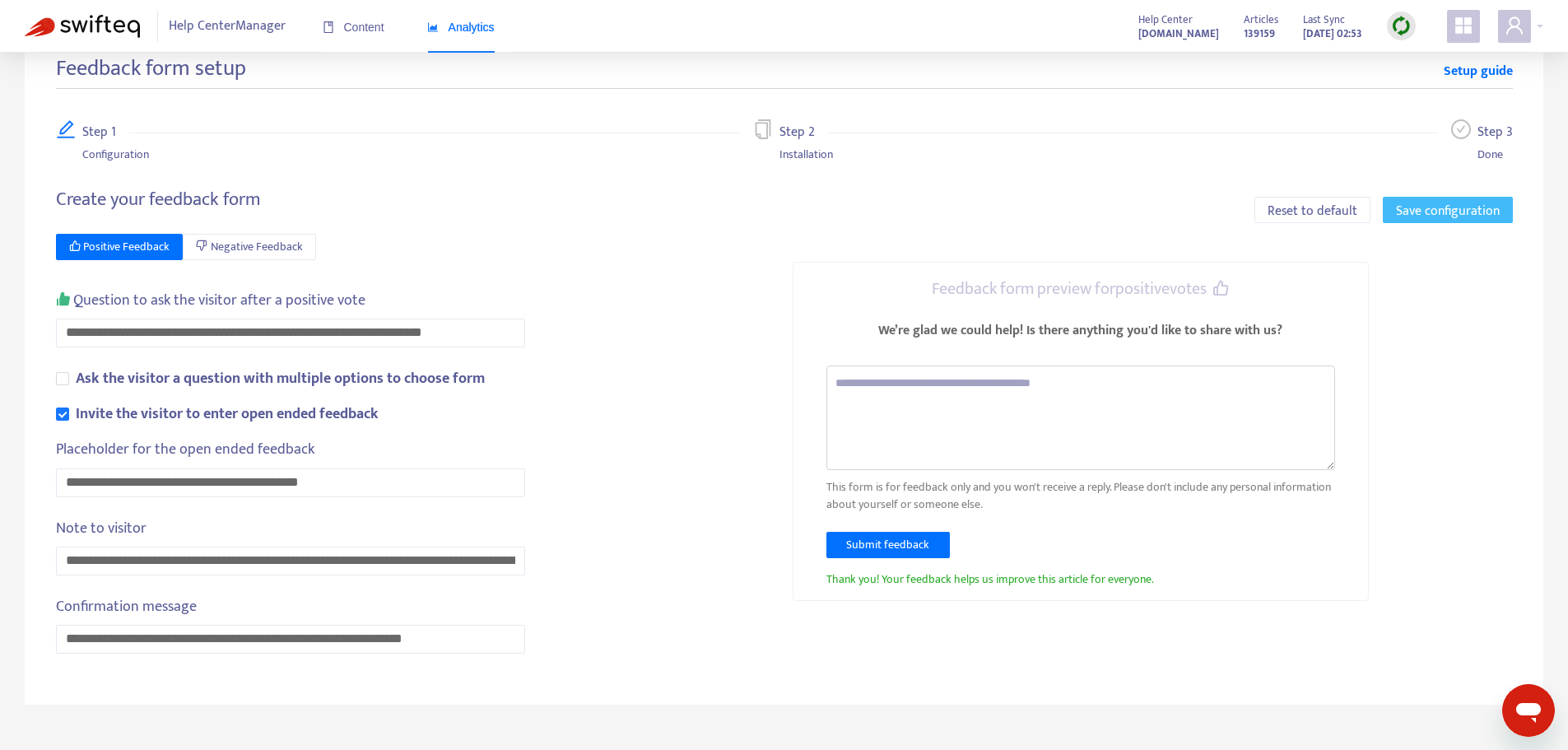
click at [1483, 205] on span "Save configuration" at bounding box center [1447, 210] width 103 height 20
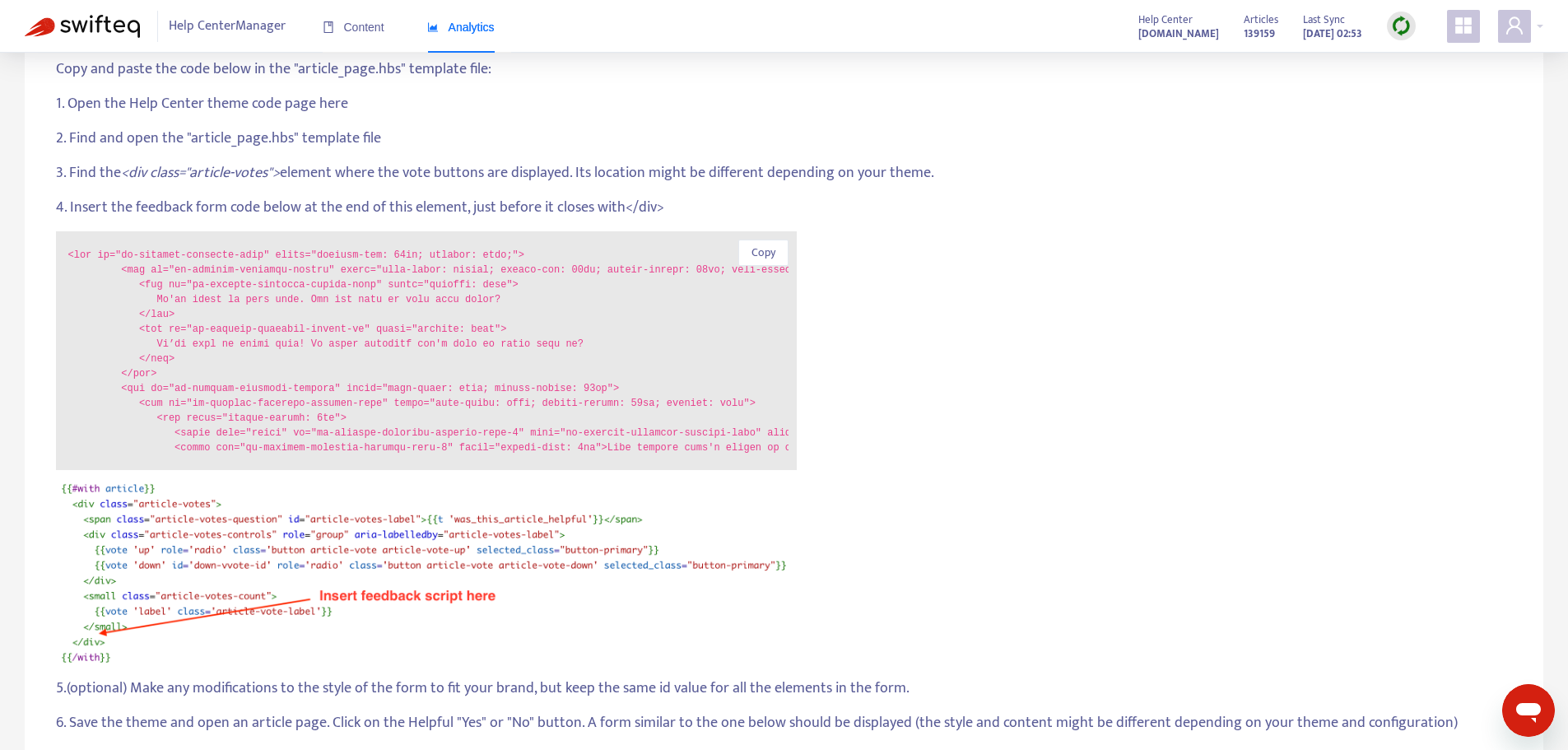
scroll to position [0, 0]
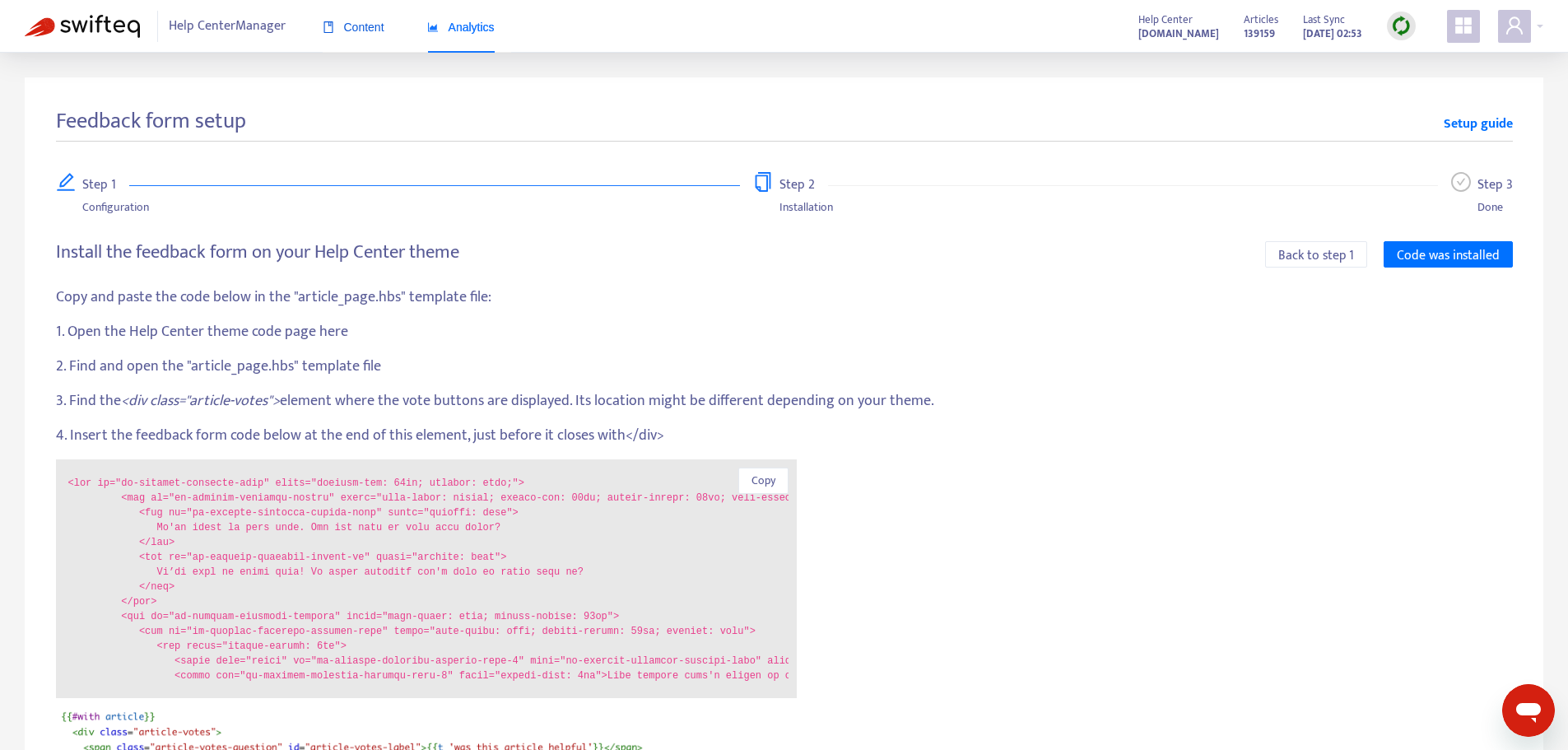
click at [351, 27] on span "Content" at bounding box center [353, 27] width 62 height 13
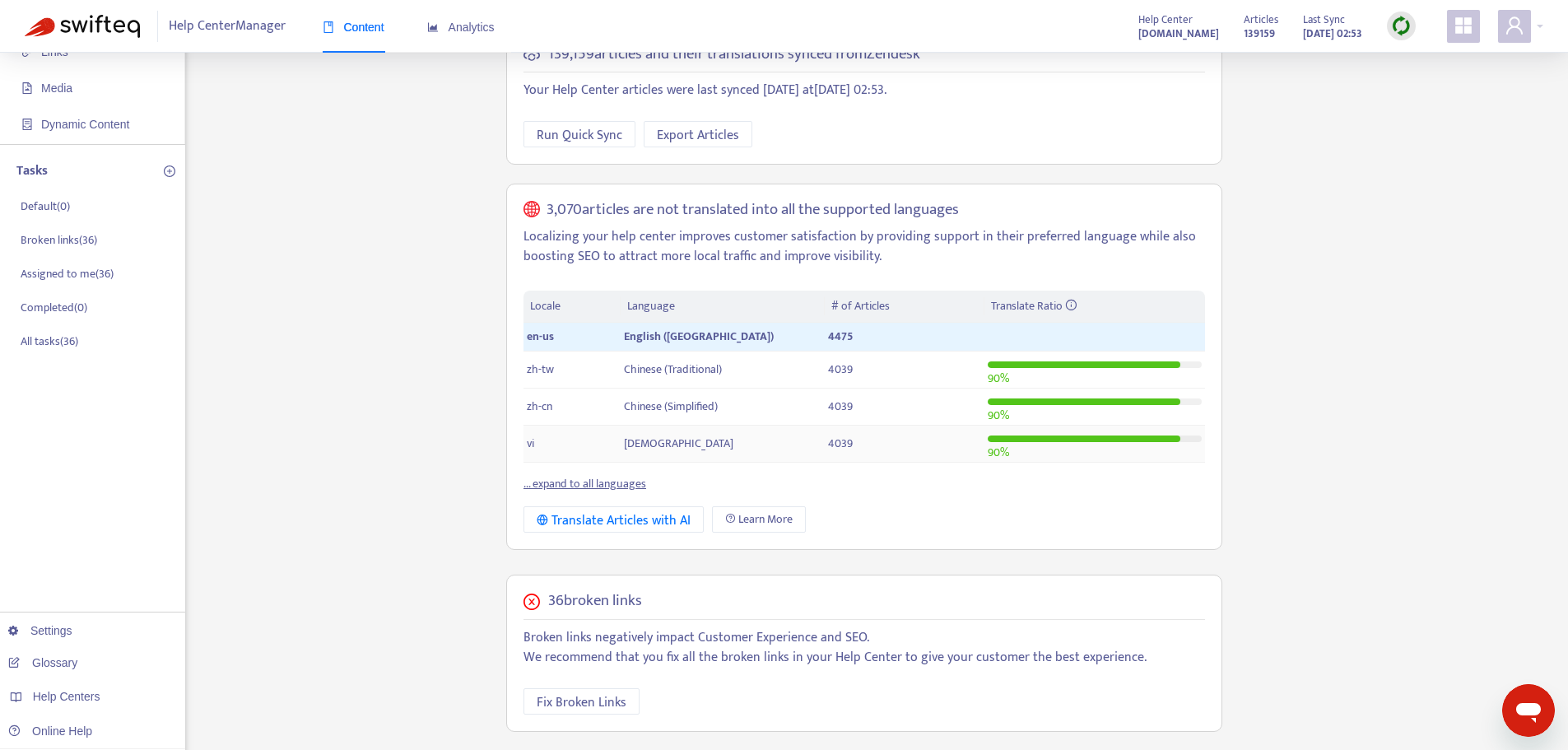
scroll to position [164, 0]
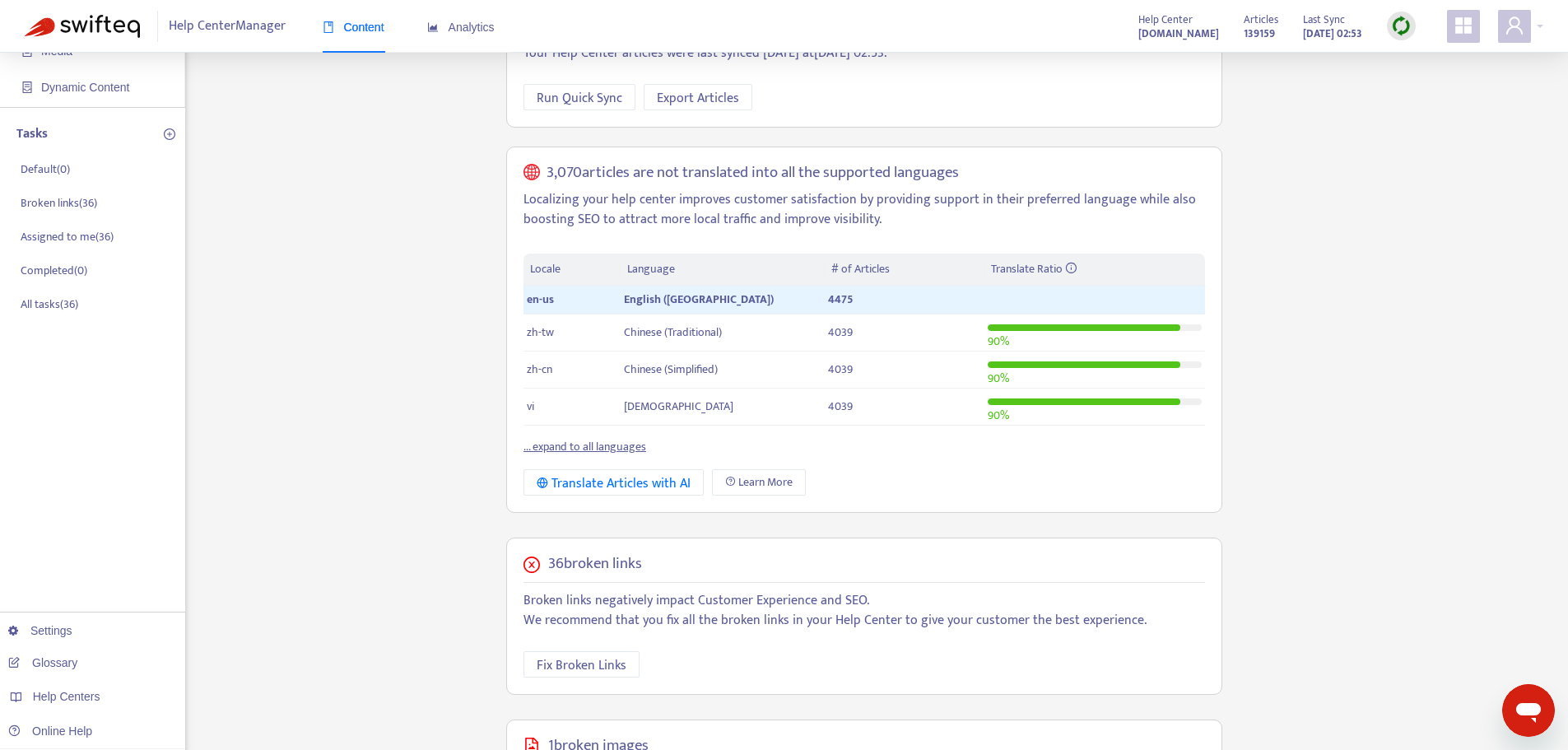
click at [572, 444] on link "... expand to all languages" at bounding box center [585, 446] width 123 height 19
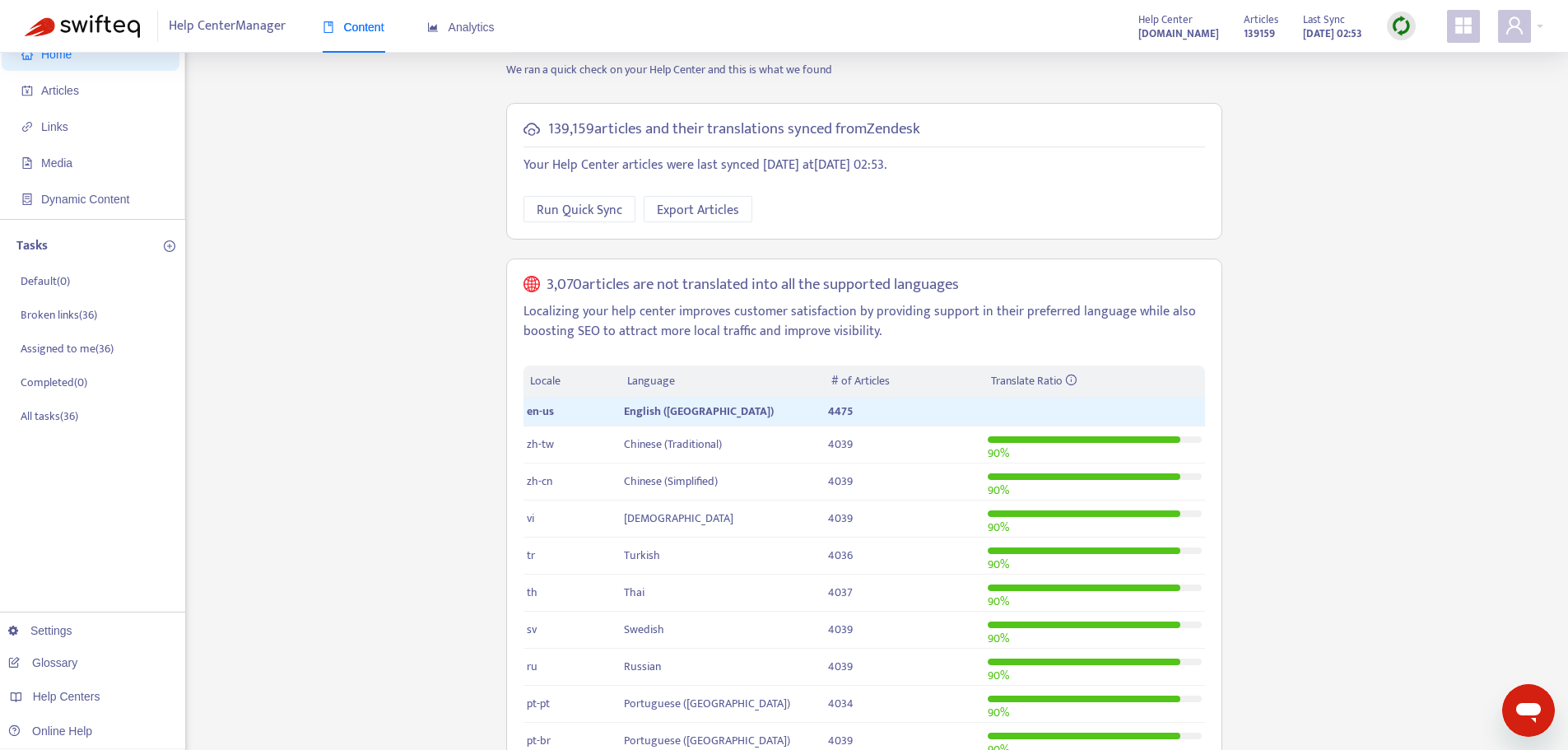
scroll to position [0, 0]
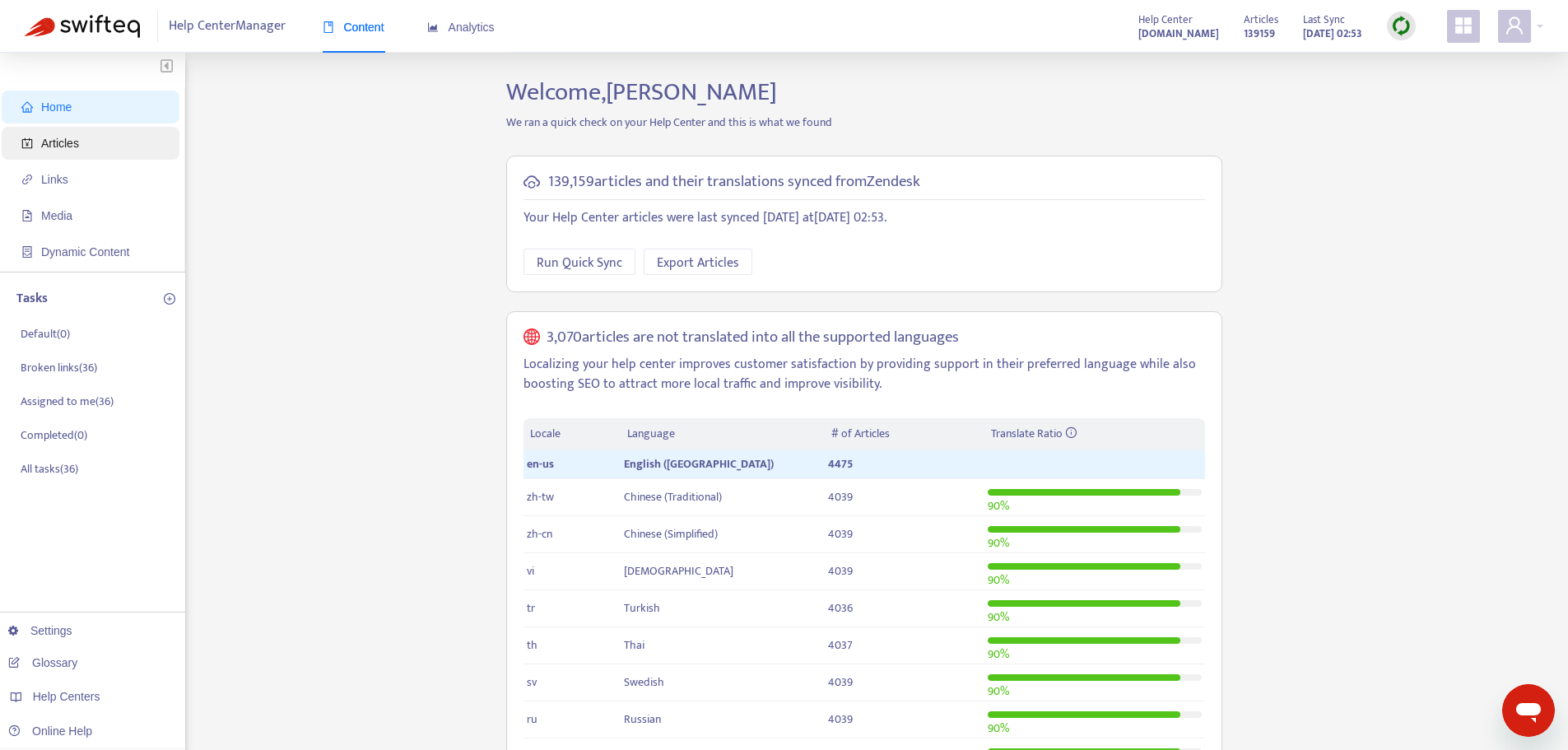
click at [64, 141] on span "Articles" at bounding box center [60, 143] width 38 height 13
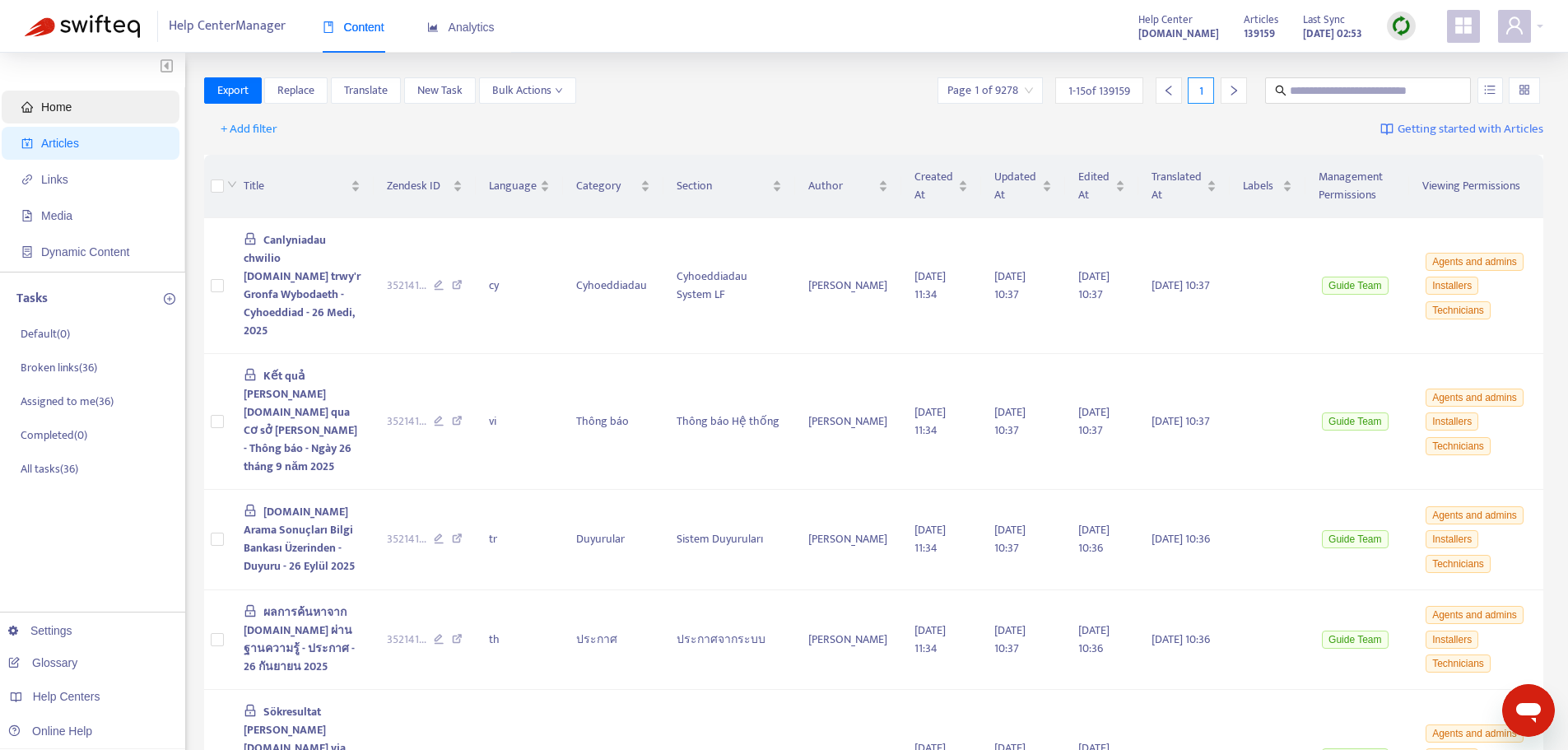
click at [57, 102] on span "Home" at bounding box center [57, 107] width 30 height 13
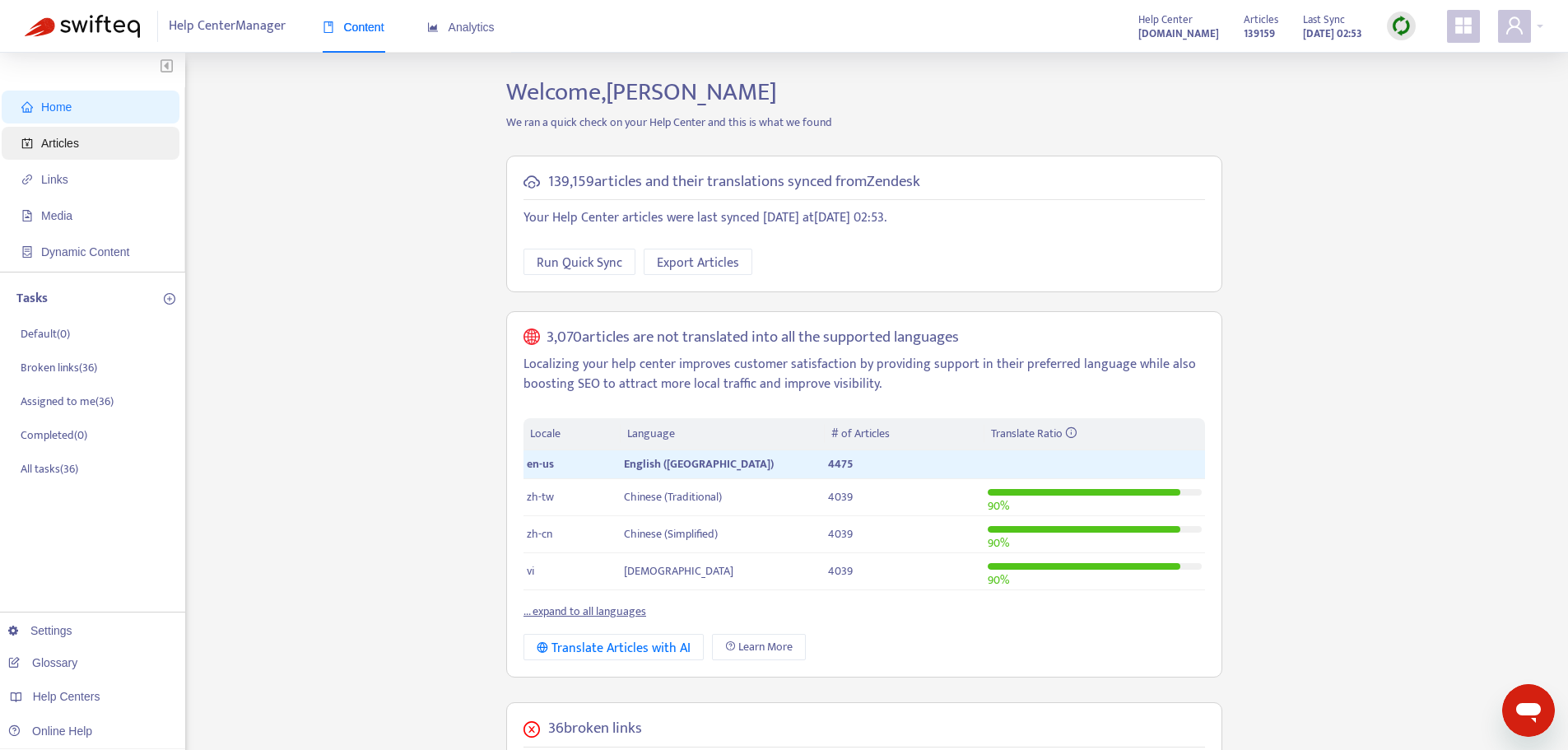
click at [50, 148] on span "Articles" at bounding box center [60, 143] width 38 height 13
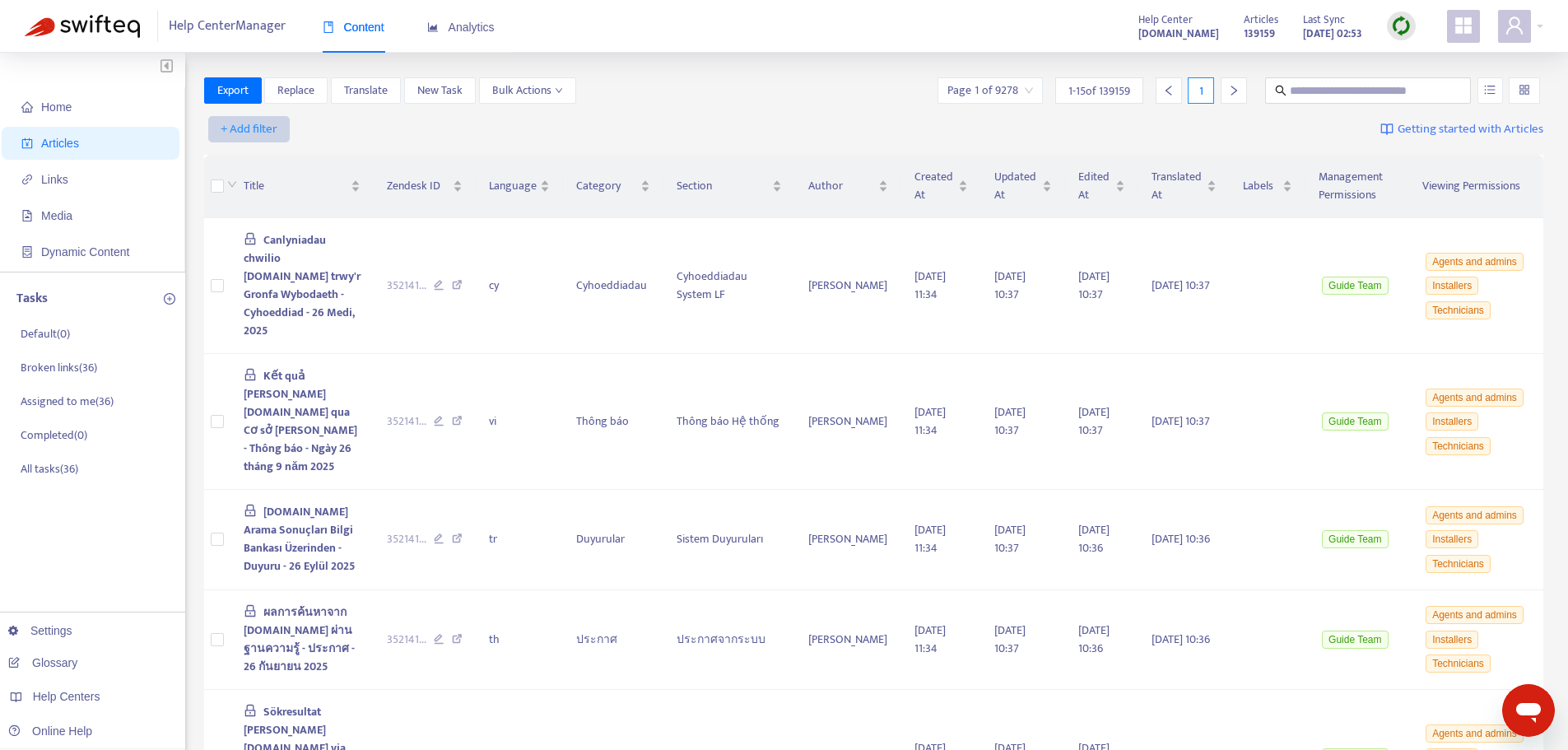
click at [236, 131] on span "+ Add filter" at bounding box center [249, 129] width 57 height 19
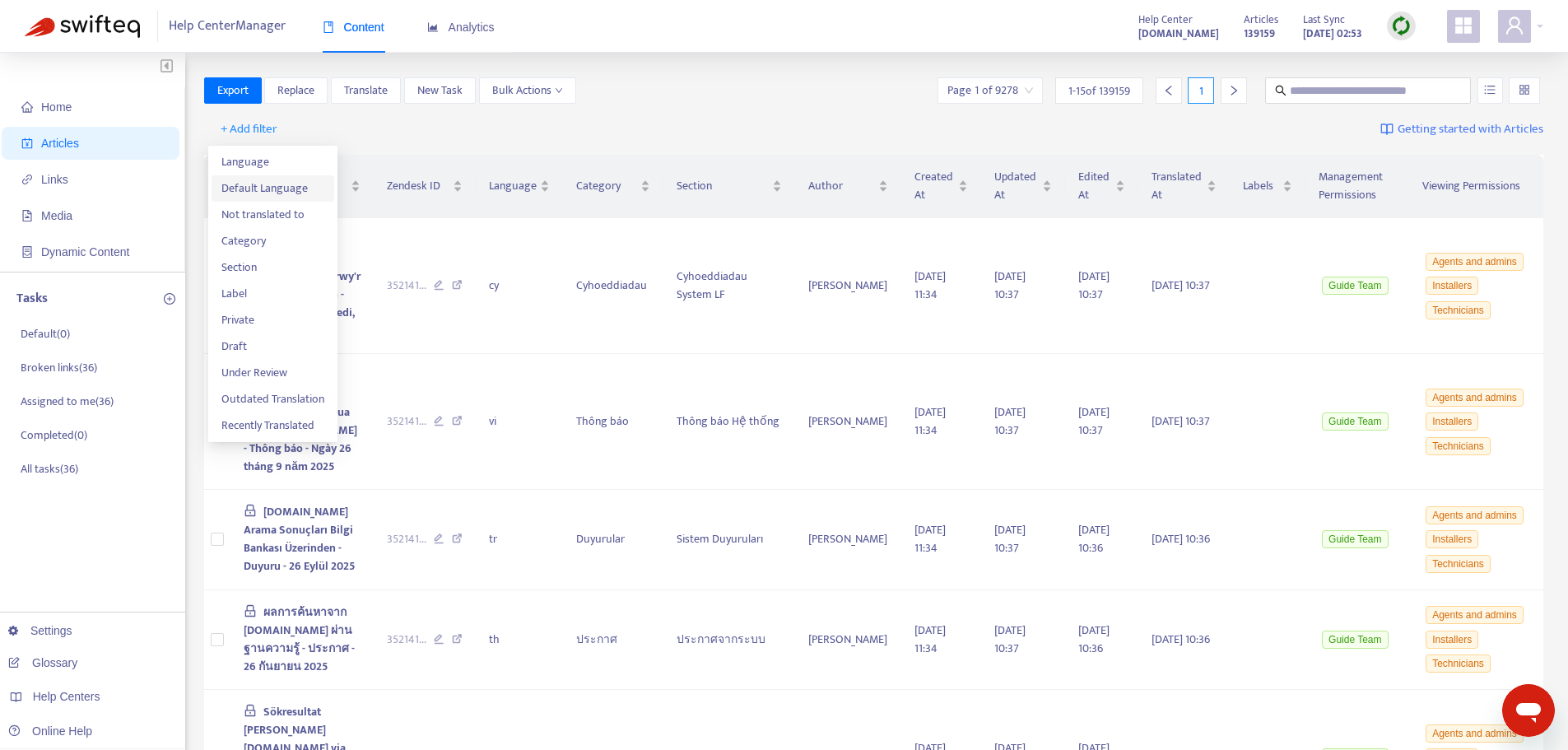
click at [239, 181] on span "Default Language" at bounding box center [273, 188] width 102 height 18
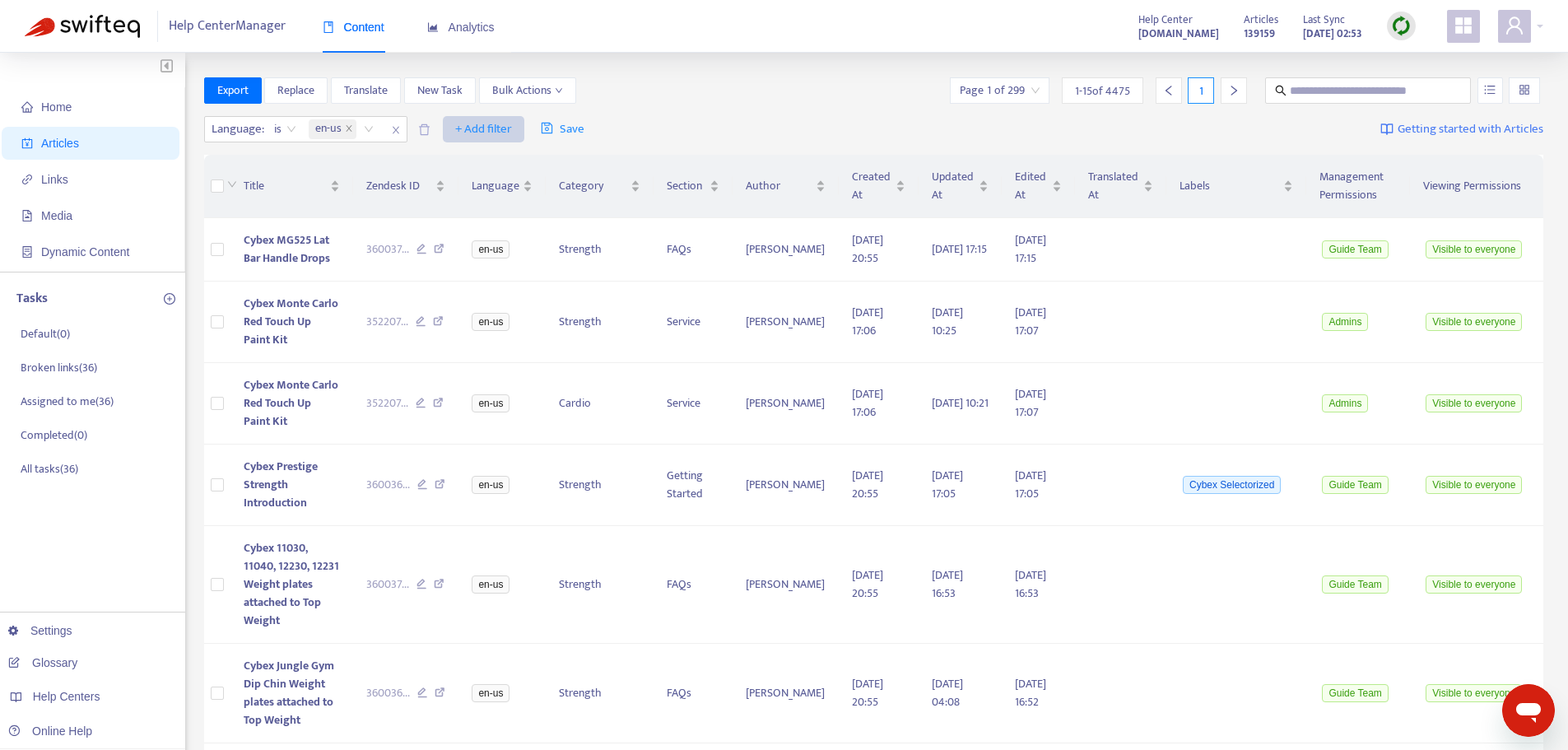
click at [468, 126] on span "+ Add filter" at bounding box center [483, 129] width 57 height 19
click at [476, 196] on span "Not translated to" at bounding box center [508, 188] width 102 height 18
click at [521, 132] on div "Not translated to" at bounding box center [473, 129] width 123 height 25
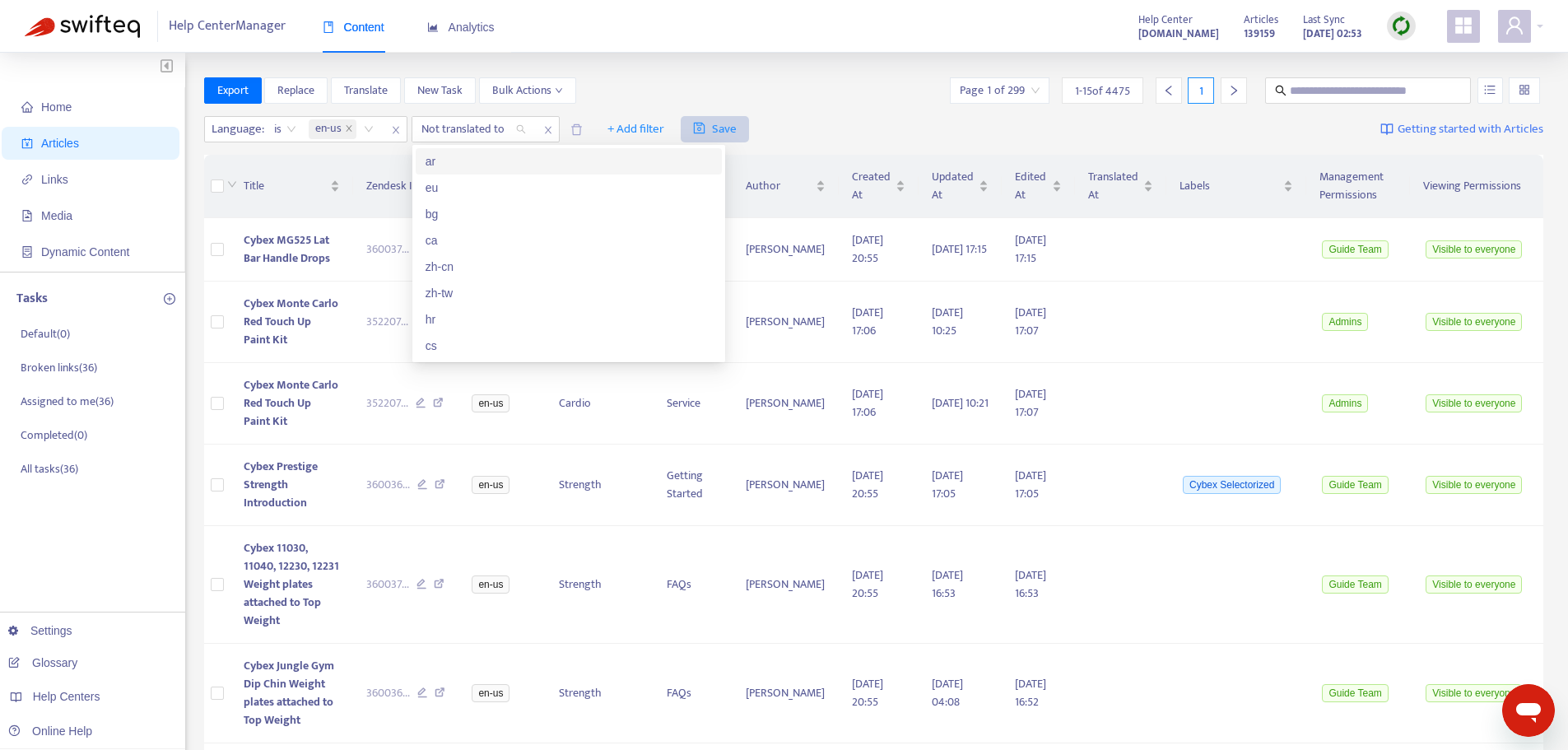
click at [552, 127] on icon "close" at bounding box center [548, 130] width 10 height 10
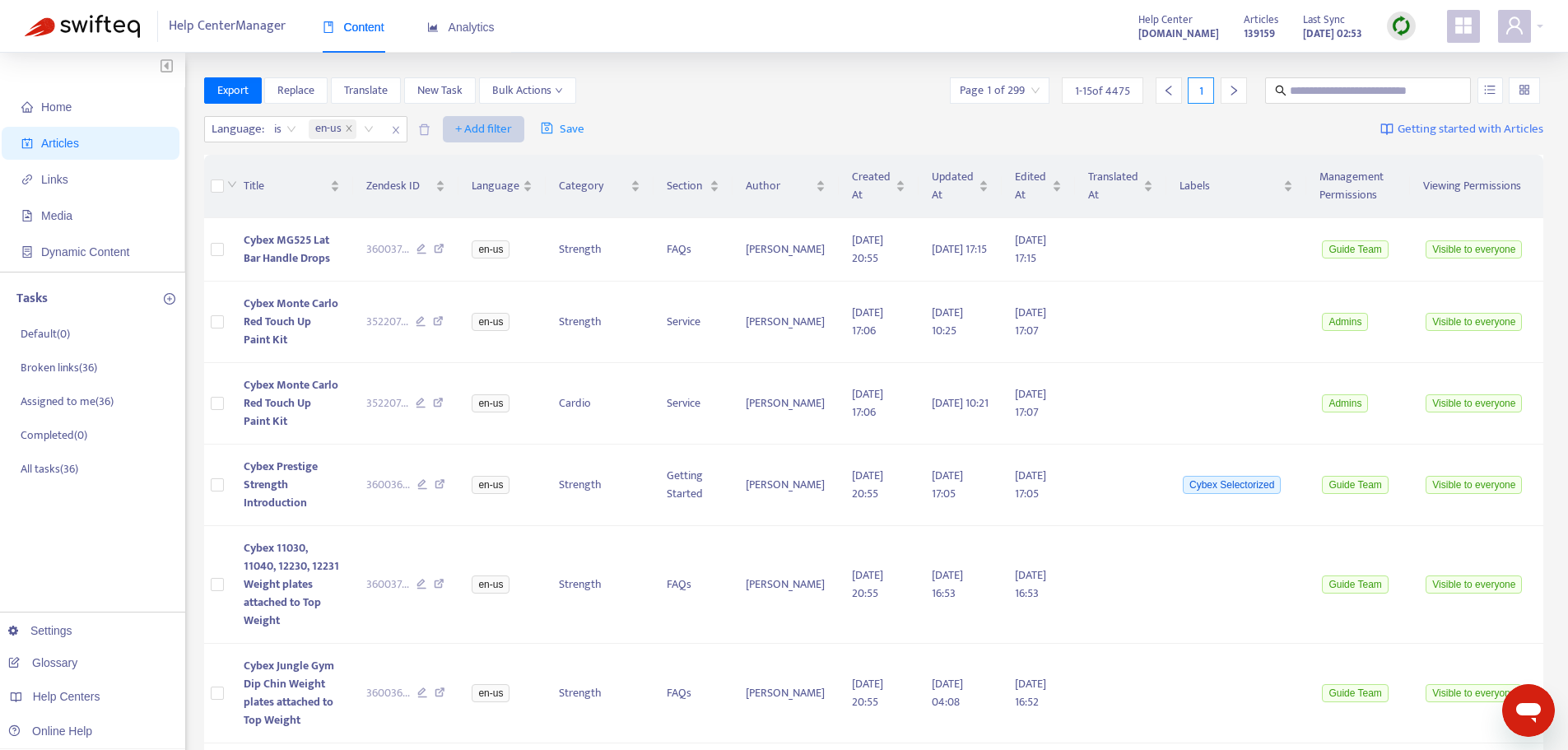
click at [509, 132] on span "+ Add filter" at bounding box center [483, 129] width 57 height 19
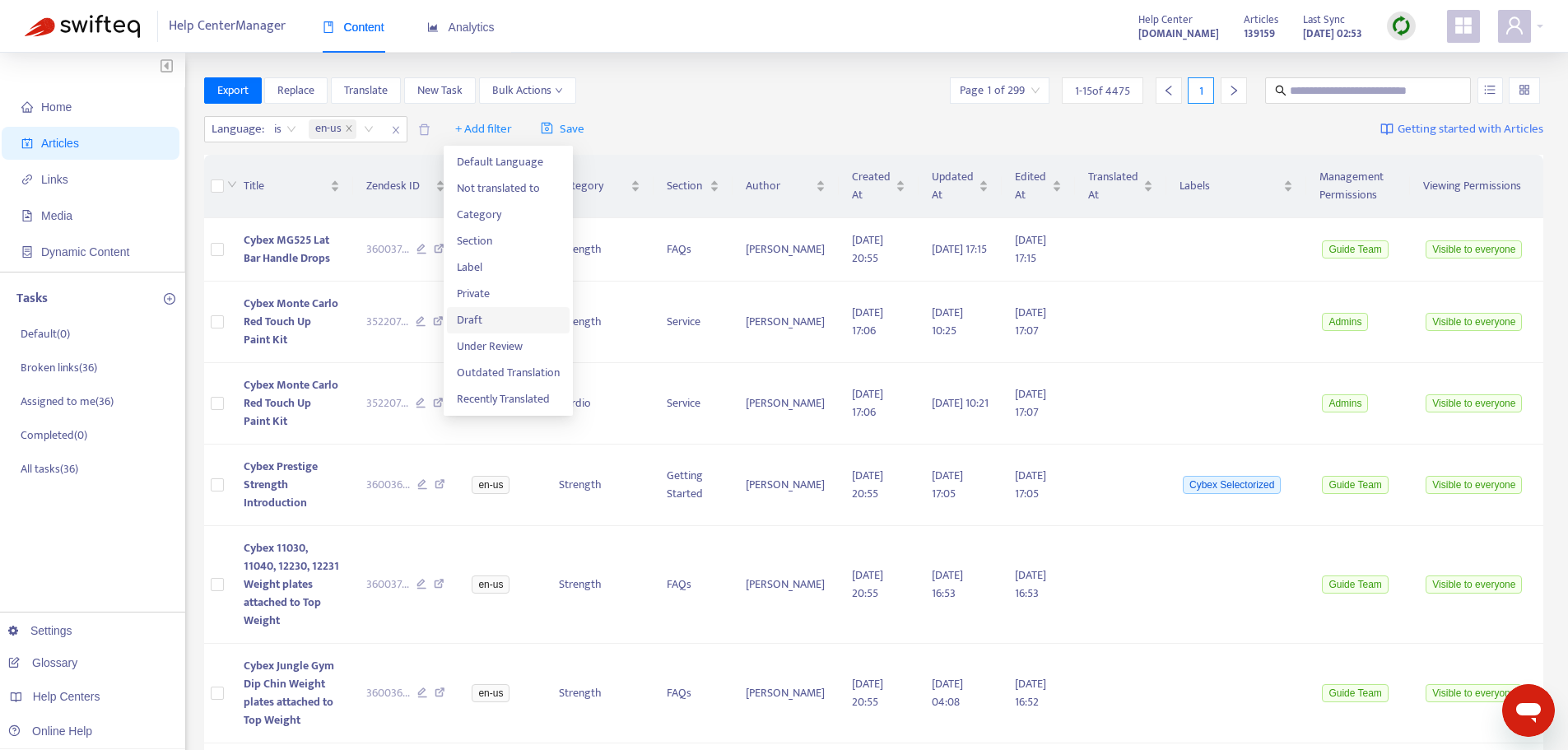
click at [471, 323] on span "Draft" at bounding box center [508, 320] width 102 height 18
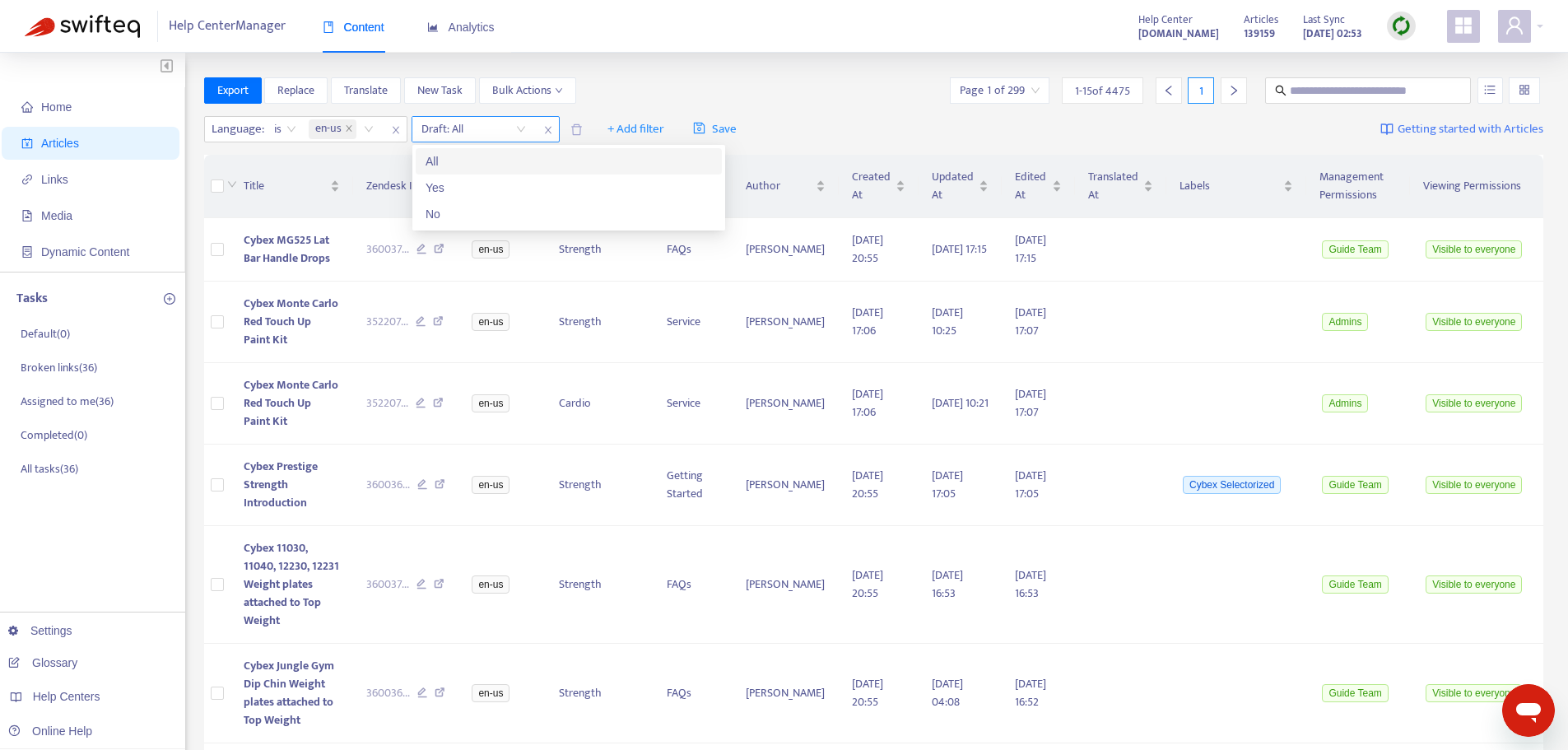
click at [516, 122] on input "search" at bounding box center [473, 129] width 104 height 25
click at [436, 219] on div "No" at bounding box center [569, 214] width 286 height 18
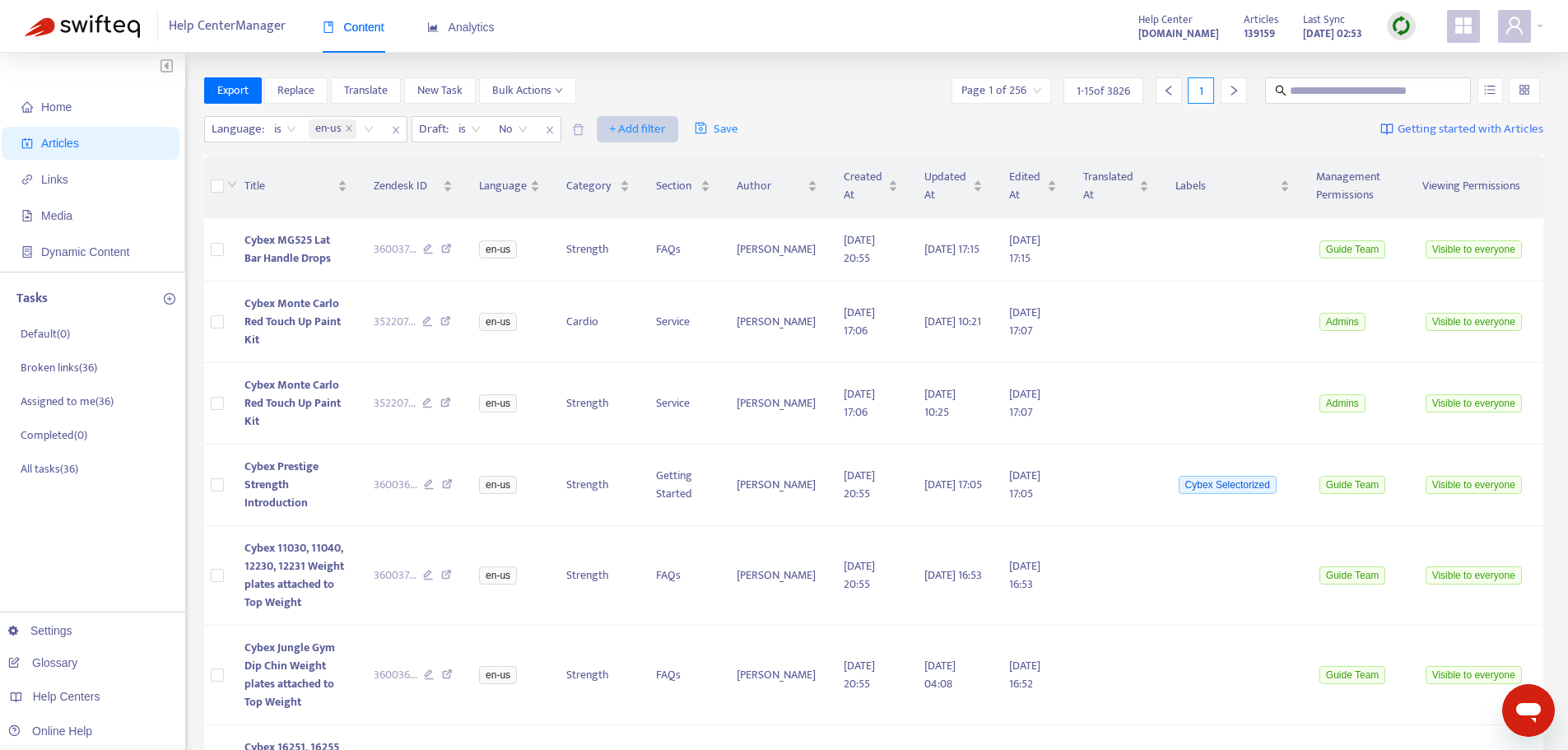
click at [654, 129] on span "+ Add filter" at bounding box center [638, 129] width 57 height 19
click at [645, 191] on span "Not translated to" at bounding box center [662, 188] width 102 height 18
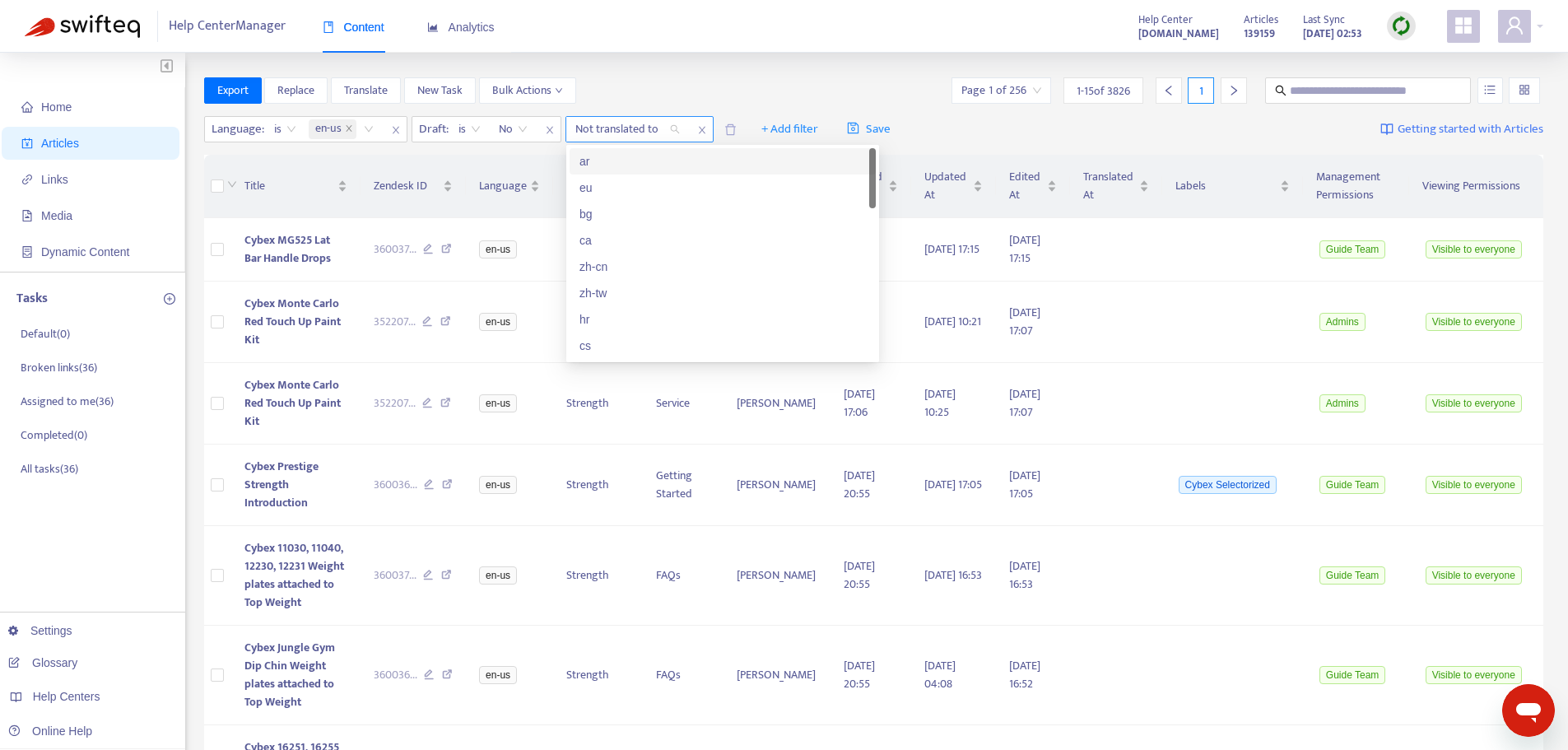
click at [672, 130] on div "Not translated to" at bounding box center [627, 129] width 123 height 25
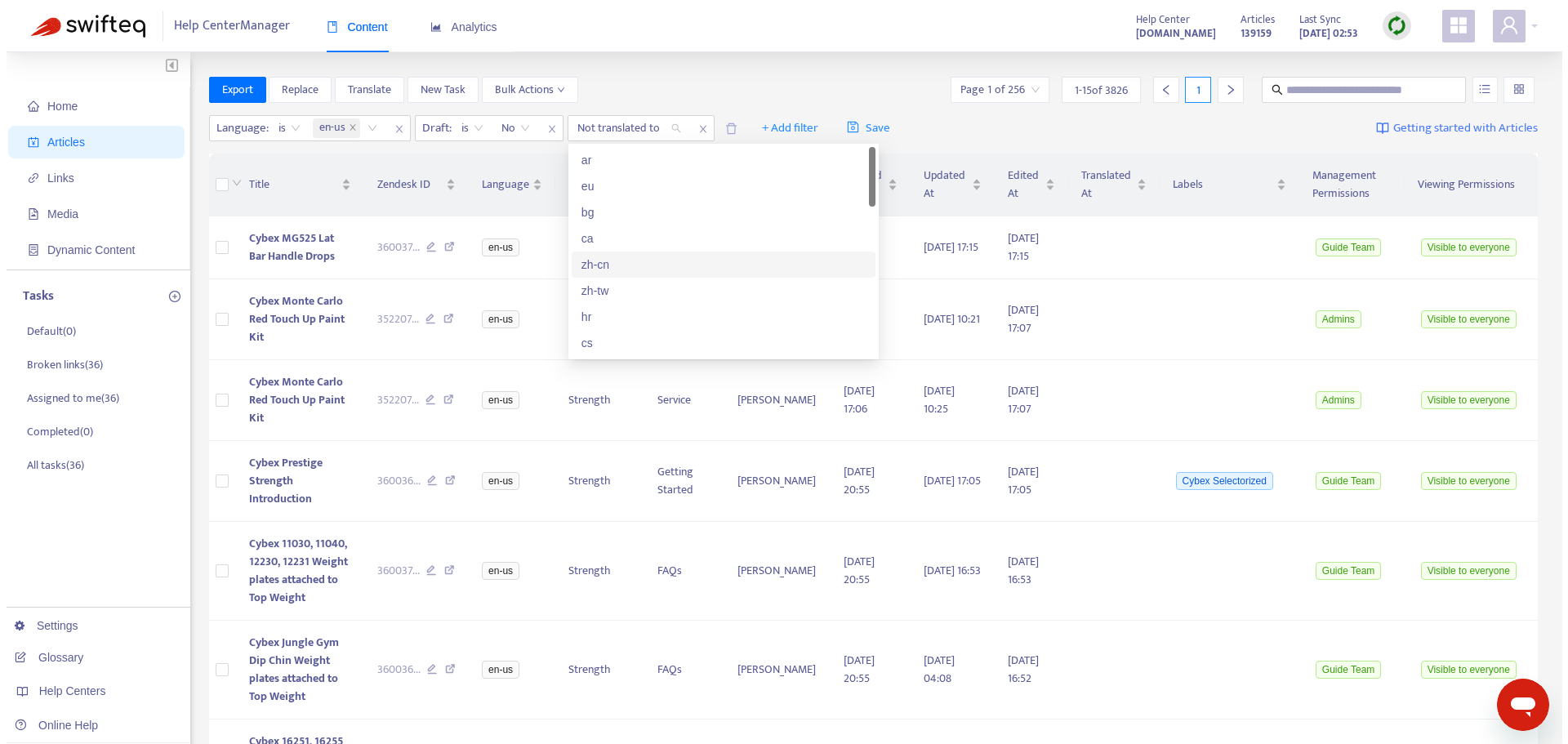
scroll to position [81, 0]
click at [587, 258] on div "cs" at bounding box center [717, 261] width 284 height 18
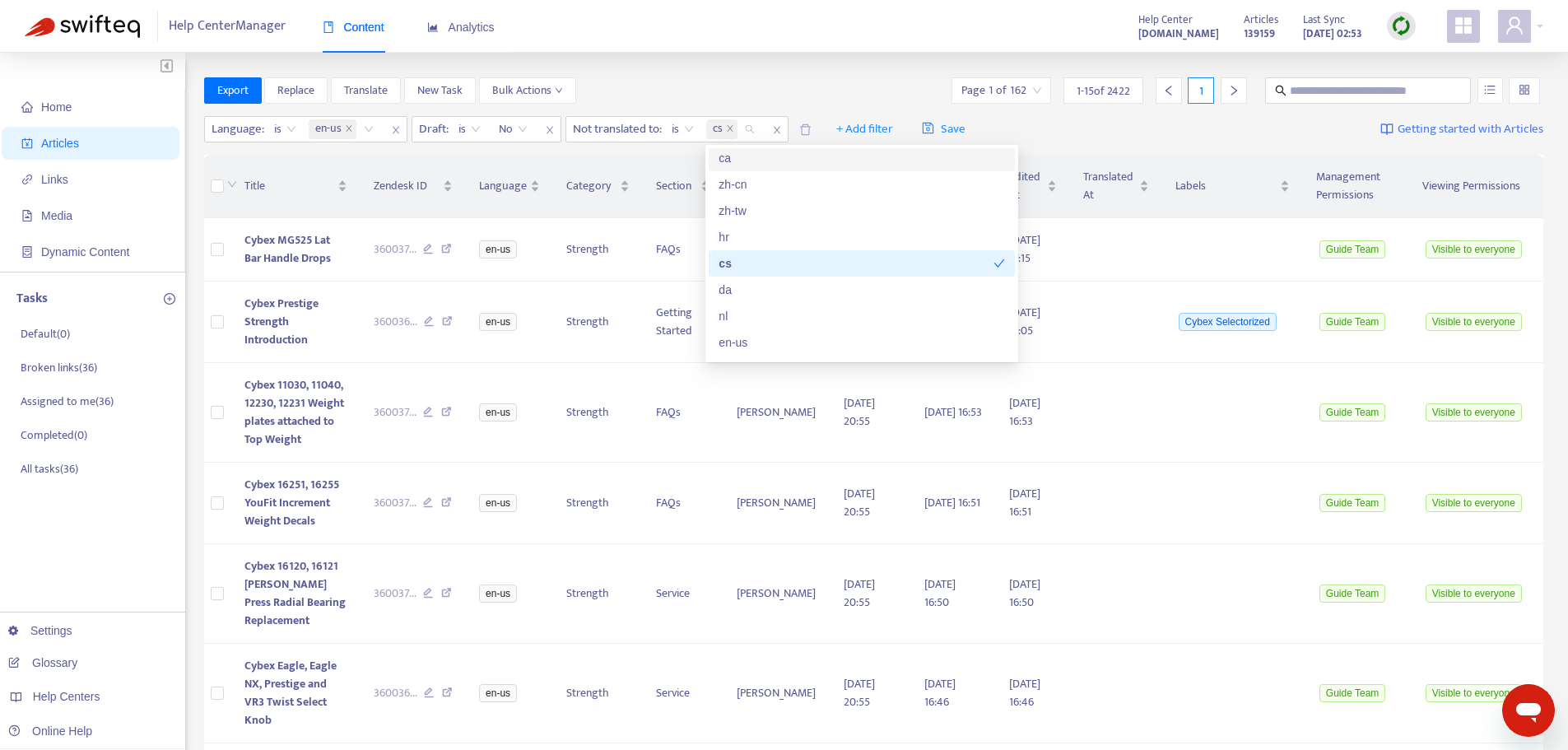
click at [716, 90] on div "Export Replace Translate New Task Bulk Actions Page 1 of 162 1 - 15 of 2422 1" at bounding box center [874, 91] width 1340 height 27
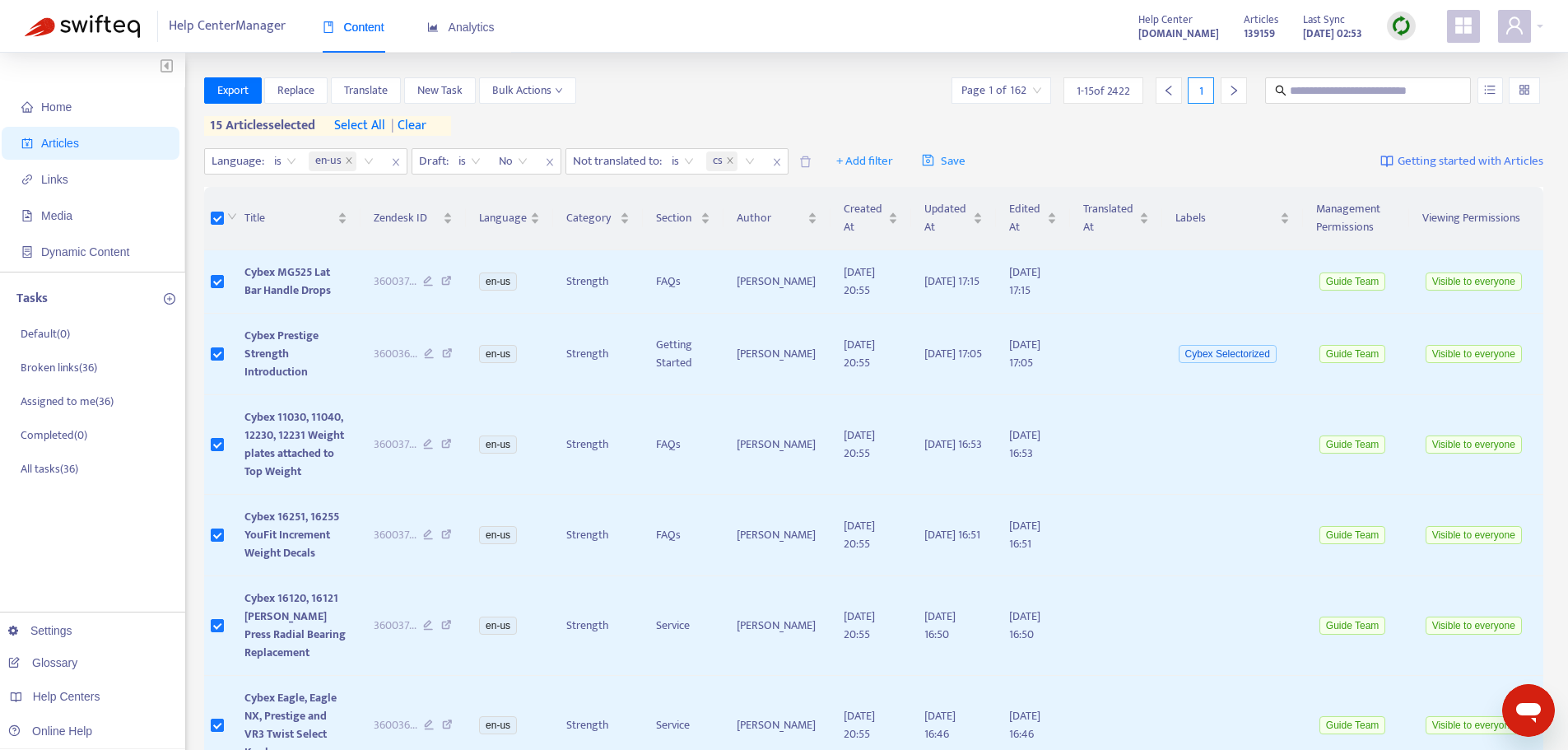
click at [1232, 93] on icon "right" at bounding box center [1233, 90] width 11 height 11
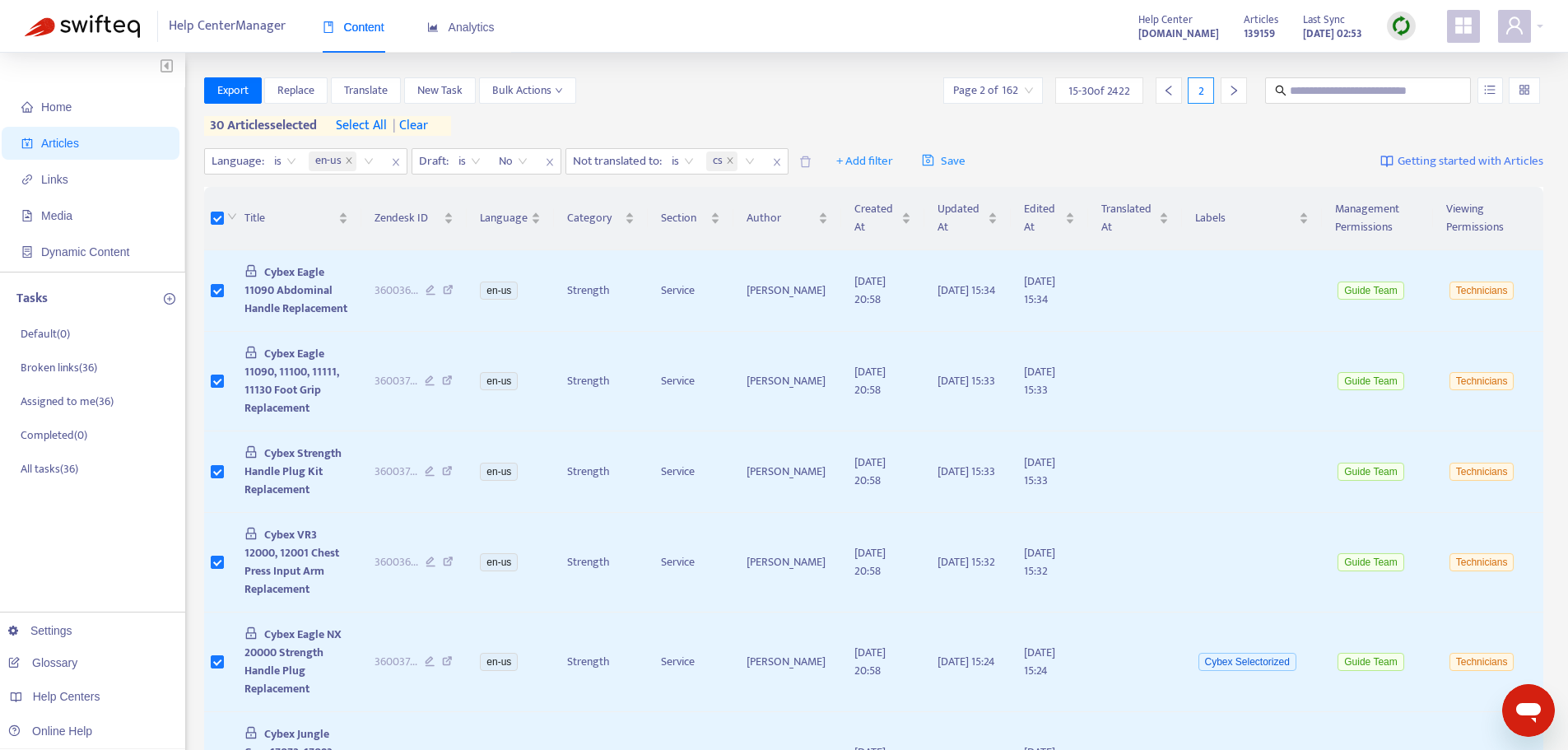
click at [1232, 90] on icon "right" at bounding box center [1233, 90] width 11 height 11
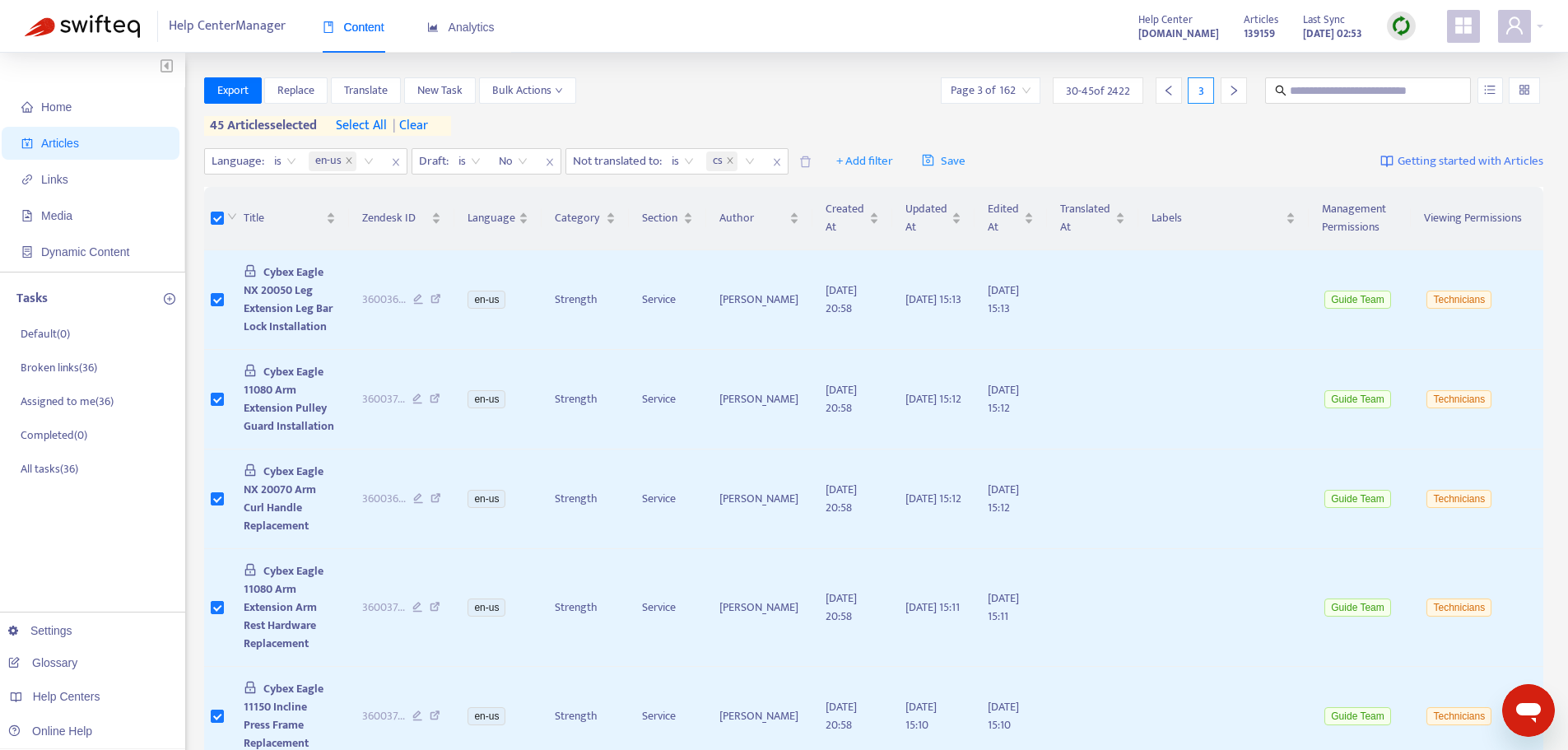
click at [1233, 92] on icon "right" at bounding box center [1233, 90] width 11 height 11
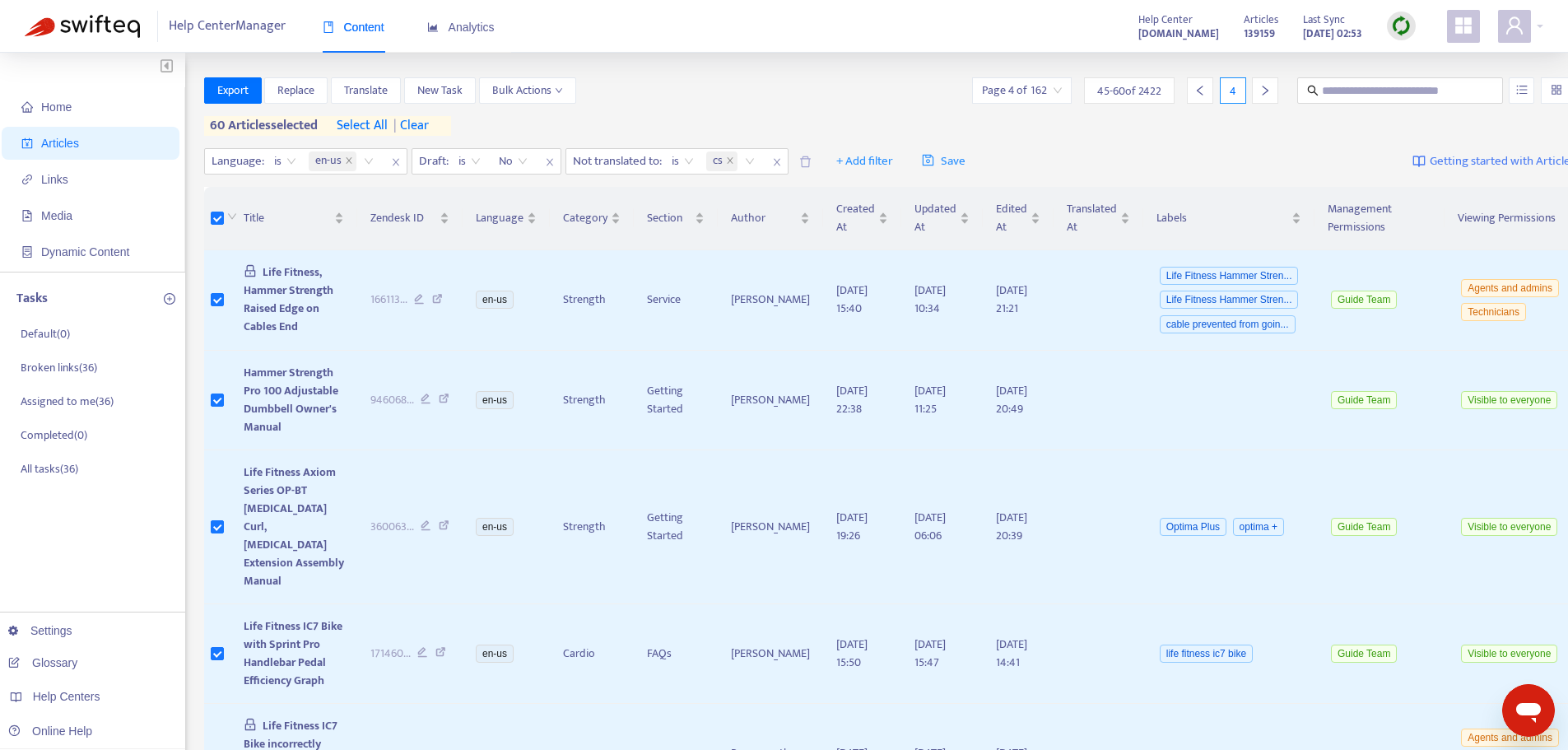
click at [1252, 98] on div at bounding box center [1265, 91] width 27 height 27
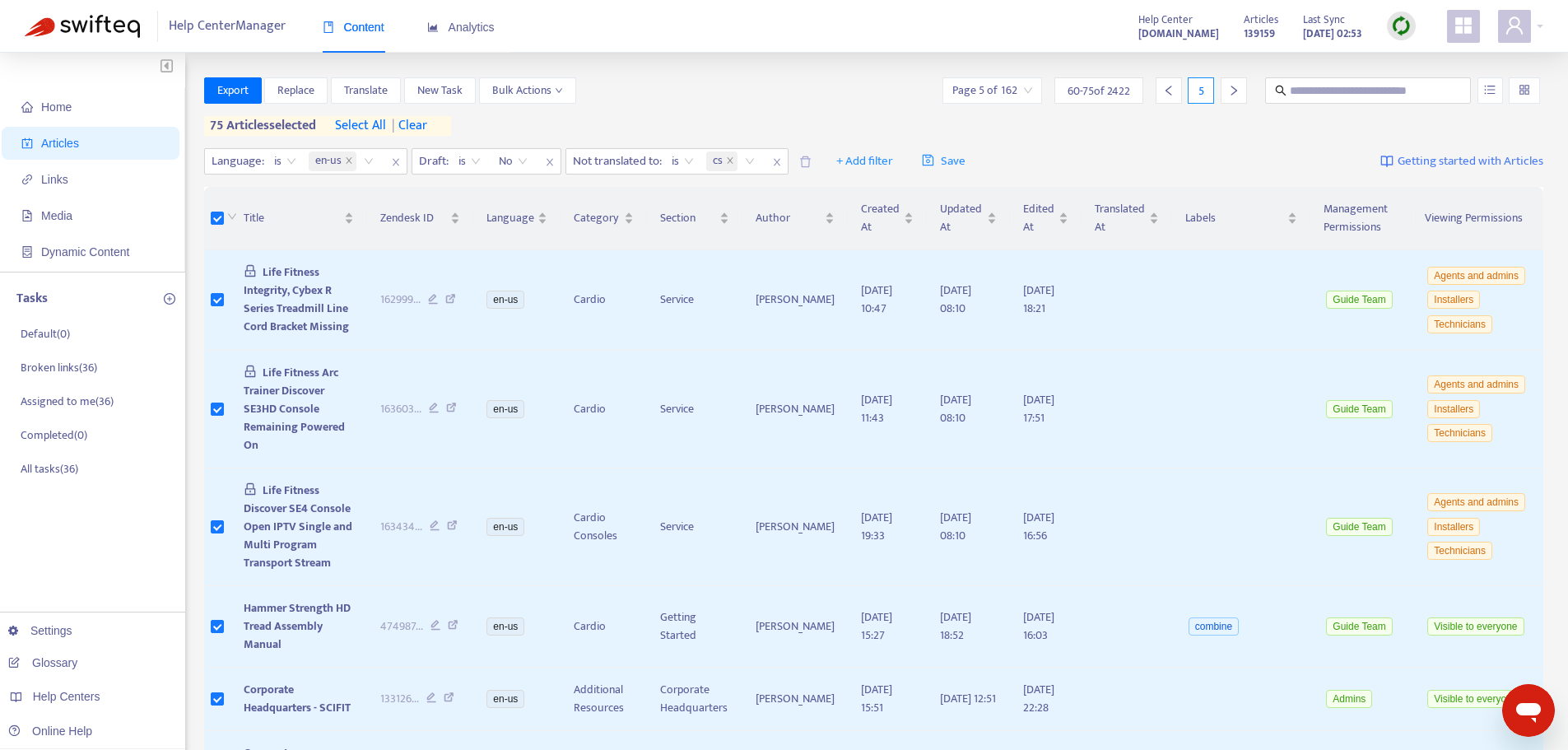
click at [1229, 95] on icon "right" at bounding box center [1233, 90] width 11 height 11
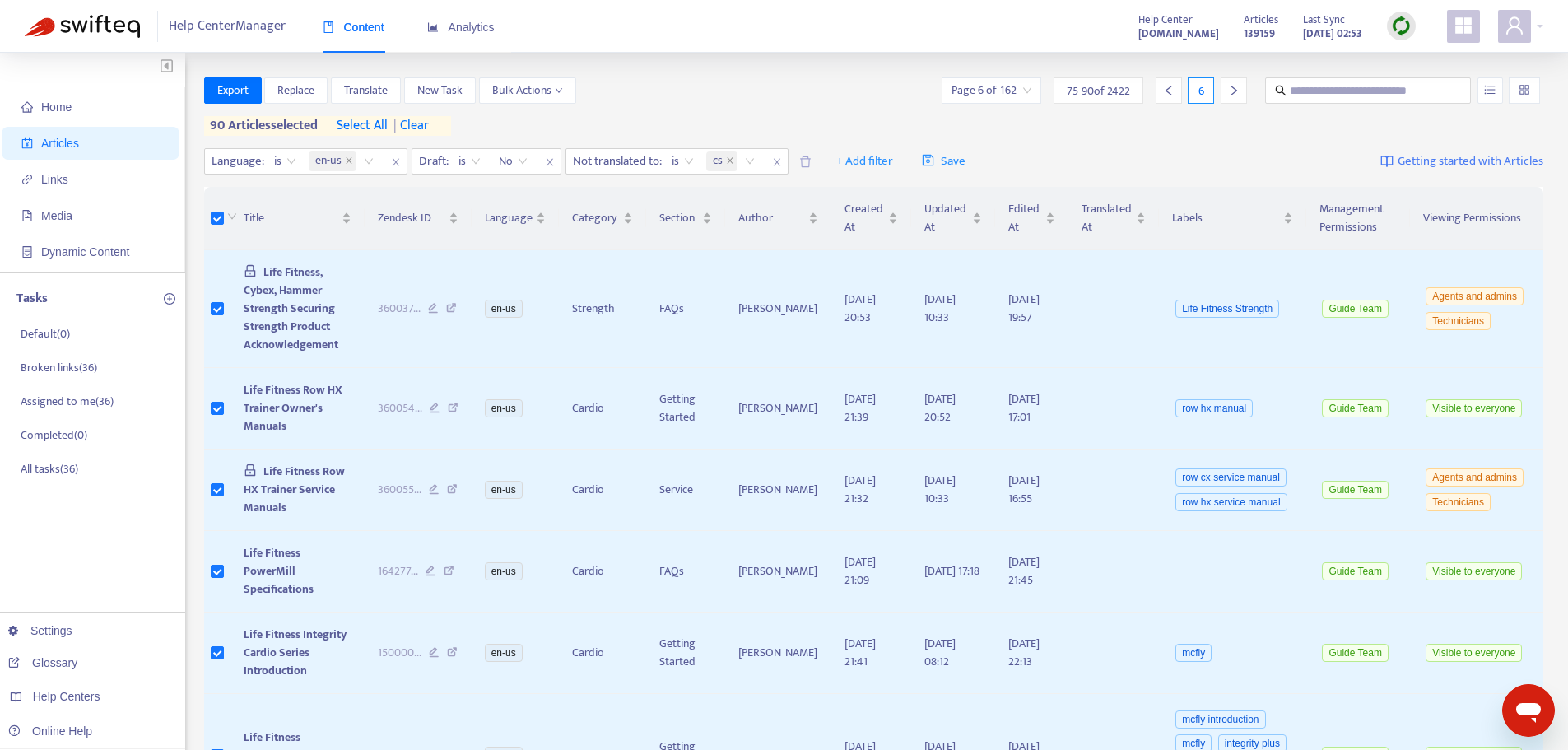
click at [1230, 89] on icon "right" at bounding box center [1233, 90] width 11 height 11
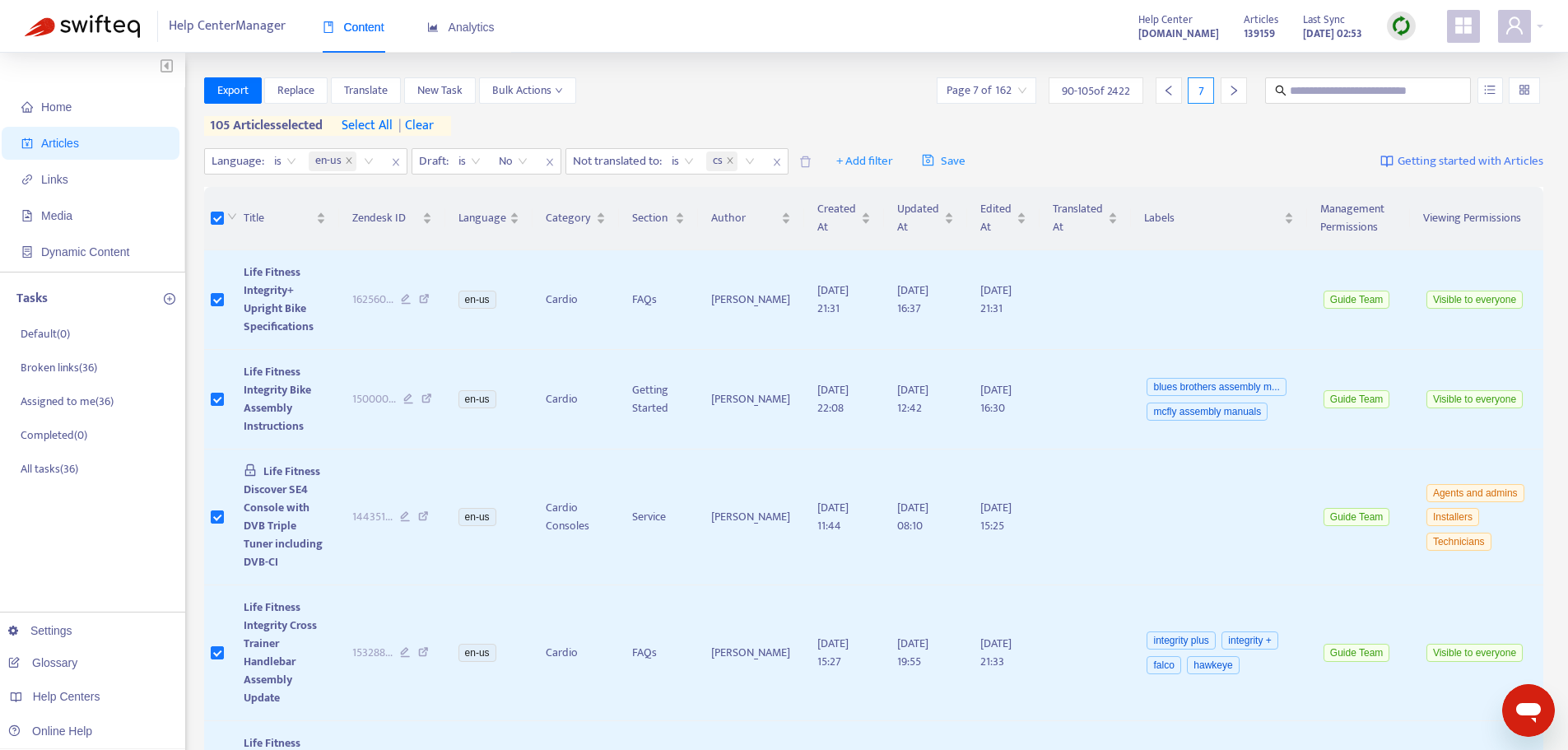
click at [1229, 90] on icon "right" at bounding box center [1233, 90] width 11 height 11
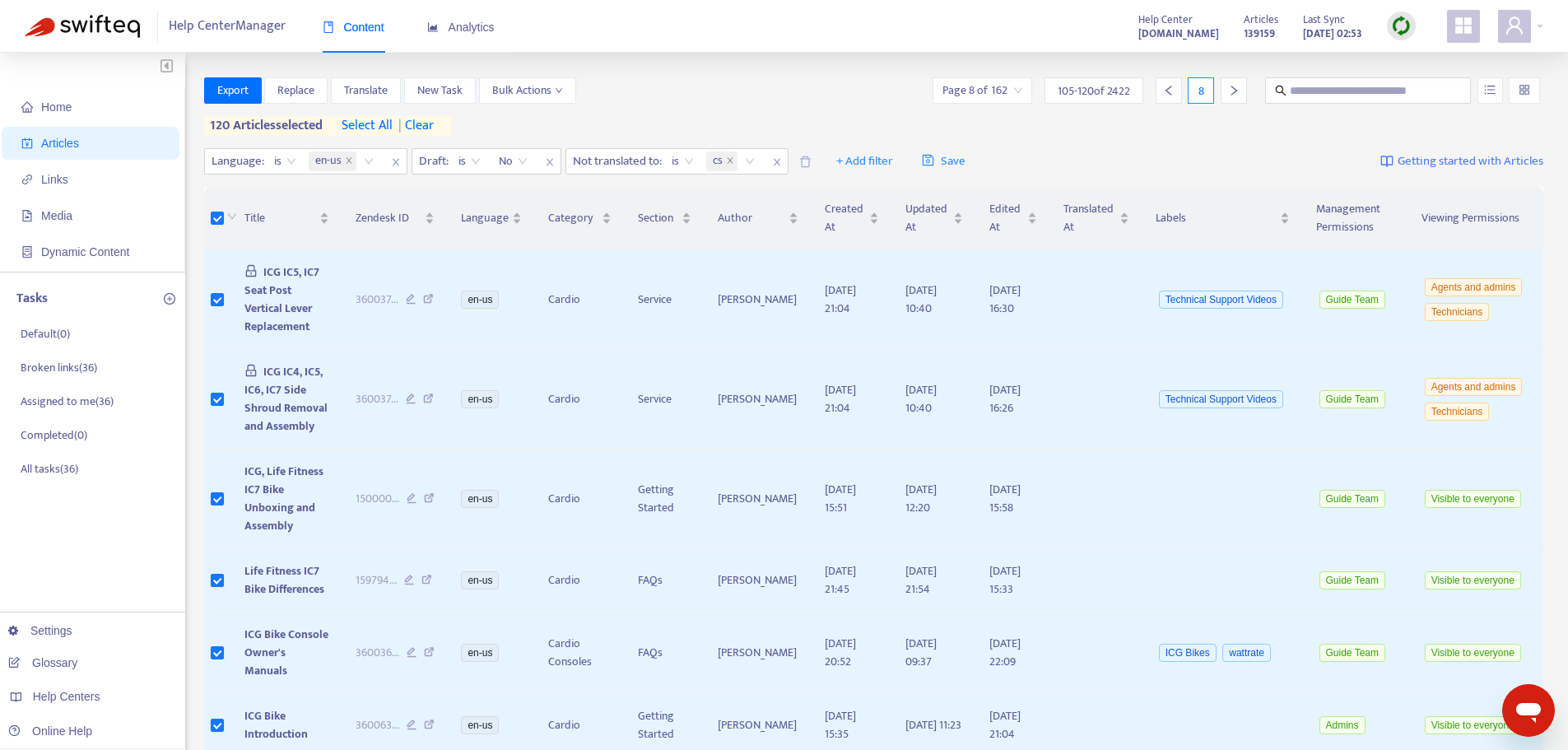
click at [1235, 90] on icon "right" at bounding box center [1233, 90] width 11 height 11
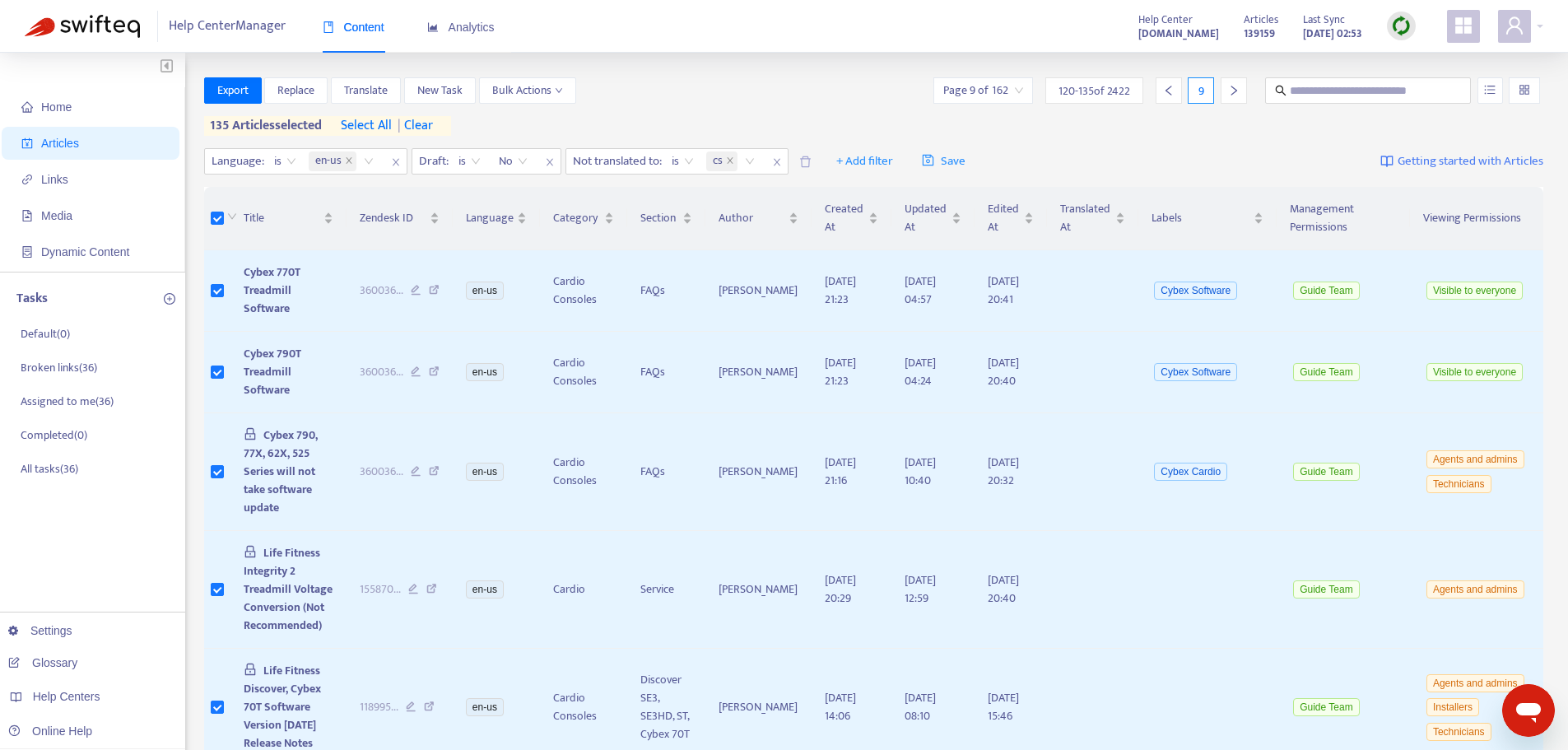
click at [1228, 92] on icon "right" at bounding box center [1233, 90] width 11 height 11
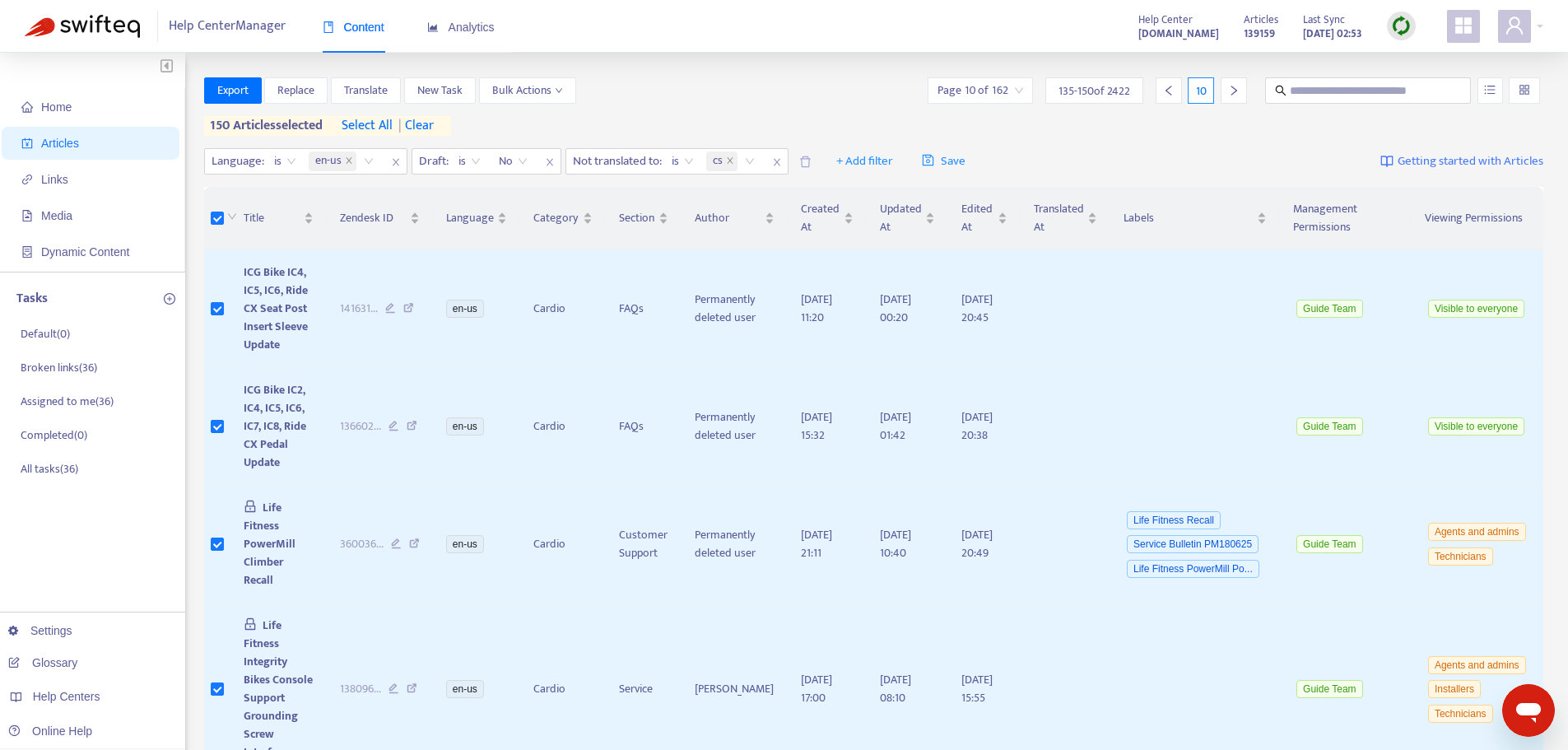
click at [1225, 89] on div at bounding box center [1234, 91] width 27 height 27
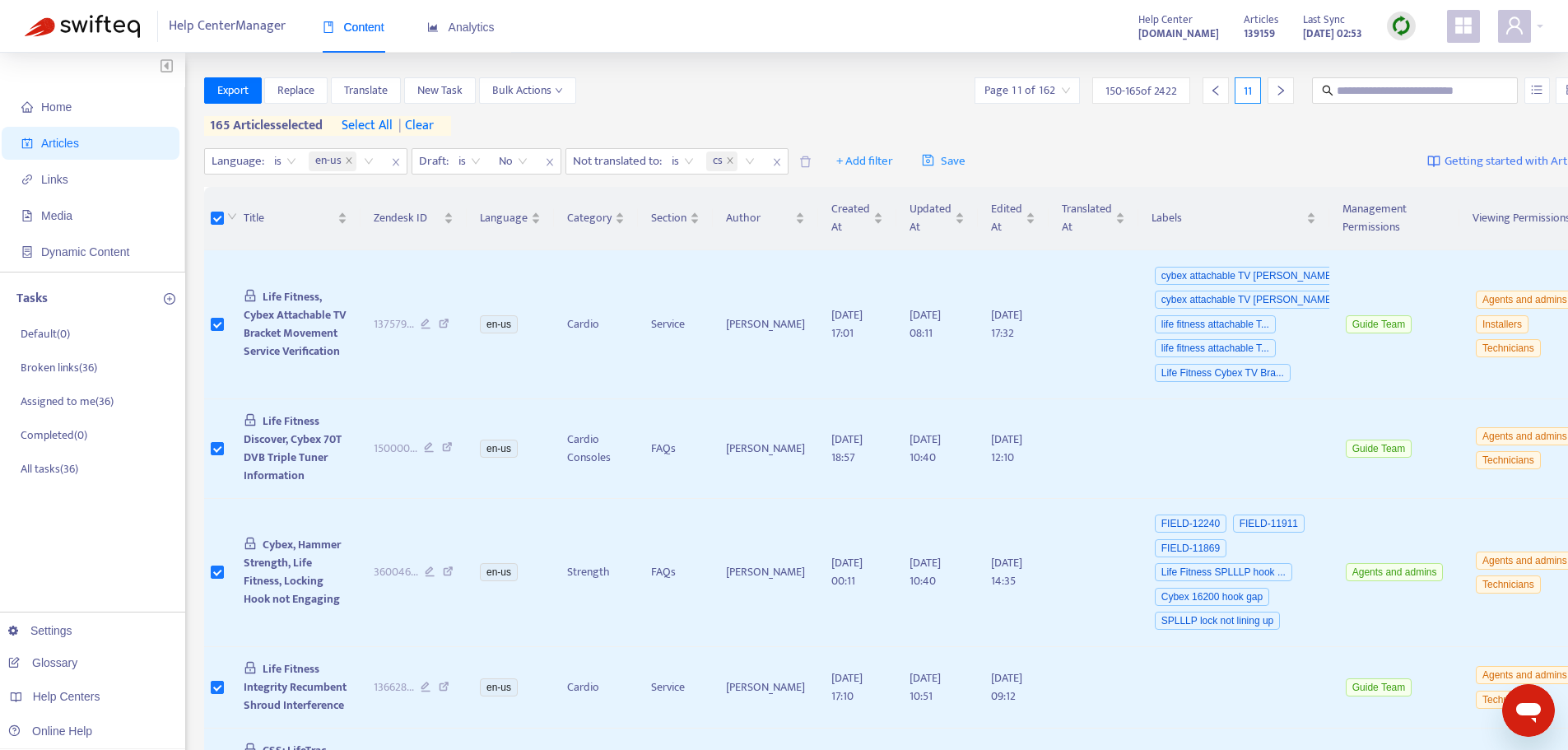
click at [1275, 87] on icon "right" at bounding box center [1280, 90] width 11 height 11
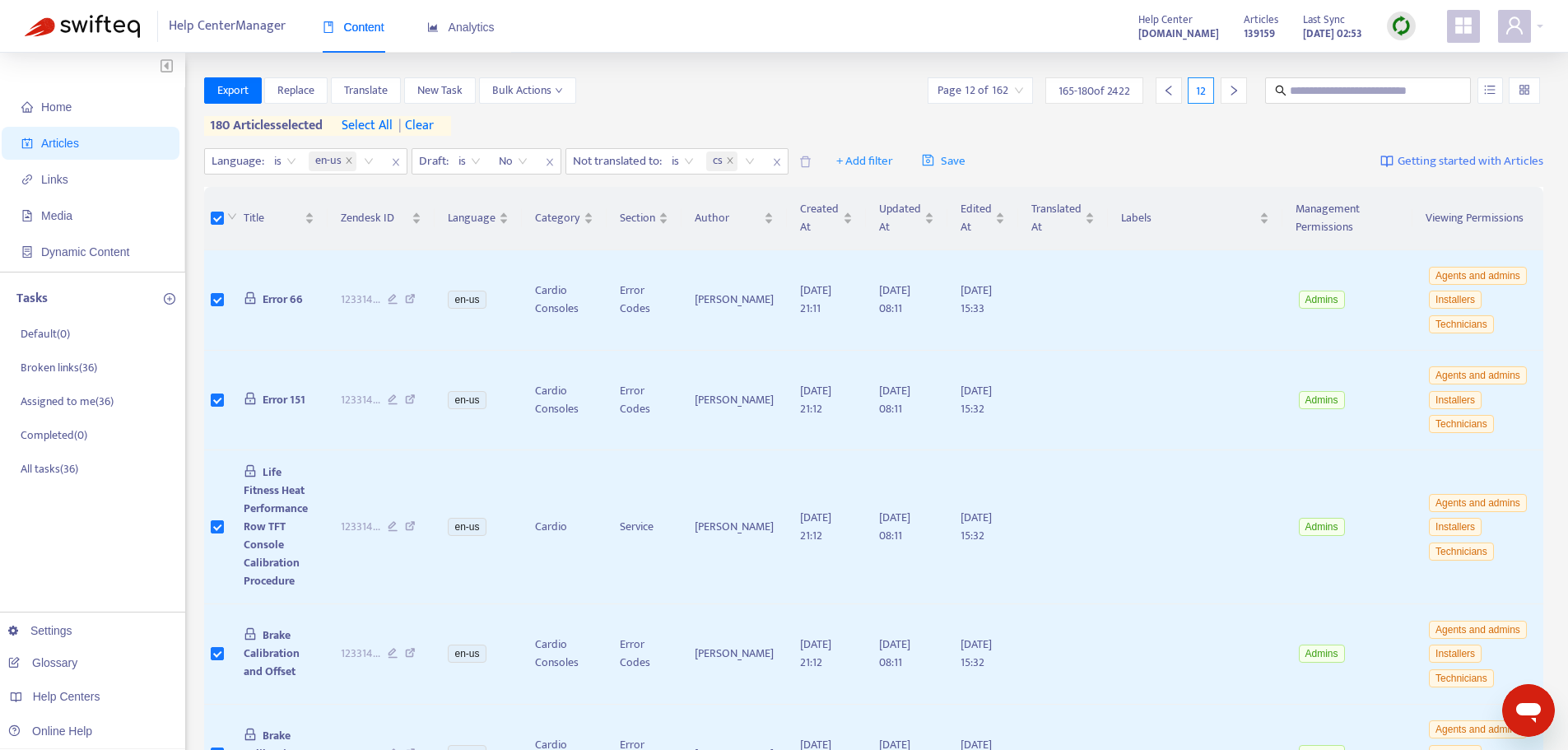
click at [1235, 95] on icon "right" at bounding box center [1233, 90] width 11 height 11
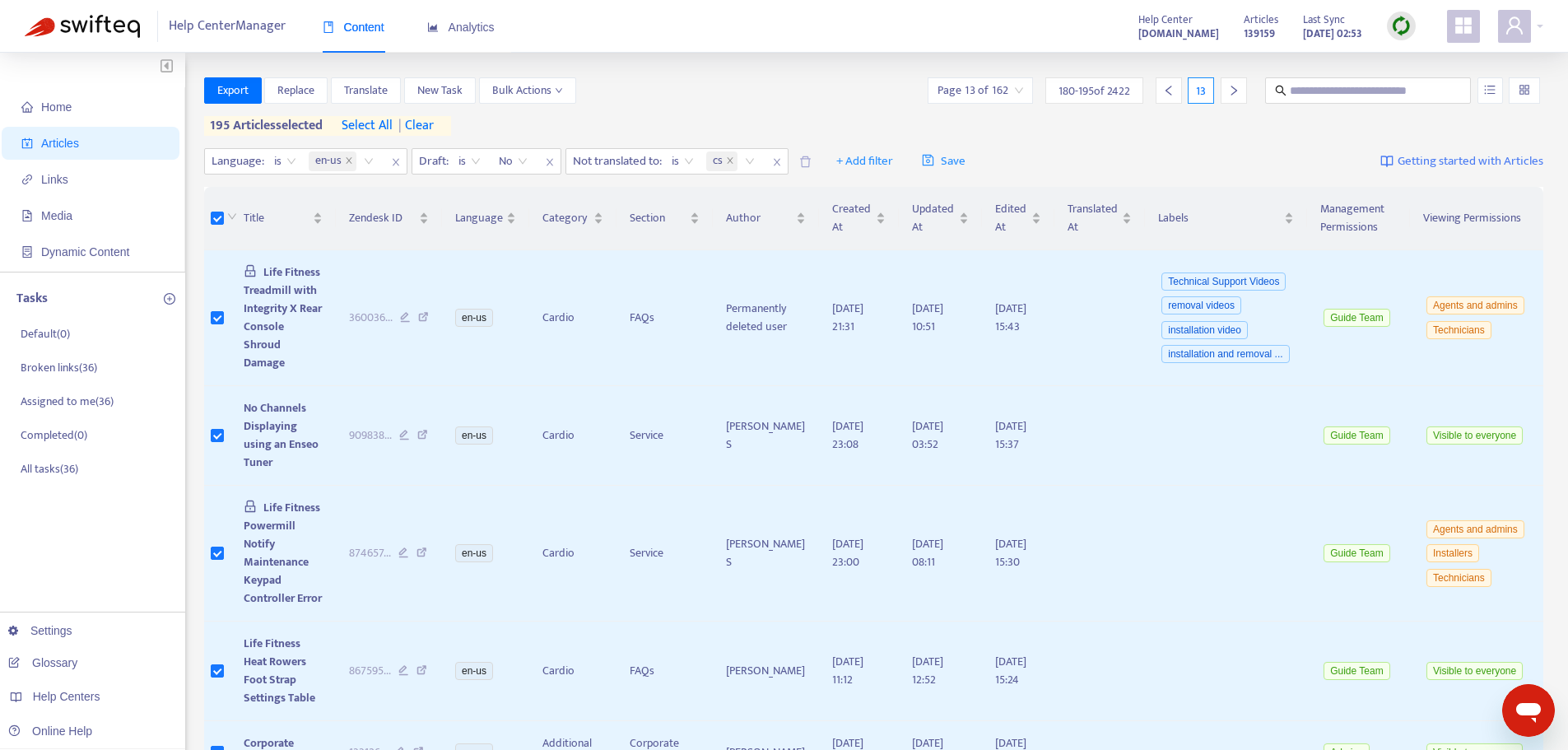
drag, startPoint x: 1233, startPoint y: 91, endPoint x: 1223, endPoint y: 99, distance: 12.8
click at [1231, 90] on icon "right" at bounding box center [1233, 90] width 11 height 11
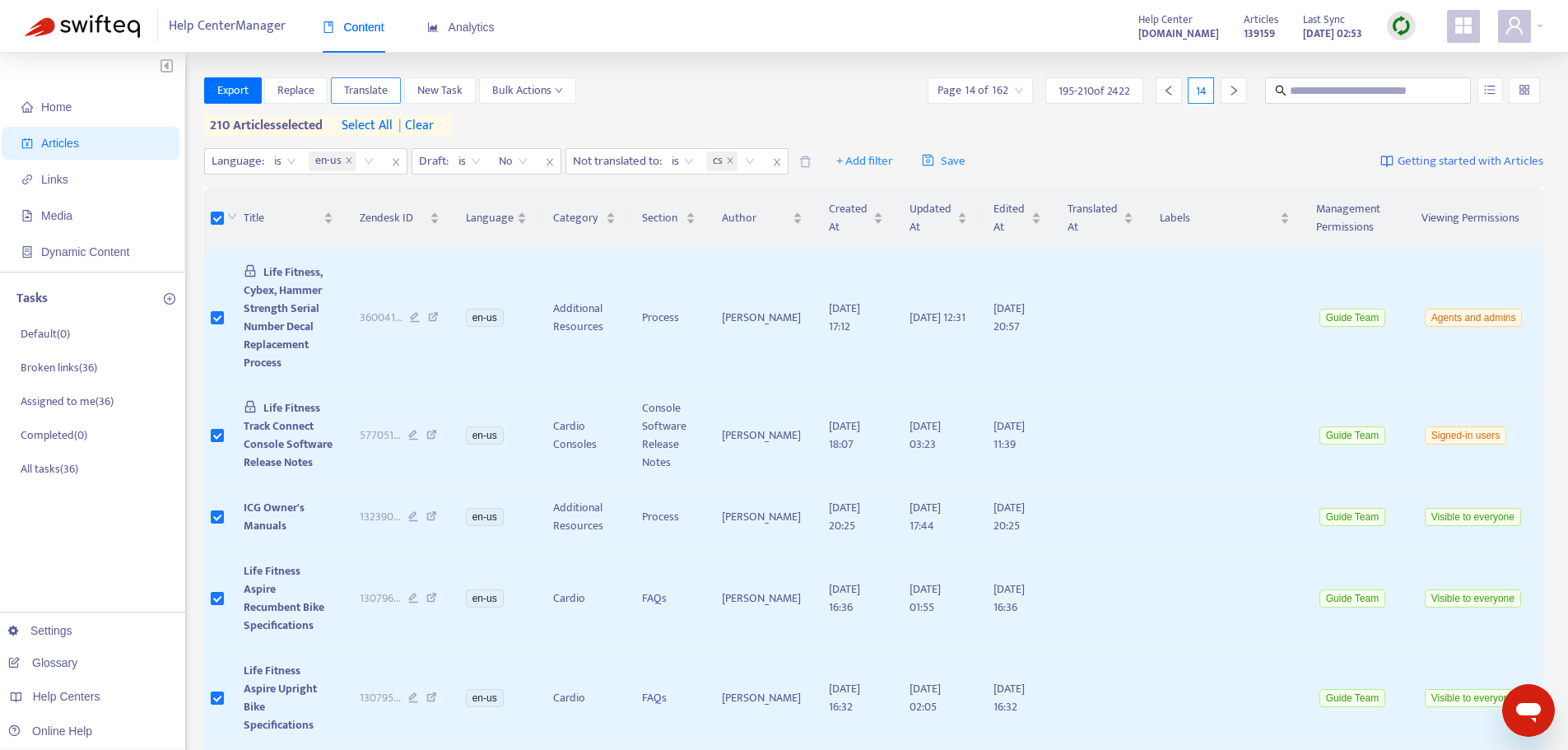
click at [352, 90] on span "Translate" at bounding box center [365, 90] width 43 height 18
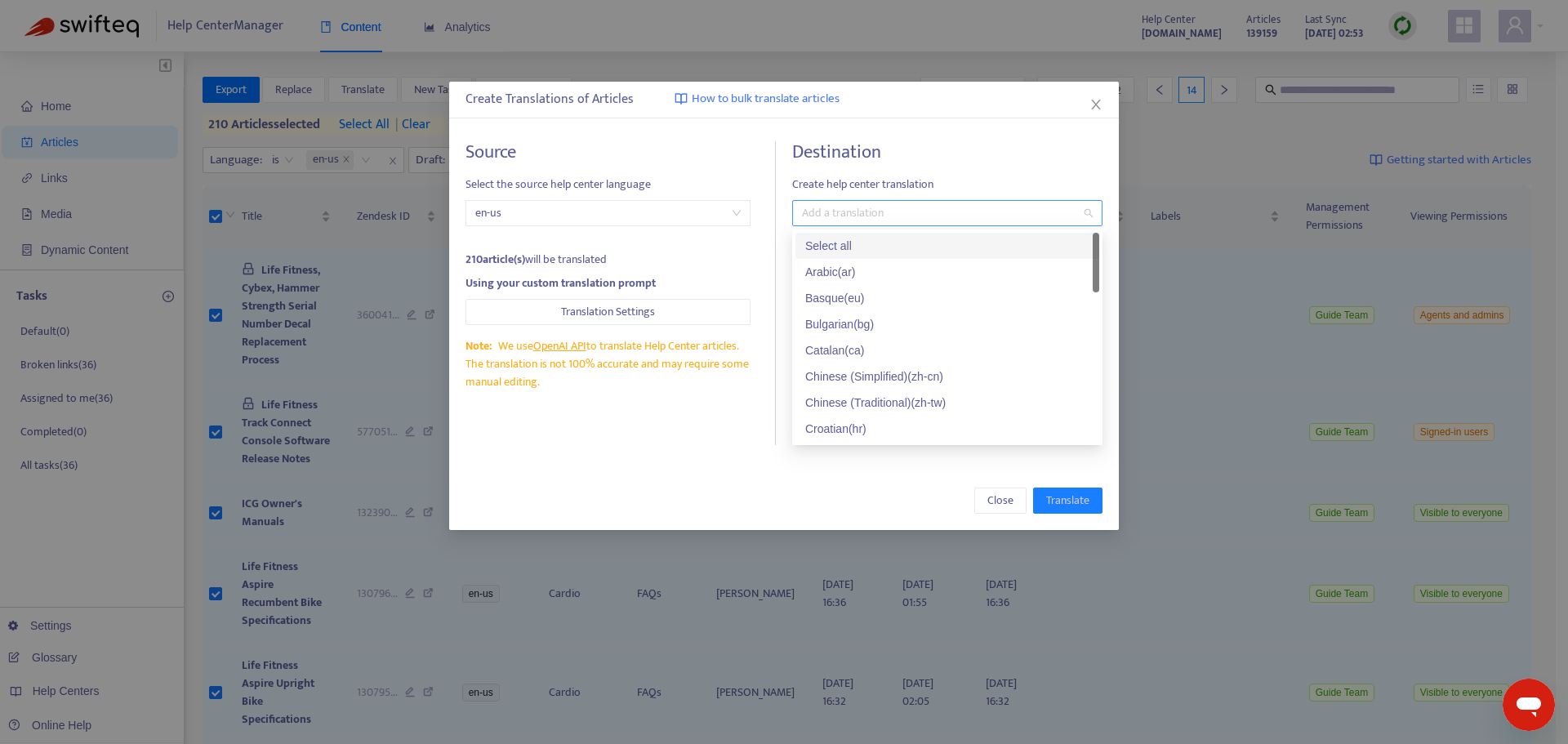
click at [835, 215] on div at bounding box center [939, 213] width 286 height 19
click at [843, 372] on div "Czech ( cs )" at bounding box center [947, 373] width 284 height 18
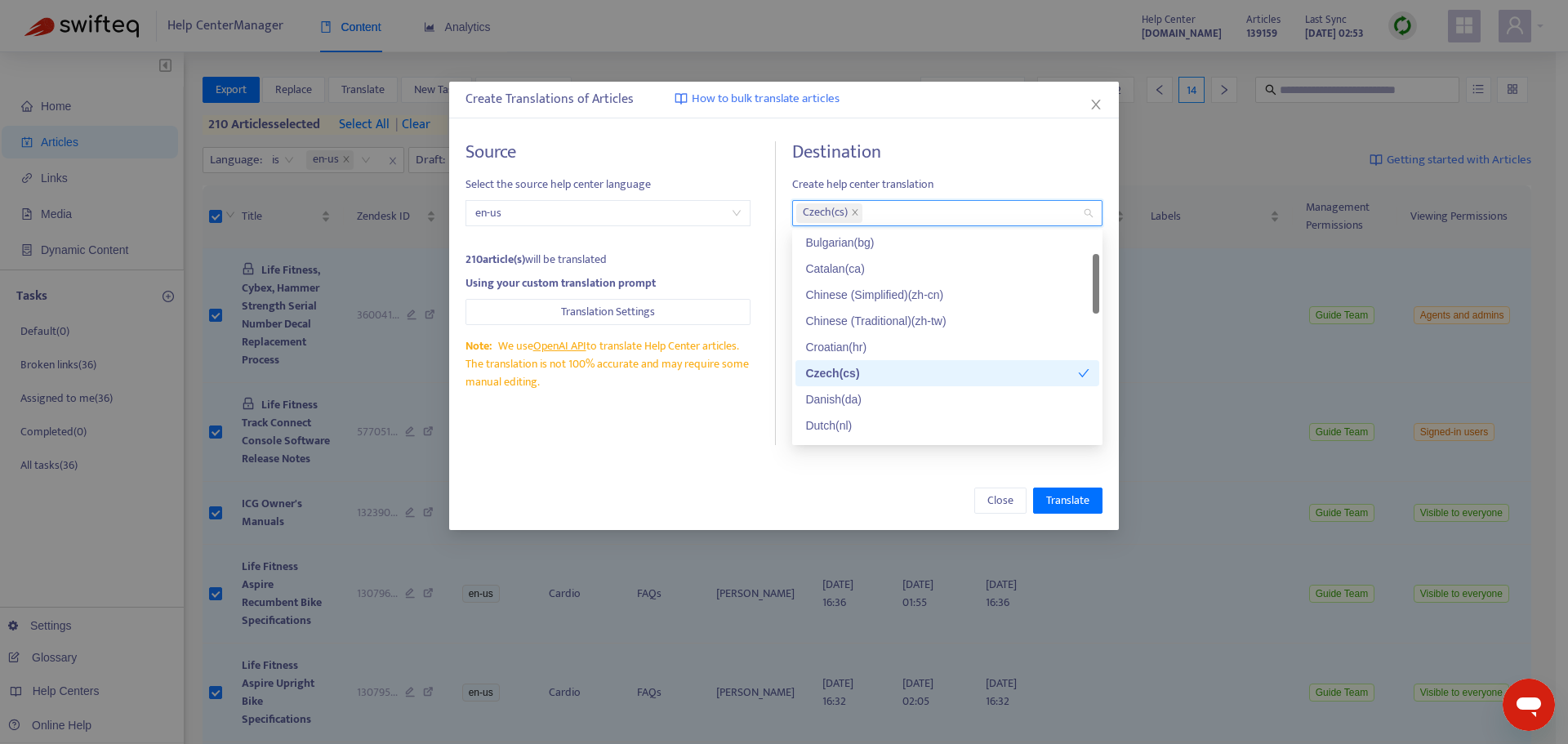
click at [702, 445] on div "Source Select the source help center language en-us 210 article(s) will be tran…" at bounding box center [621, 293] width 310 height 304
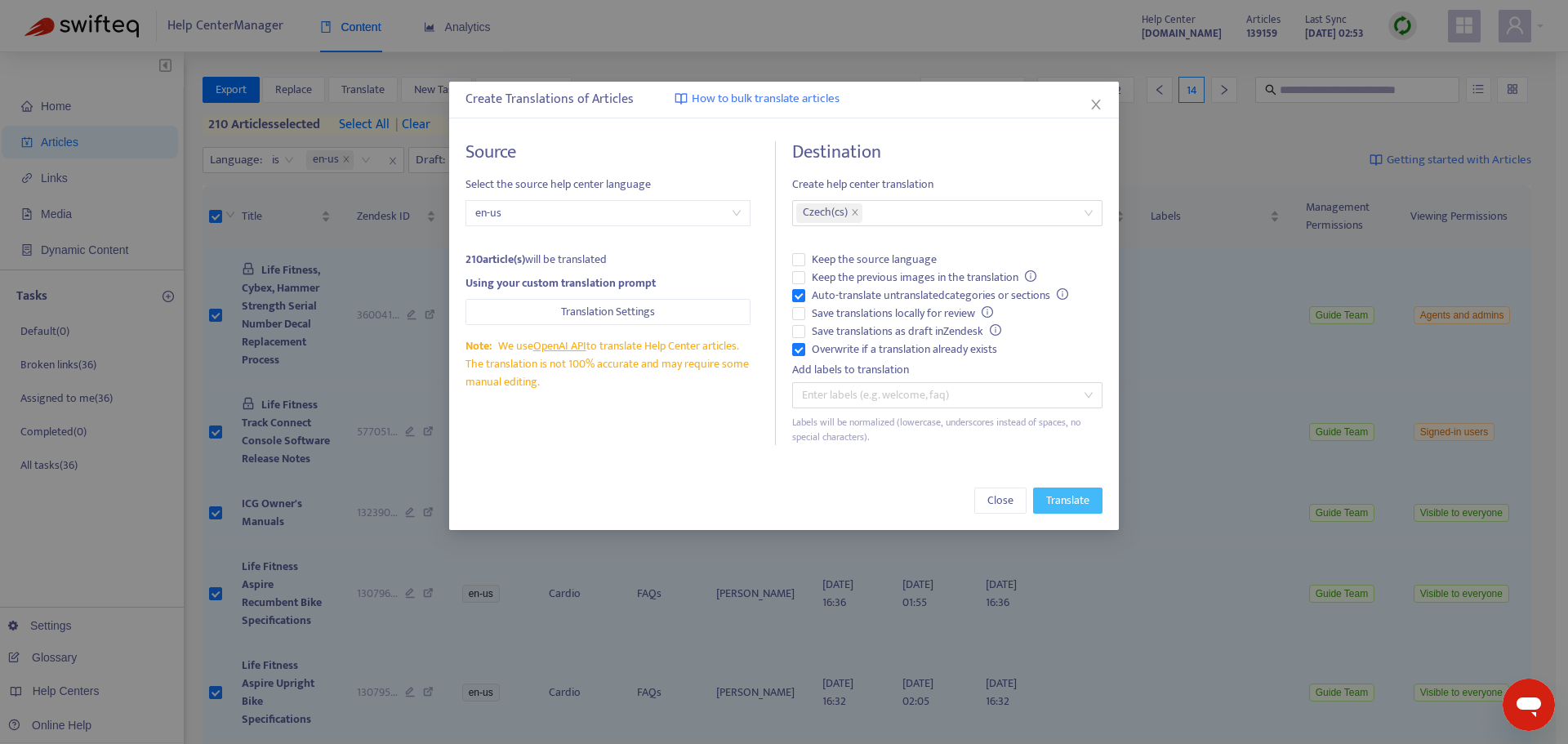
click at [1070, 504] on span "Translate" at bounding box center [1068, 500] width 43 height 18
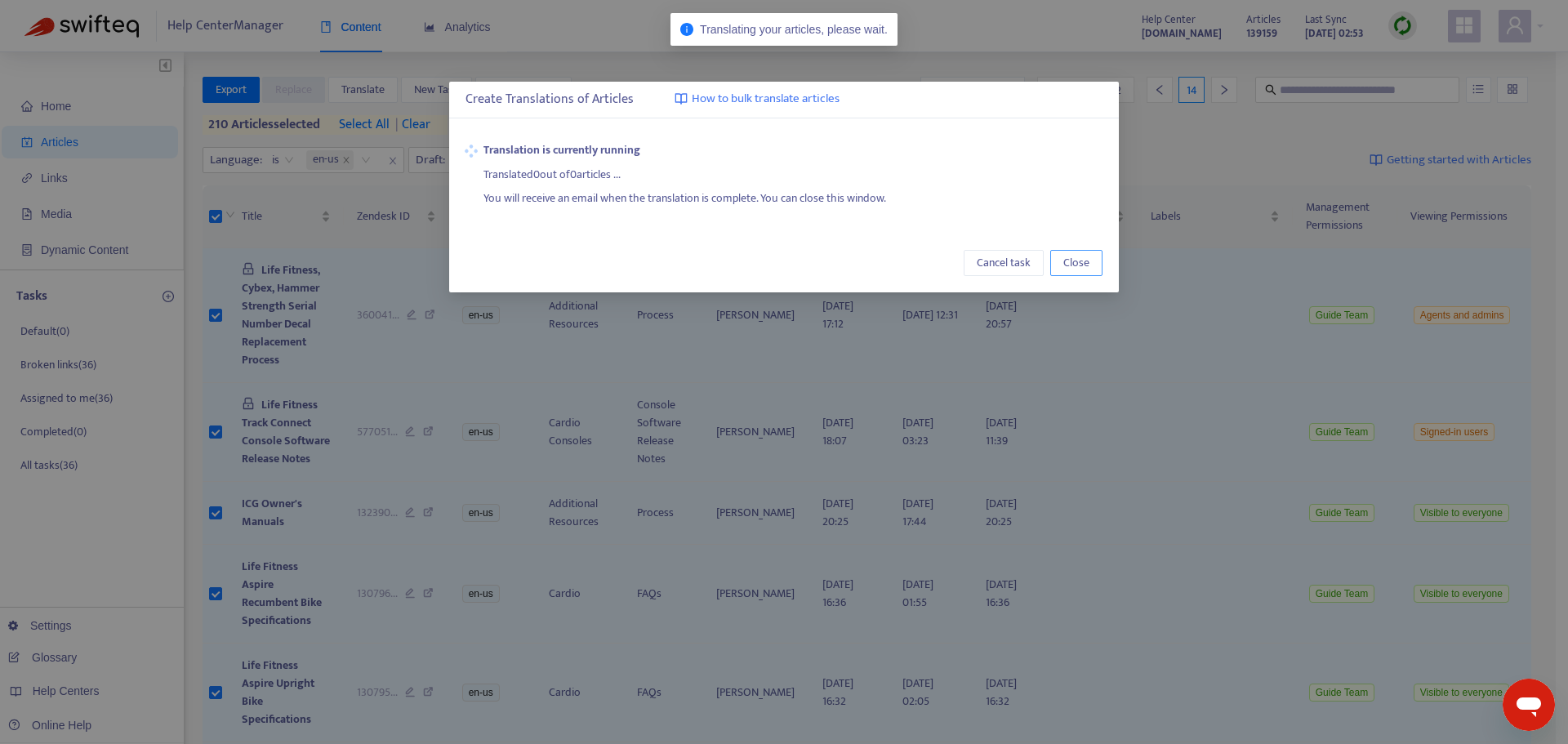
click at [1086, 266] on span "Close" at bounding box center [1076, 263] width 26 height 18
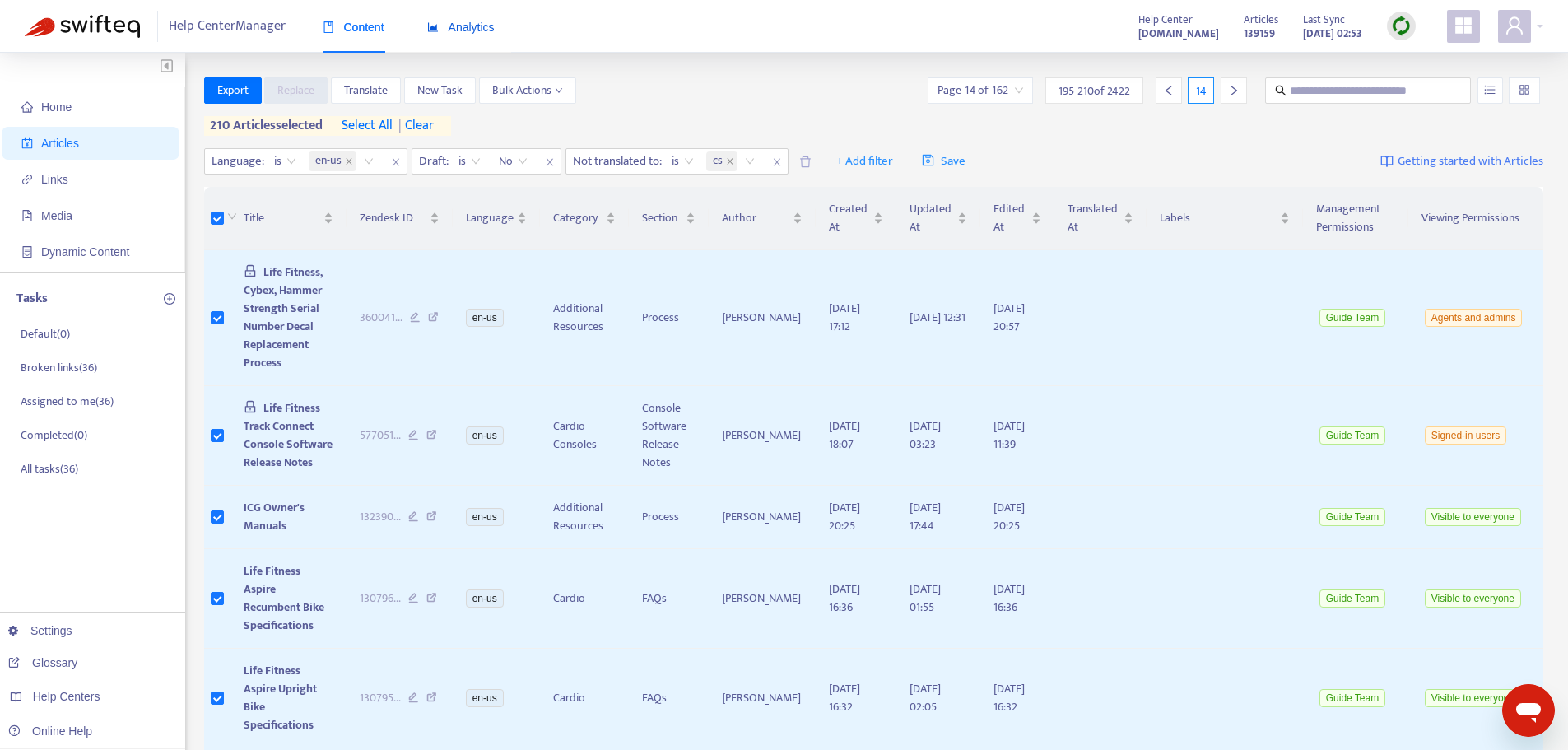
click at [488, 20] on span "Analytics" at bounding box center [461, 27] width 67 height 13
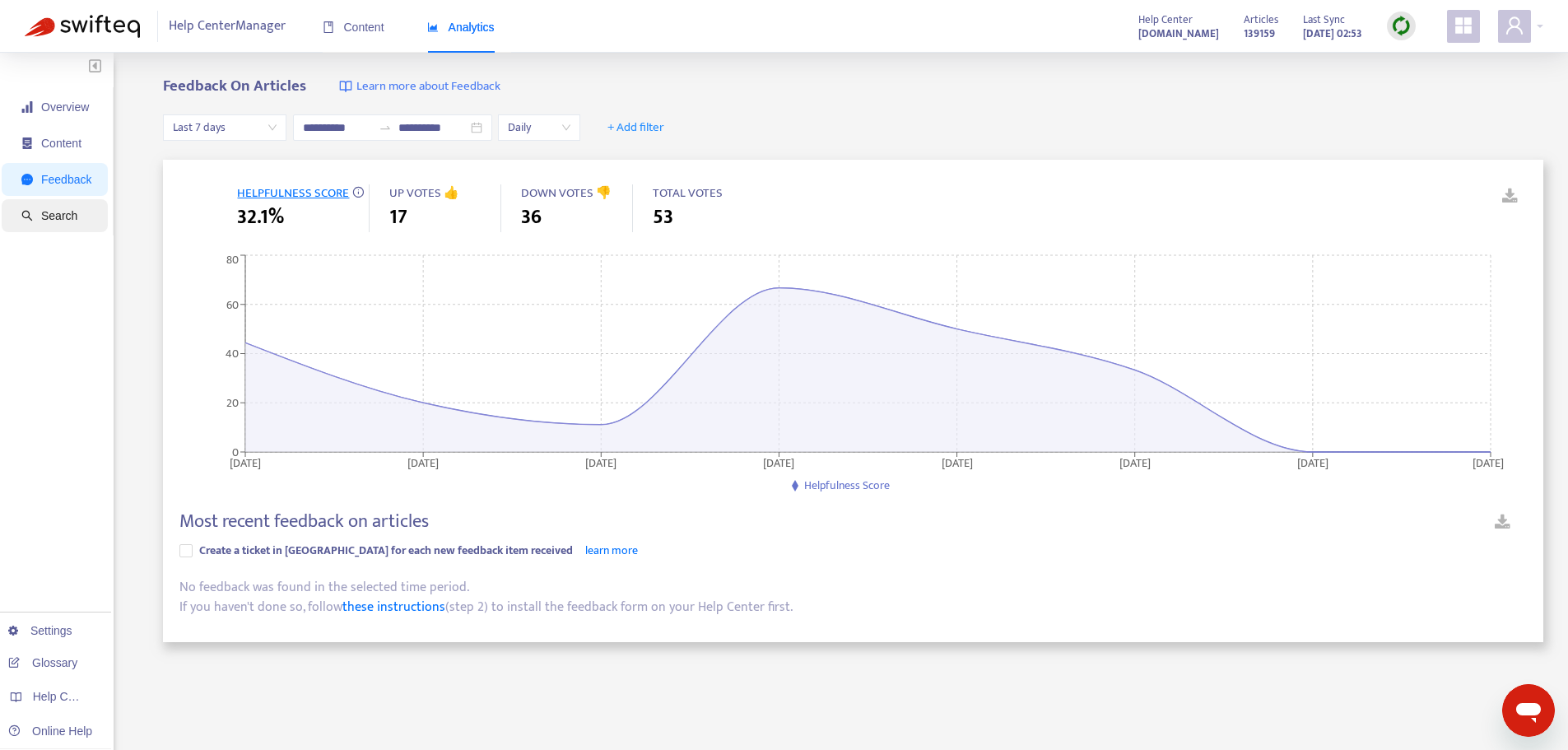
click at [49, 221] on span "Search" at bounding box center [59, 216] width 36 height 13
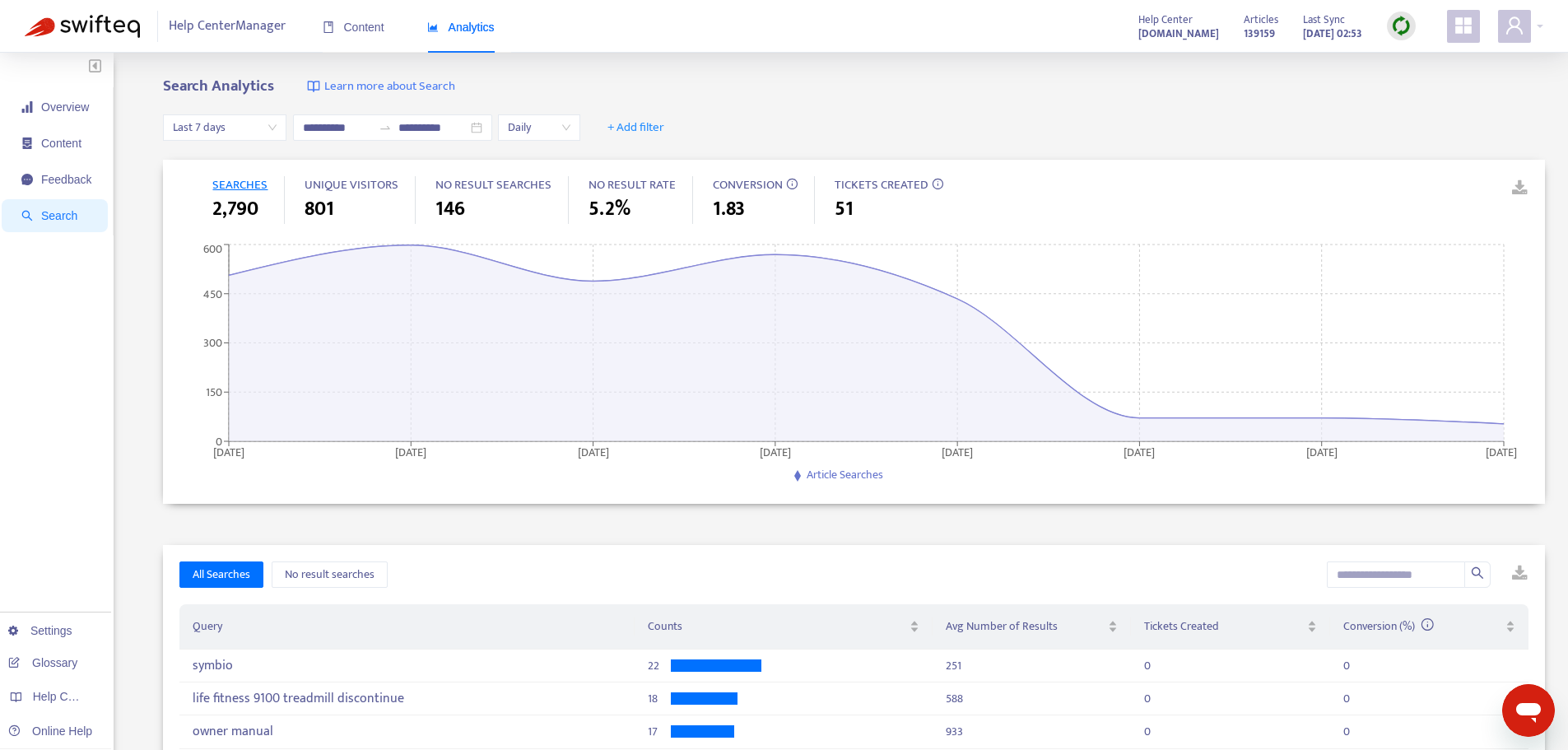
click at [265, 126] on span "Last 7 days" at bounding box center [224, 127] width 103 height 25
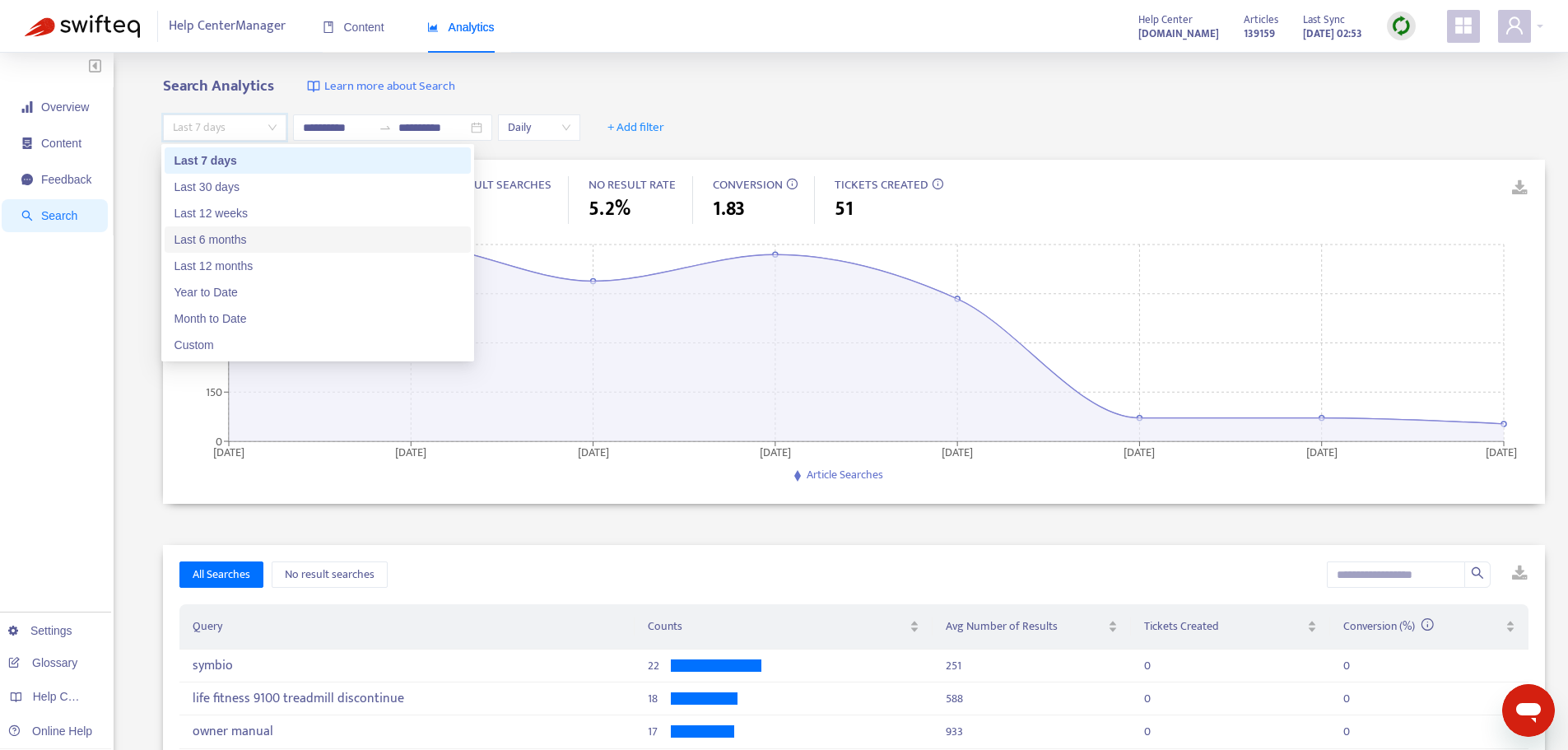
click at [227, 244] on div "Last 6 months" at bounding box center [318, 239] width 286 height 18
type input "**********"
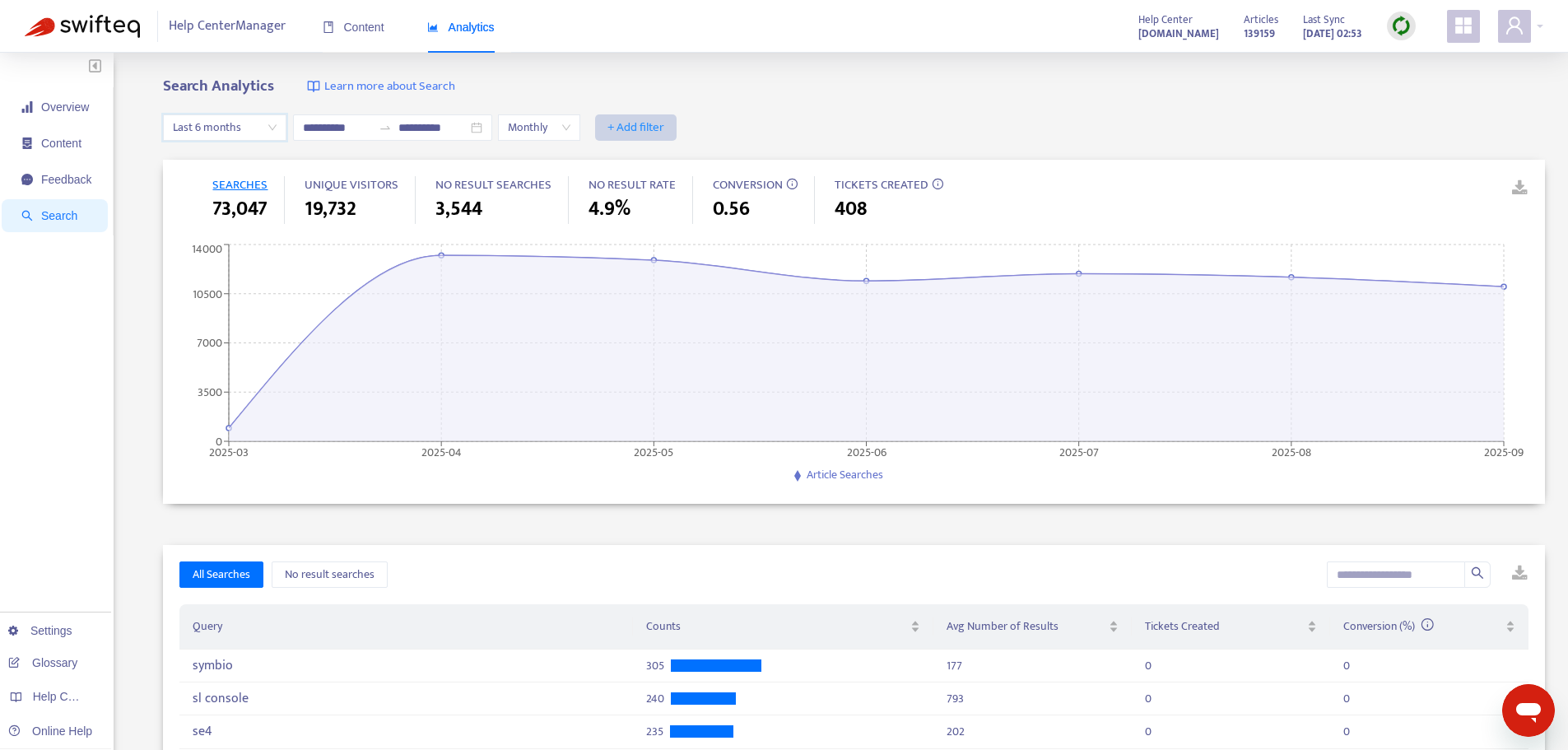
click at [664, 135] on span "+ Add filter" at bounding box center [636, 127] width 57 height 19
click at [649, 163] on span "Language" at bounding box center [676, 160] width 64 height 18
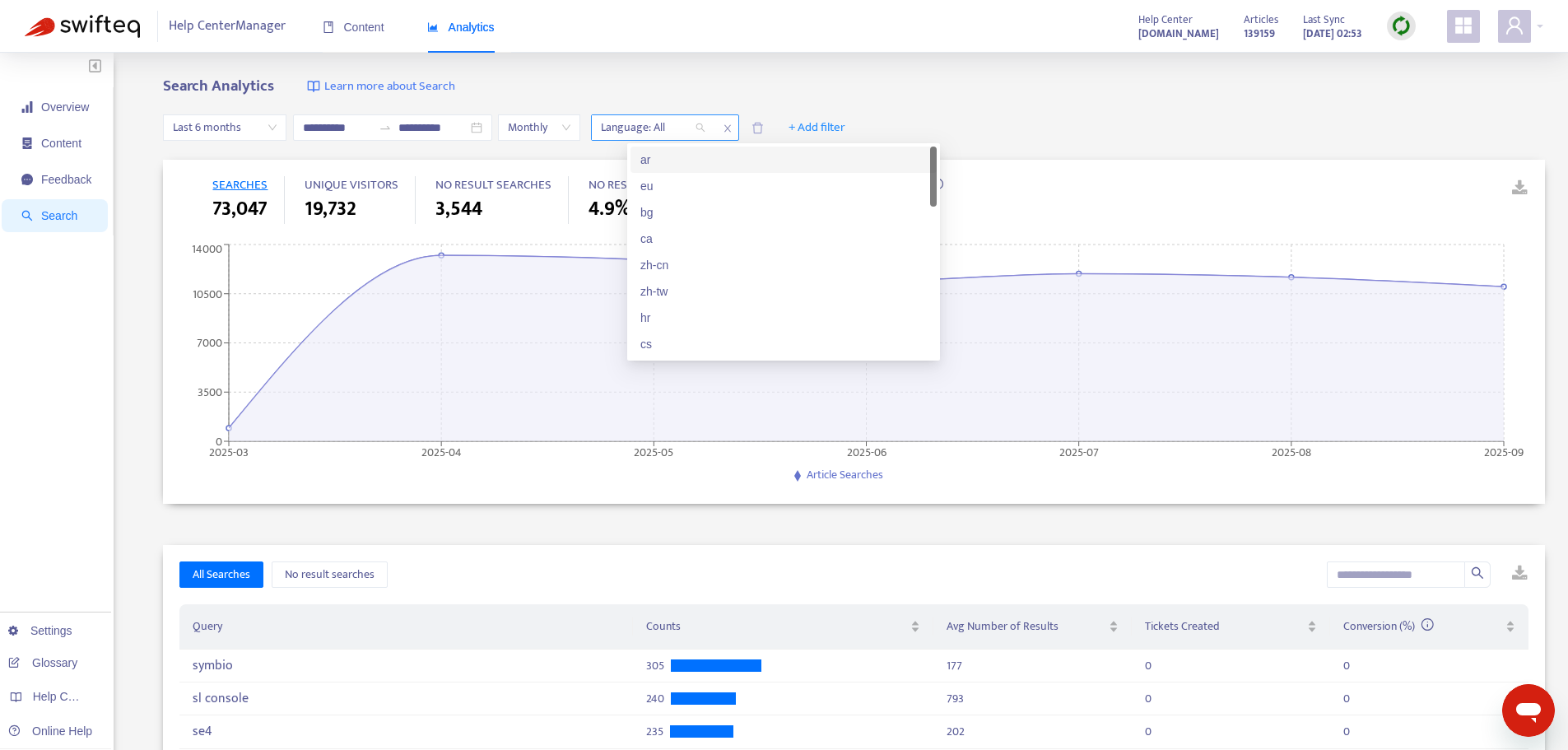
click at [715, 129] on div "Language: All" at bounding box center [653, 127] width 123 height 25
click at [646, 162] on div "ar" at bounding box center [784, 160] width 286 height 18
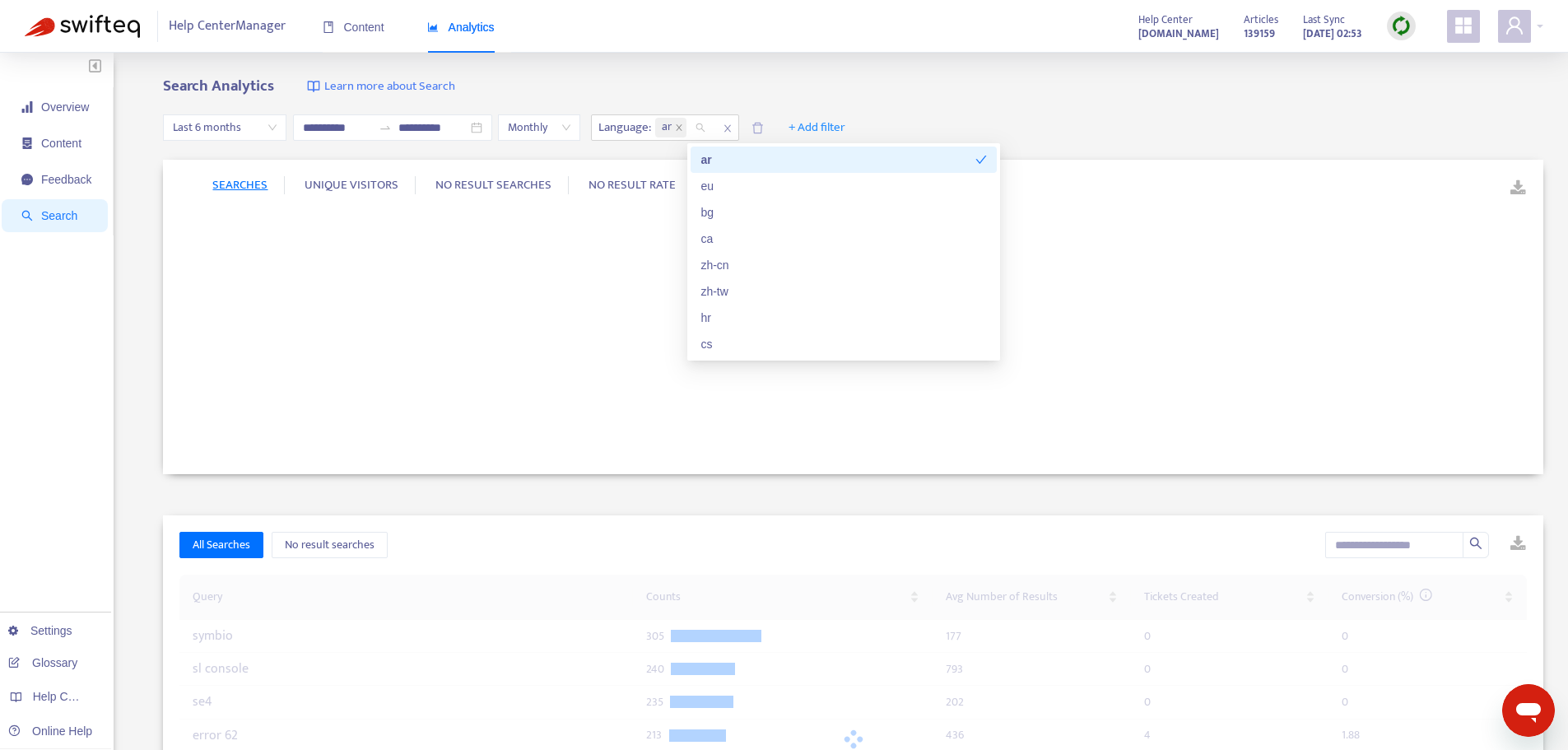
click at [773, 66] on div "**********" at bounding box center [784, 619] width 1568 height 1133
